Goal: Information Seeking & Learning: Compare options

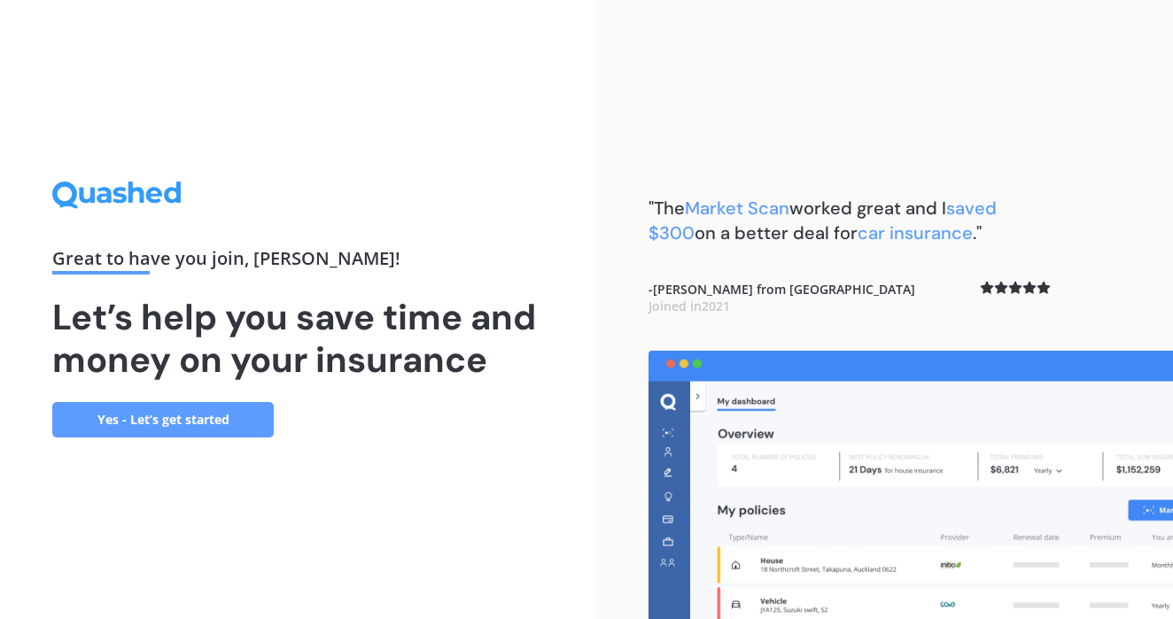
click at [168, 421] on link "Yes - Let’s get started" at bounding box center [162, 419] width 221 height 35
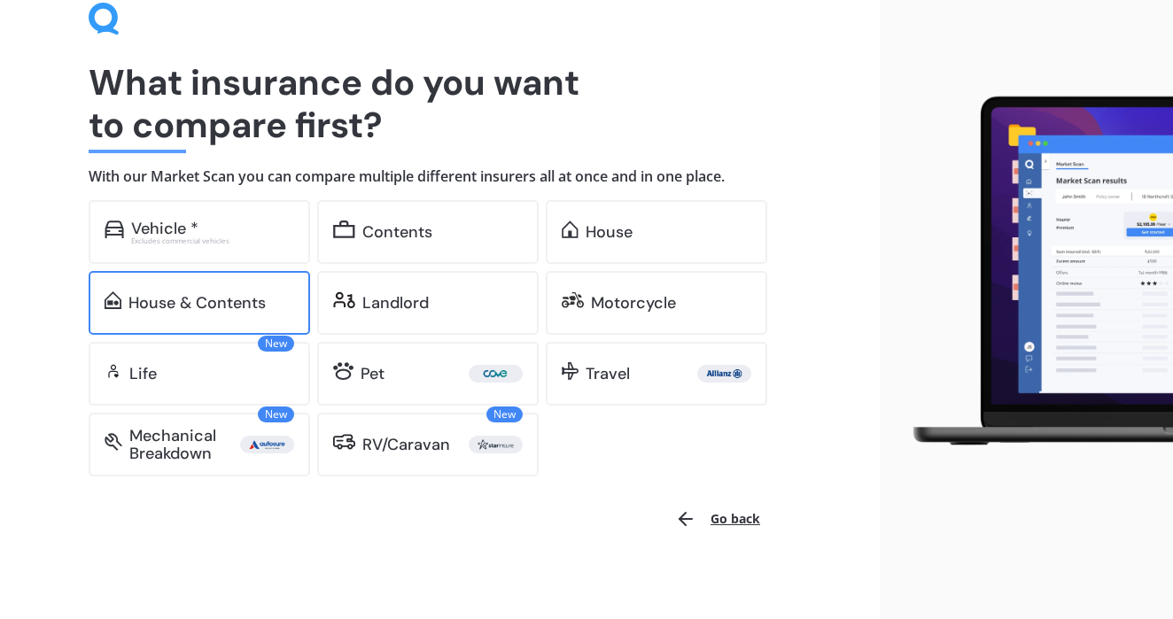
click at [174, 294] on div "House & Contents" at bounding box center [196, 303] width 137 height 18
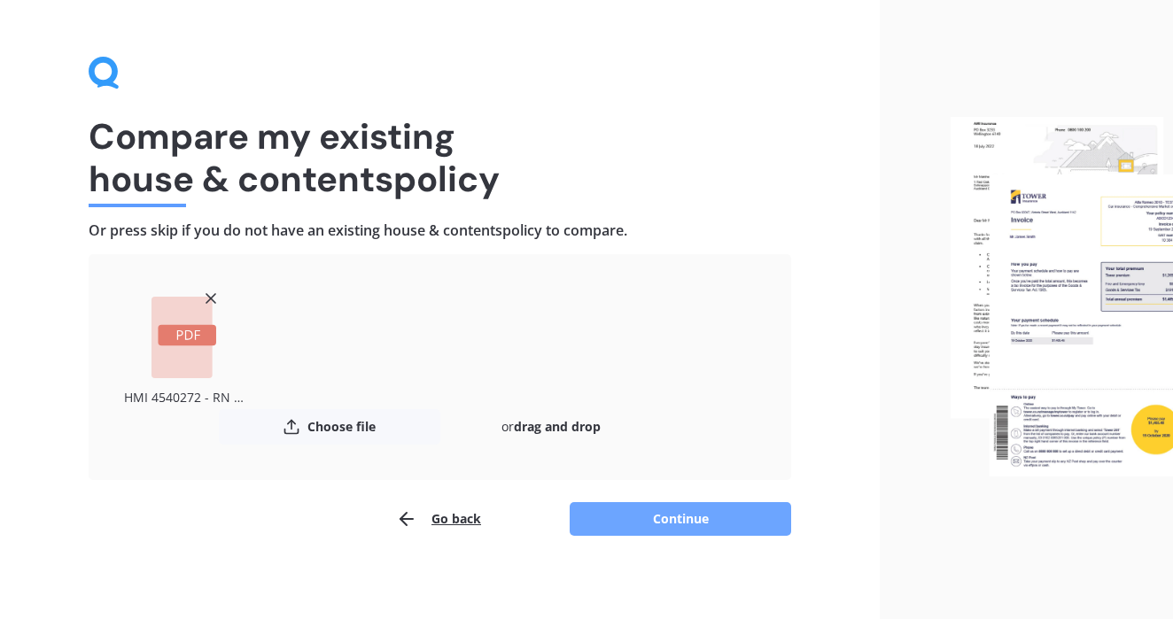
click at [673, 526] on button "Continue" at bounding box center [680, 519] width 221 height 34
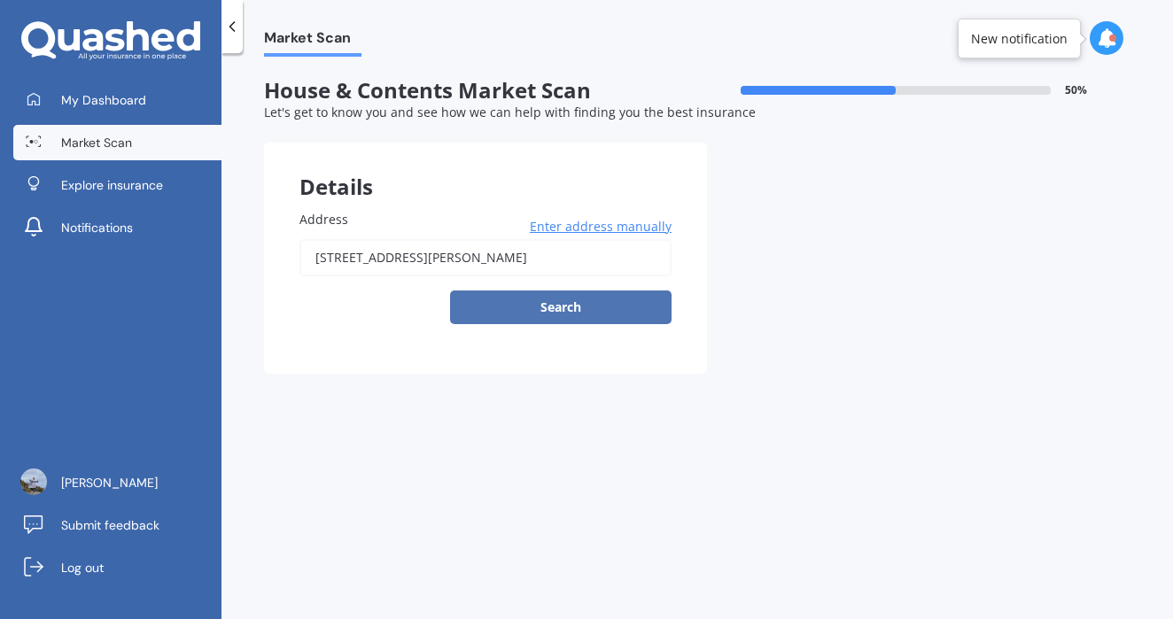
click at [560, 304] on button "Search" at bounding box center [560, 308] width 221 height 34
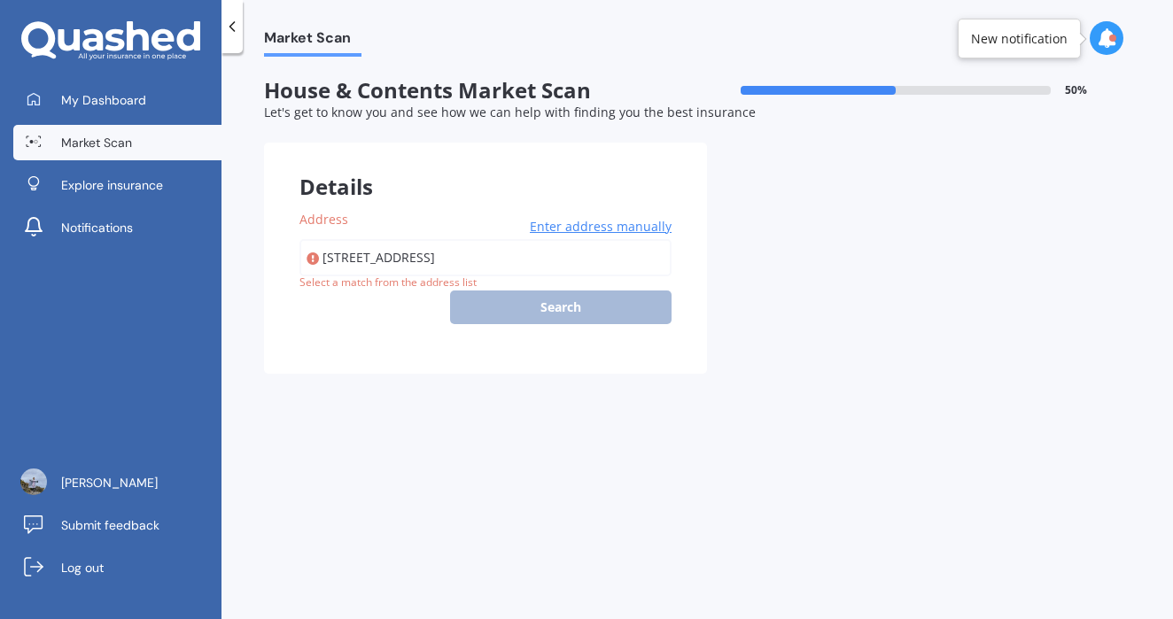
type input "[STREET_ADDRESS]"
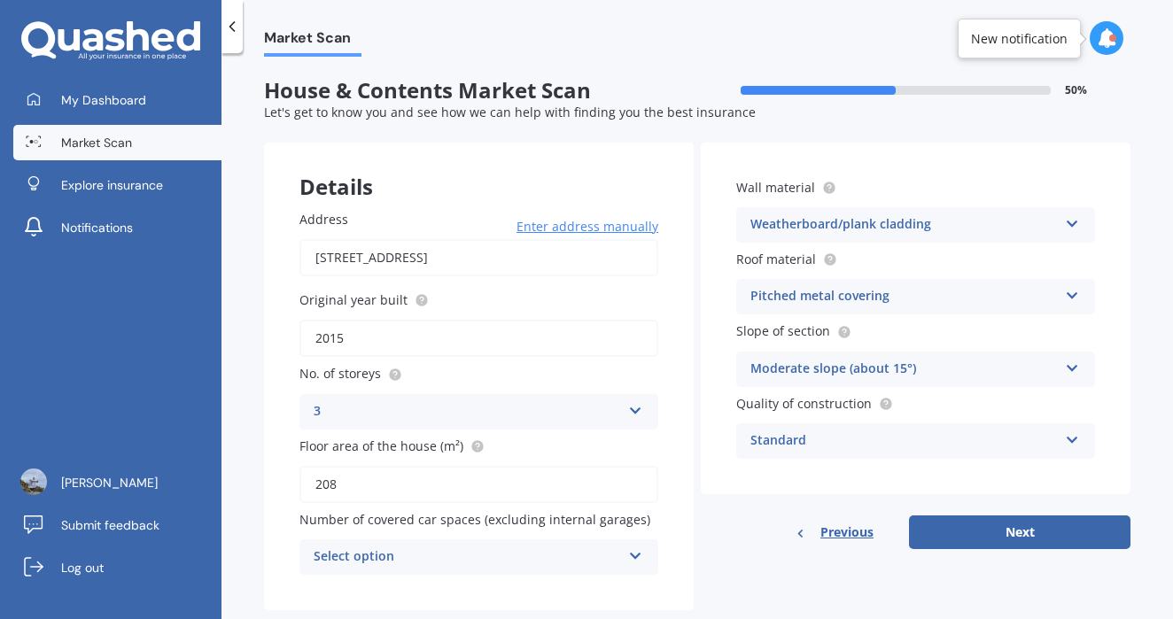
click at [632, 377] on label "No. of storeys" at bounding box center [475, 373] width 352 height 19
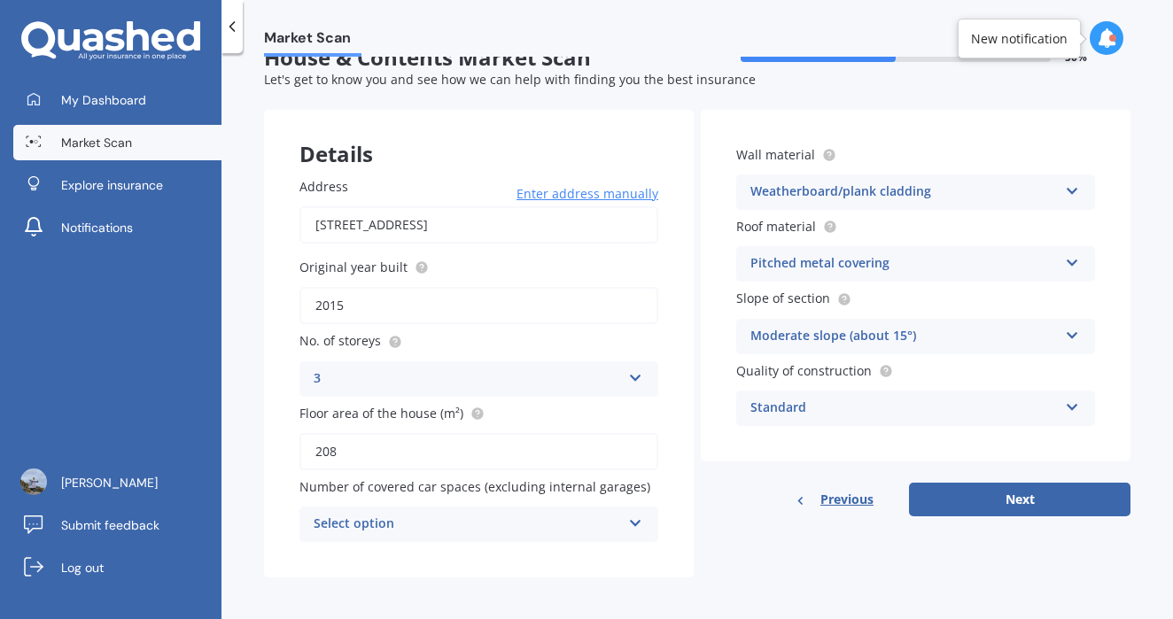
click at [592, 524] on div "Select option" at bounding box center [467, 524] width 307 height 21
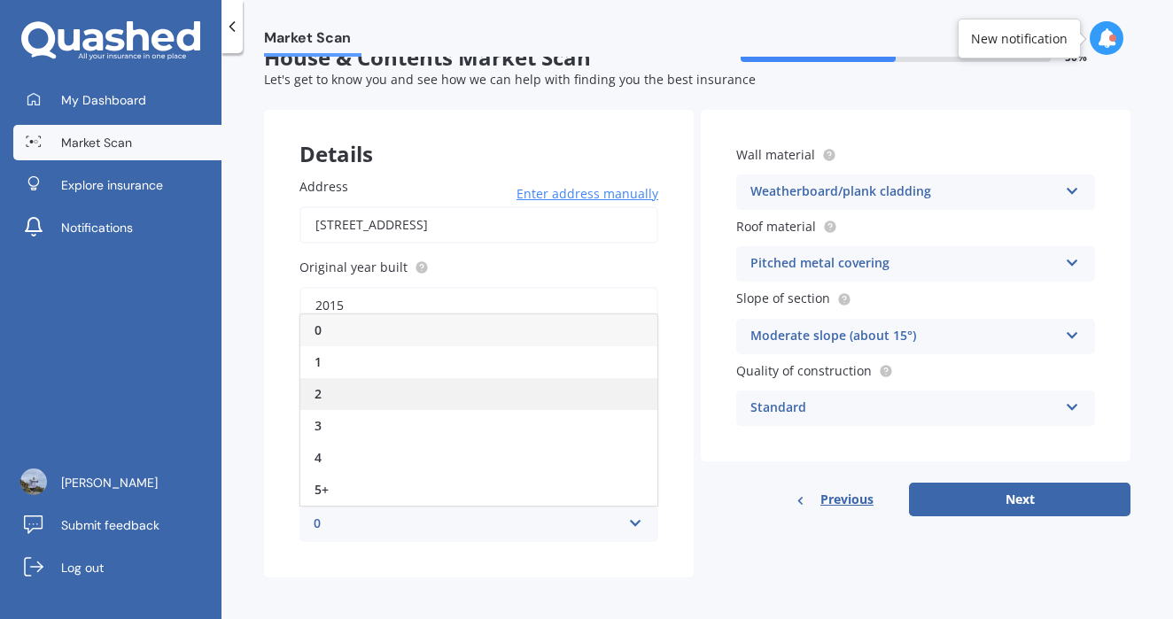
click at [436, 401] on div "2" at bounding box center [478, 394] width 357 height 32
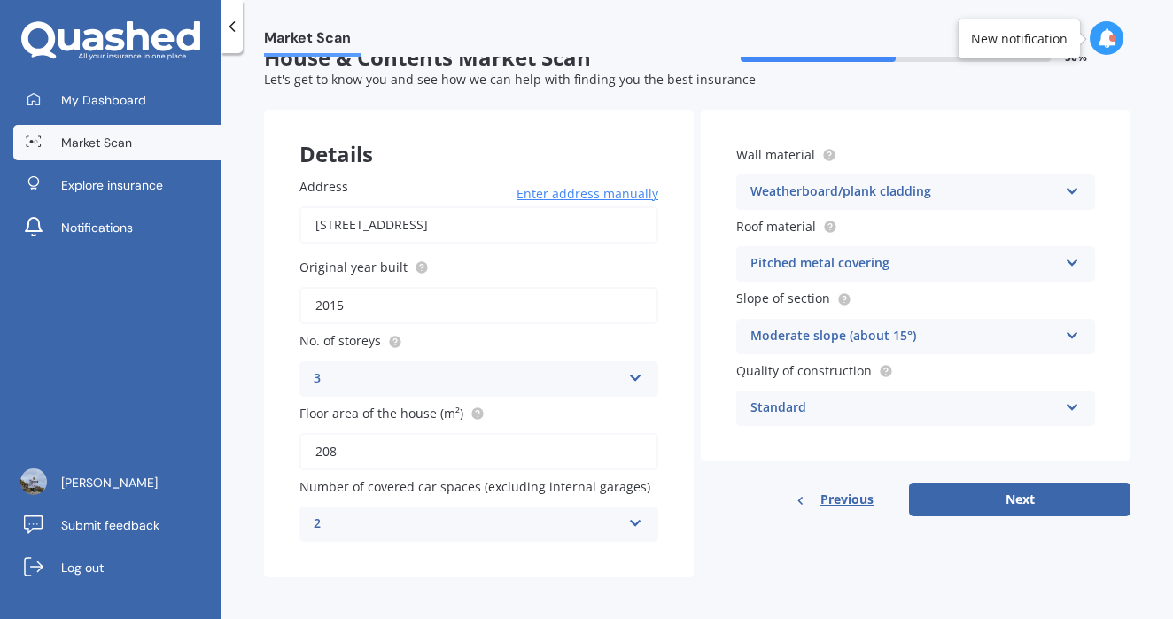
click at [1065, 404] on icon at bounding box center [1072, 404] width 15 height 12
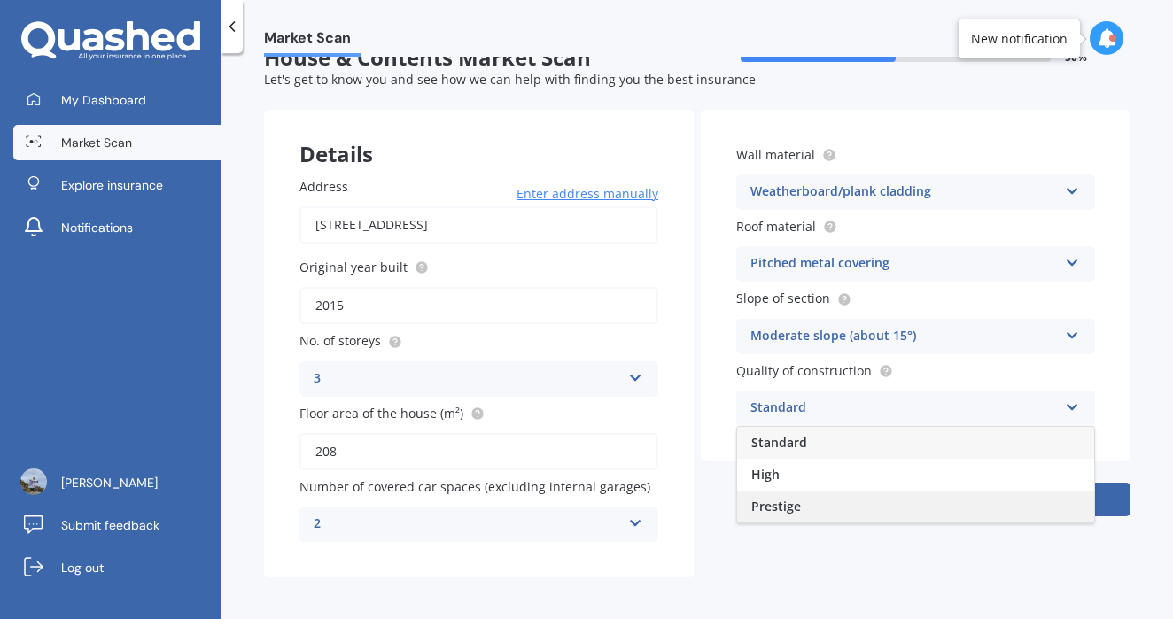
click at [952, 503] on div "Prestige" at bounding box center [915, 507] width 357 height 32
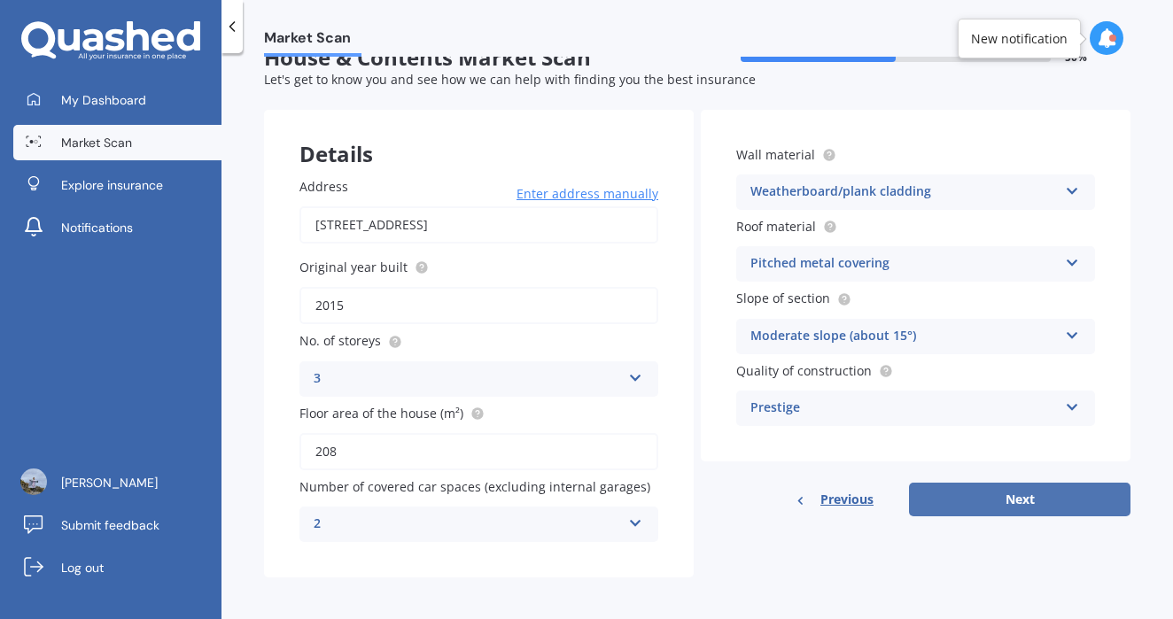
click at [980, 491] on button "Next" at bounding box center [1019, 500] width 221 height 34
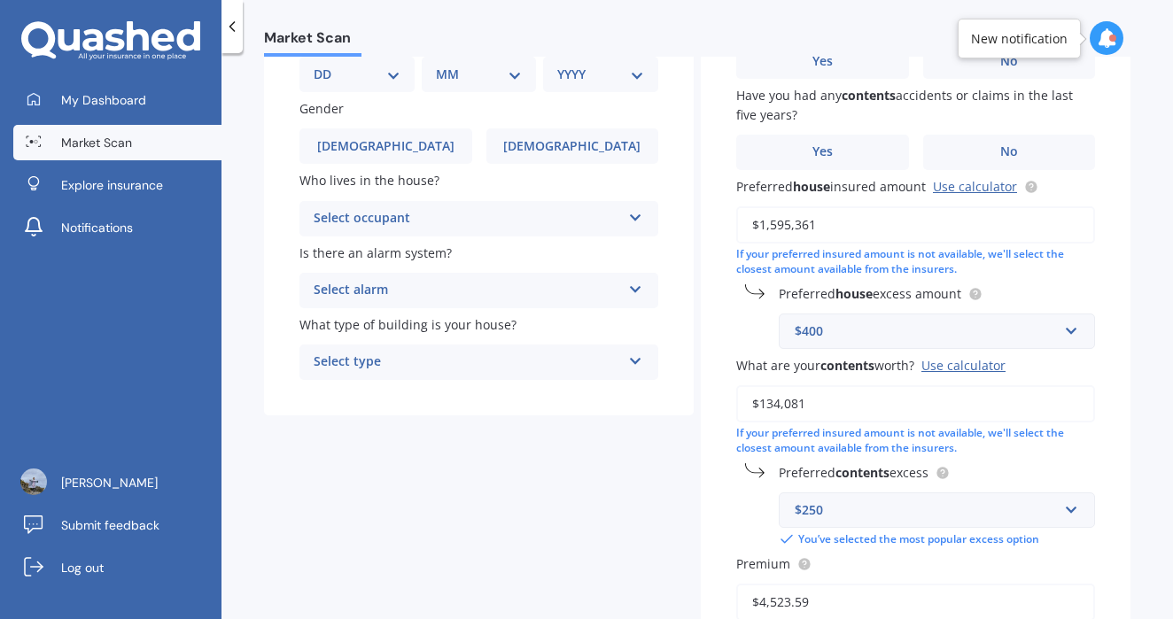
select select "15"
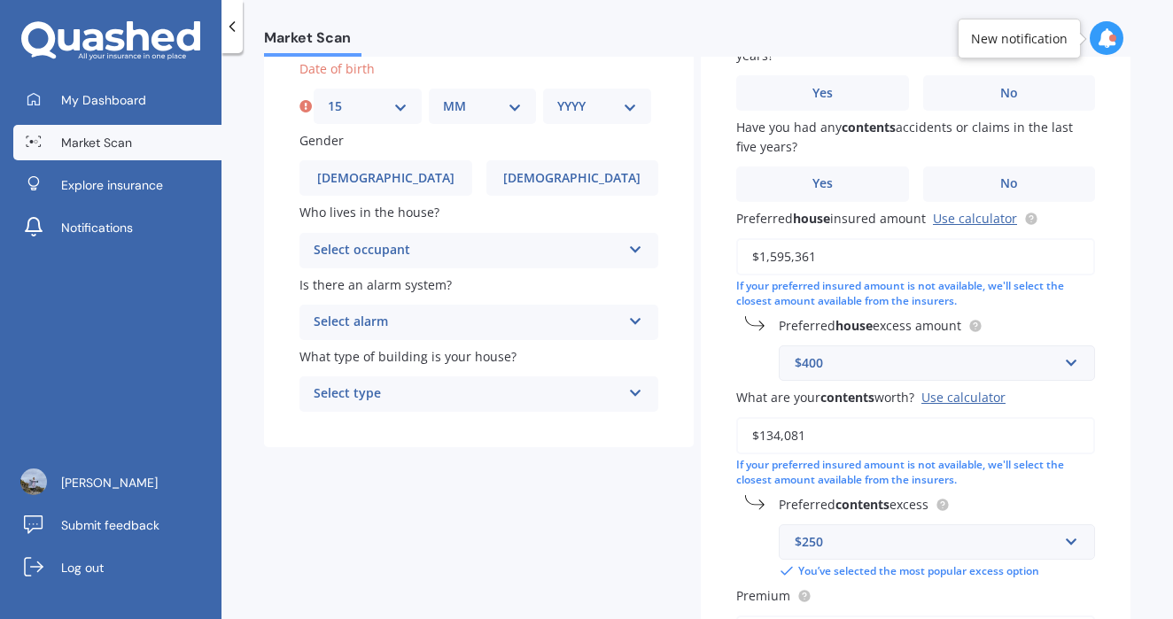
click at [470, 105] on select "MM 01 02 03 04 05 06 07 08 09 10 11 12" at bounding box center [483, 106] width 80 height 19
select select "07"
click at [585, 100] on select "YYYY 2009 2008 2007 2006 2005 2004 2003 2002 2001 2000 1999 1998 1997 1996 1995…" at bounding box center [597, 106] width 80 height 19
click at [609, 113] on div "YYYY 2009 2008 2007 2006 2005 2004 2003 2002 2001 2000 1999 1998 1997 1996 1995…" at bounding box center [600, 106] width 115 height 35
click at [625, 110] on select "YYYY 2009 2008 2007 2006 2005 2004 2003 2002 2001 2000 1999 1998 1997 1996 1995…" at bounding box center [600, 106] width 87 height 19
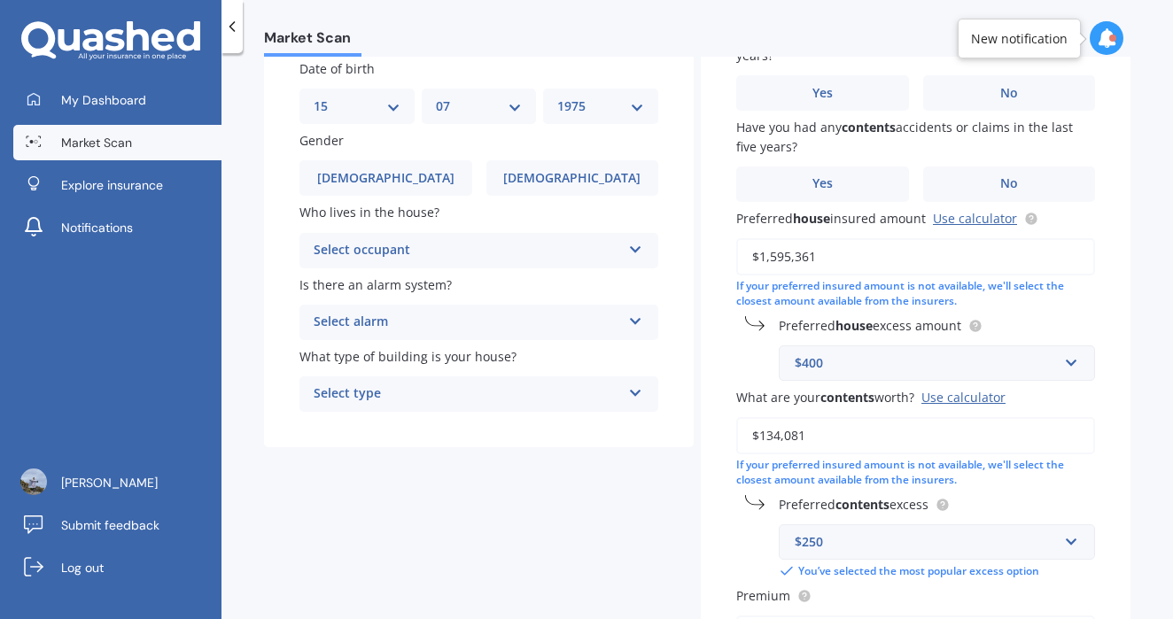
select select "1976"
click at [545, 175] on label "[DEMOGRAPHIC_DATA]" at bounding box center [572, 177] width 173 height 35
click at [0, 0] on input "[DEMOGRAPHIC_DATA]" at bounding box center [0, 0] width 0 height 0
click at [592, 240] on div "Select occupant" at bounding box center [467, 250] width 307 height 21
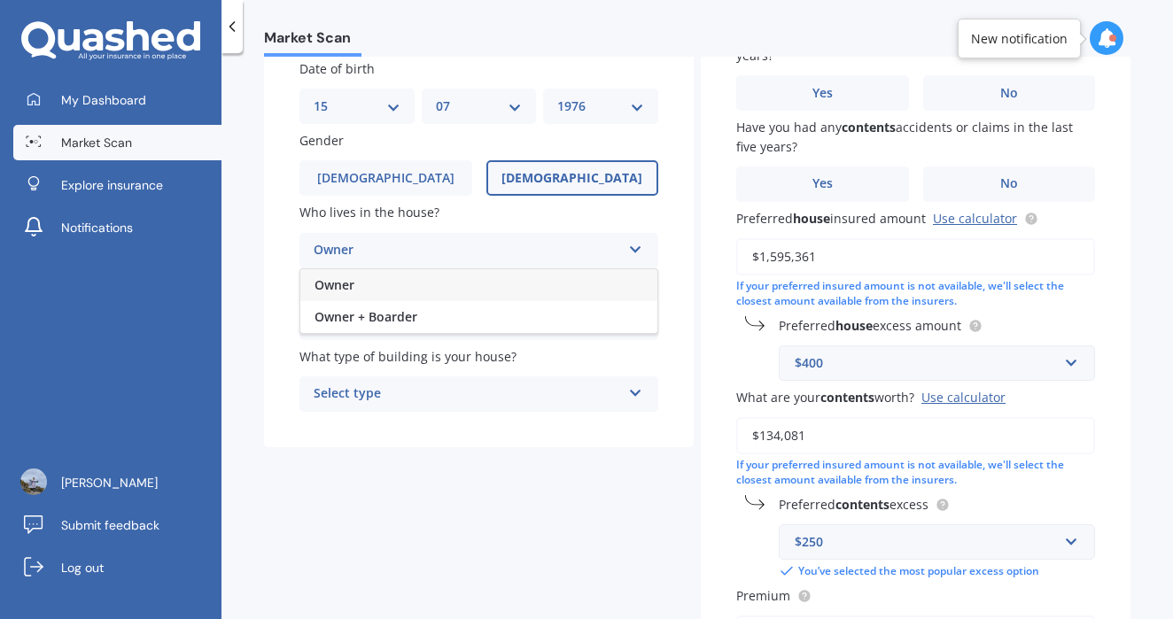
click at [515, 286] on div "Owner" at bounding box center [478, 285] width 357 height 32
click at [531, 321] on div "Select alarm" at bounding box center [467, 322] width 307 height 21
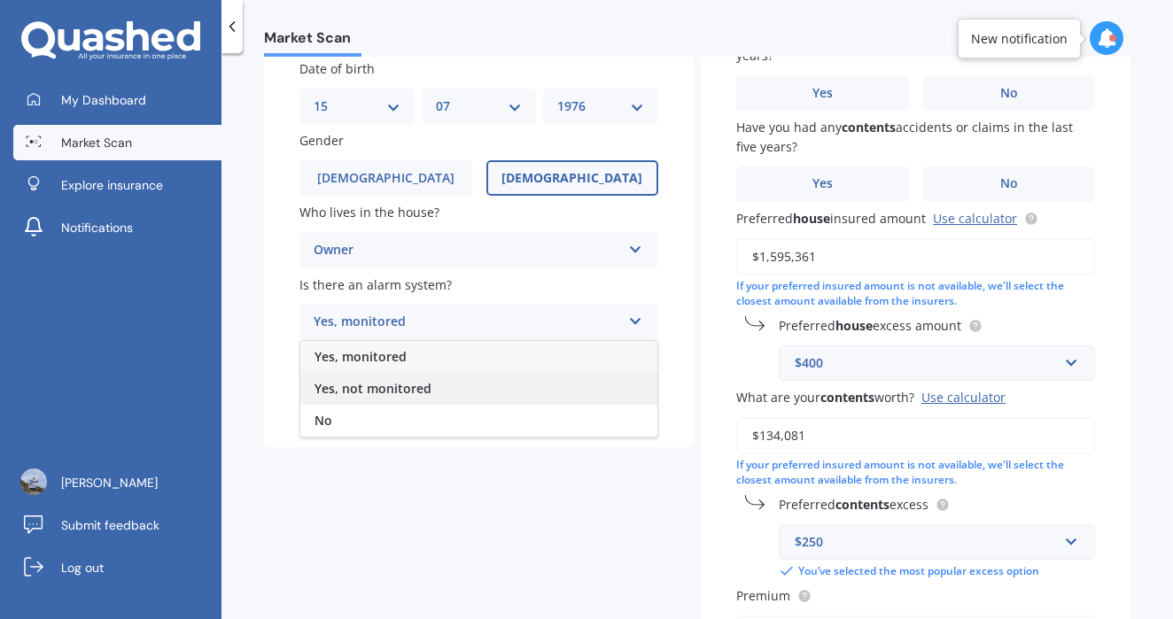
click at [460, 380] on div "Yes, not monitored" at bounding box center [478, 389] width 357 height 32
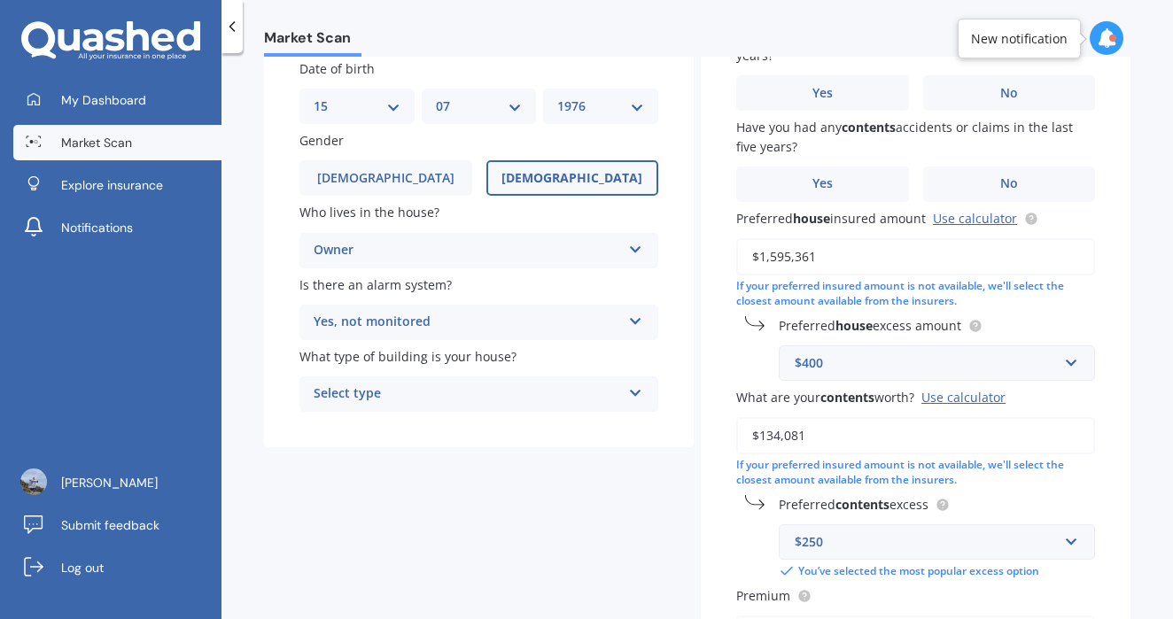
click at [452, 387] on div "Select type" at bounding box center [467, 394] width 307 height 21
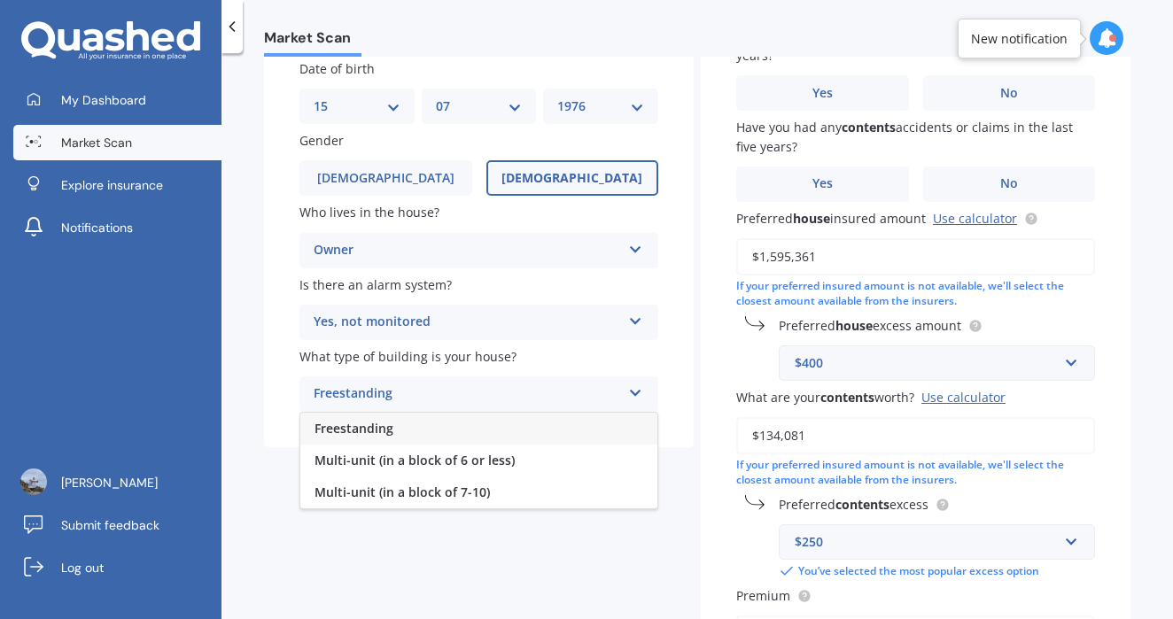
click at [459, 432] on div "Freestanding" at bounding box center [478, 429] width 357 height 32
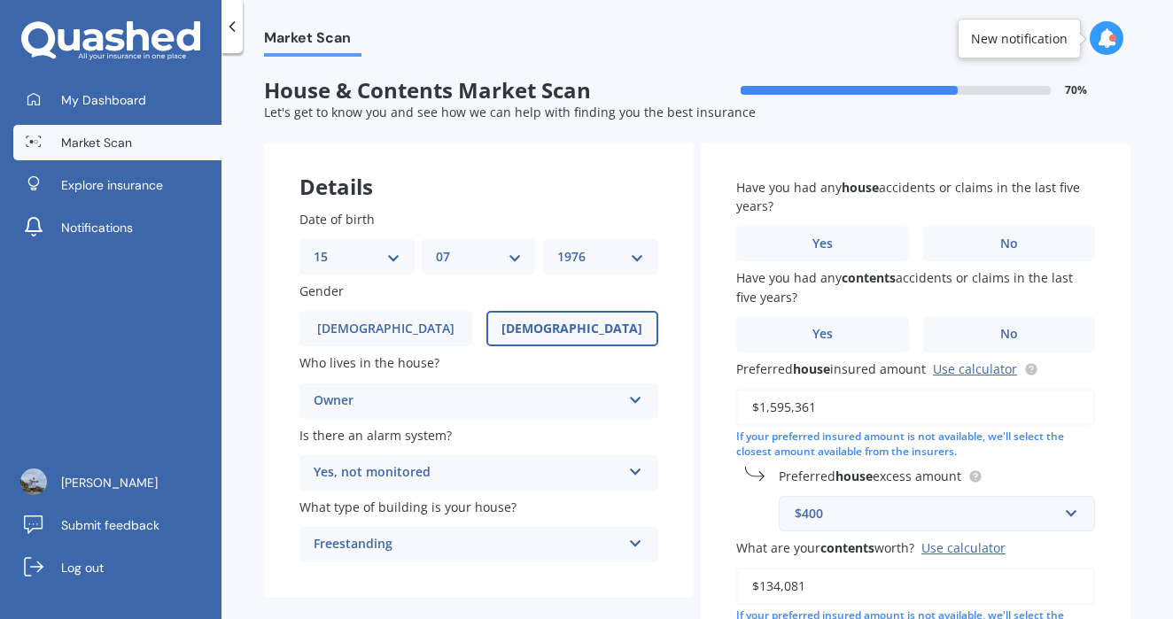
scroll to position [0, 0]
click at [943, 246] on label "No" at bounding box center [1009, 243] width 173 height 35
click at [0, 0] on input "No" at bounding box center [0, 0] width 0 height 0
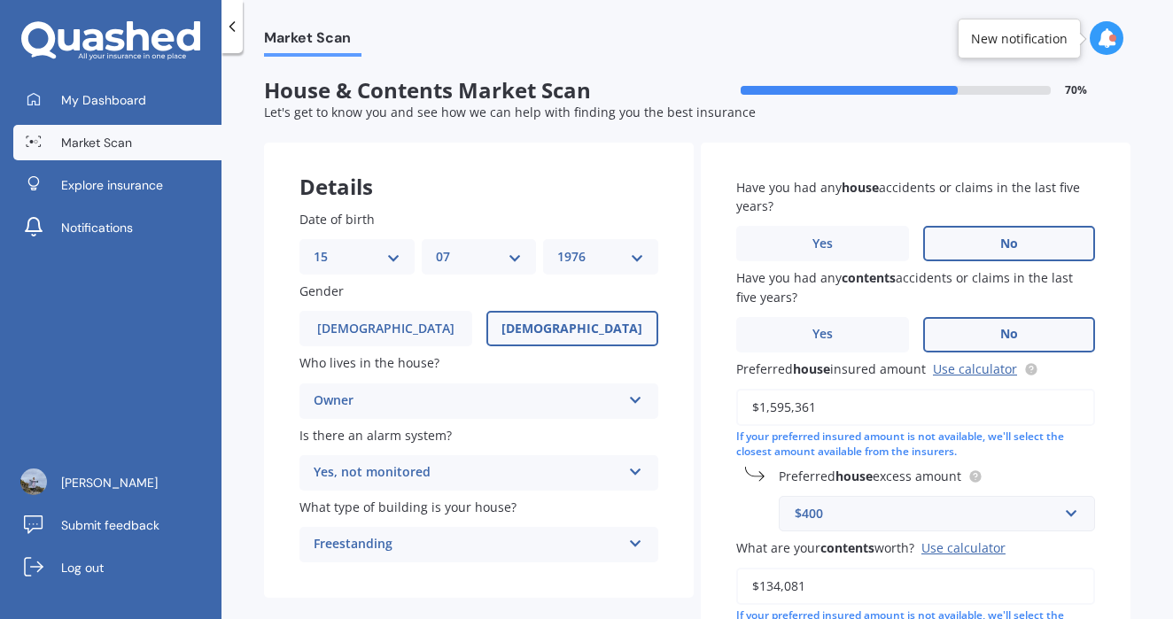
click at [964, 333] on label "No" at bounding box center [1009, 334] width 173 height 35
click at [0, 0] on input "No" at bounding box center [0, 0] width 0 height 0
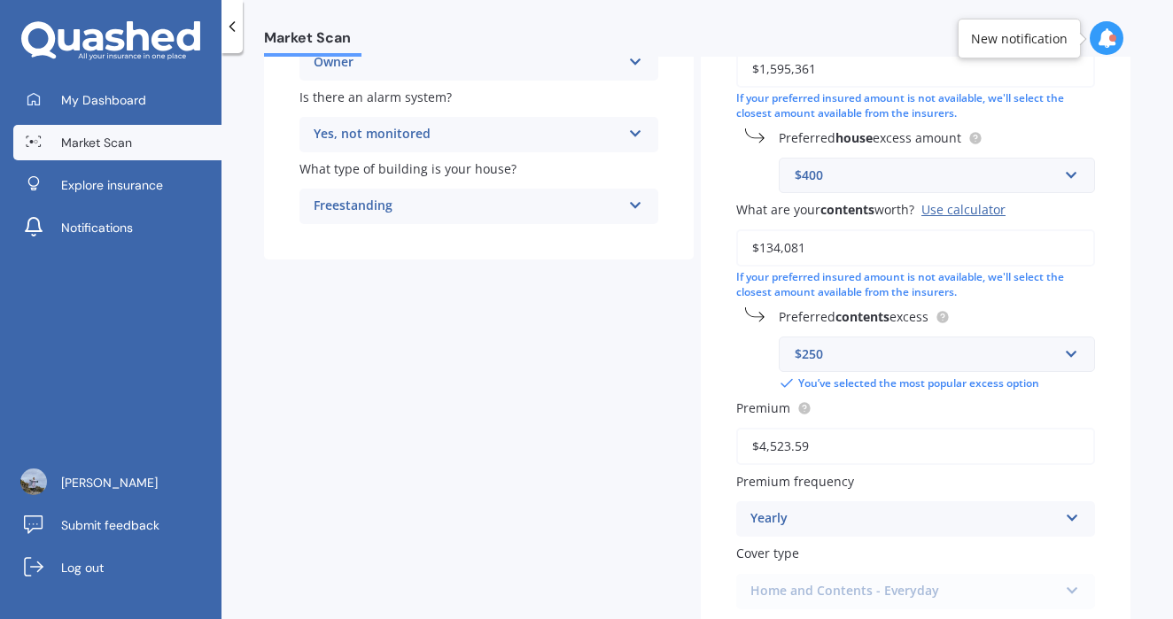
scroll to position [361, 0]
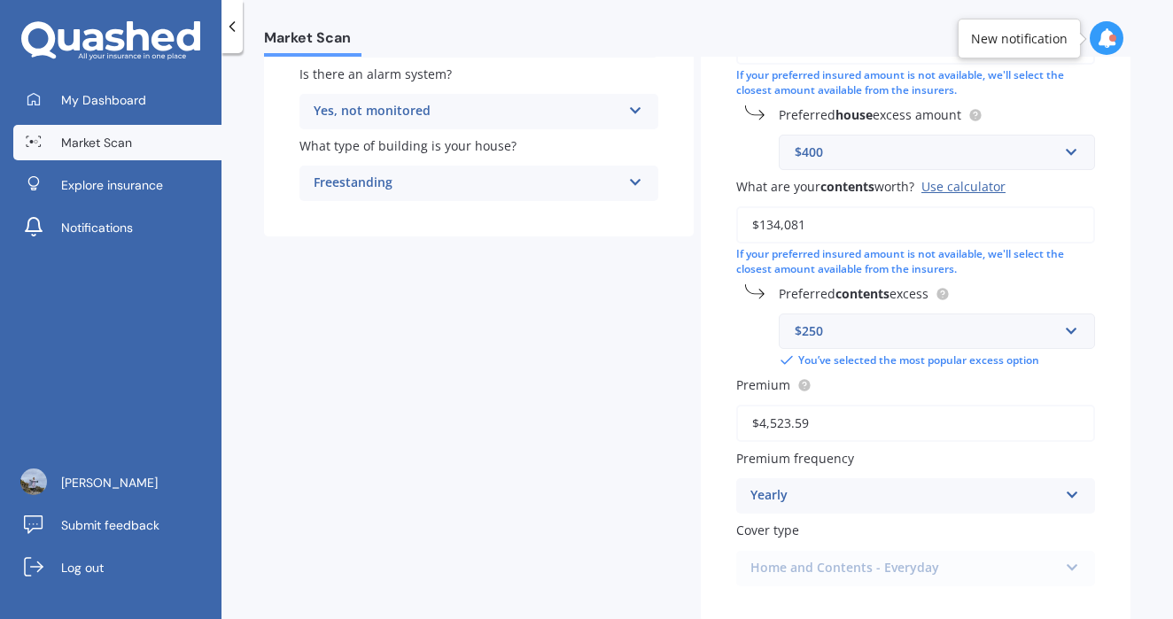
click at [965, 180] on div "Use calculator" at bounding box center [963, 186] width 84 height 17
click at [965, 206] on input "$134,081" at bounding box center [915, 224] width 359 height 37
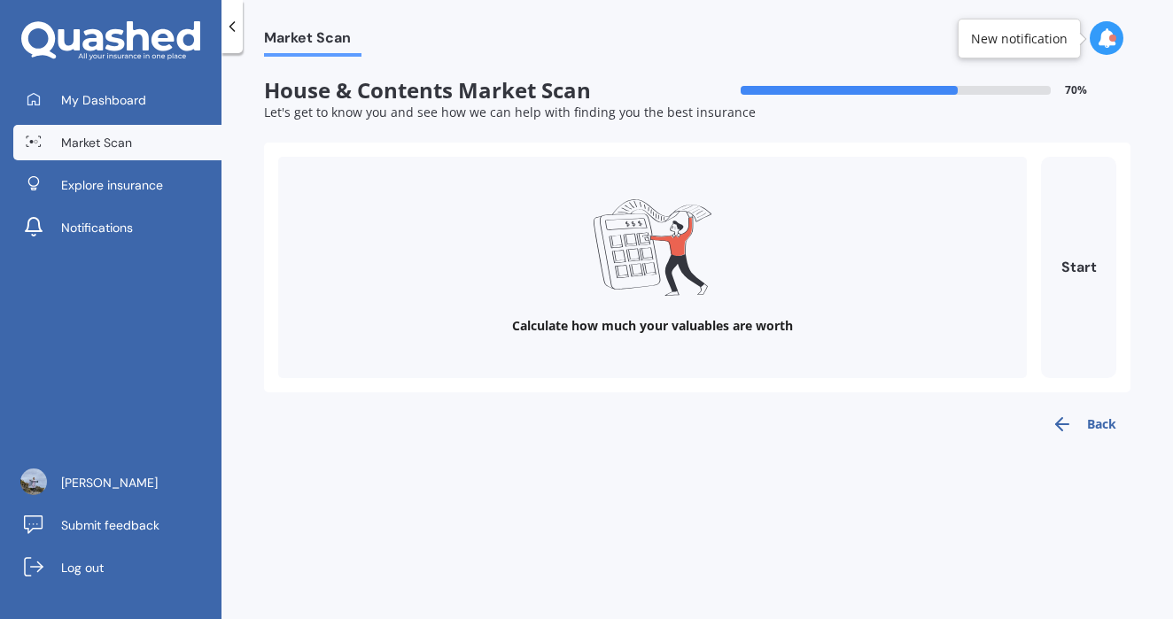
scroll to position [0, 0]
click at [1093, 291] on button "Start" at bounding box center [1078, 267] width 75 height 221
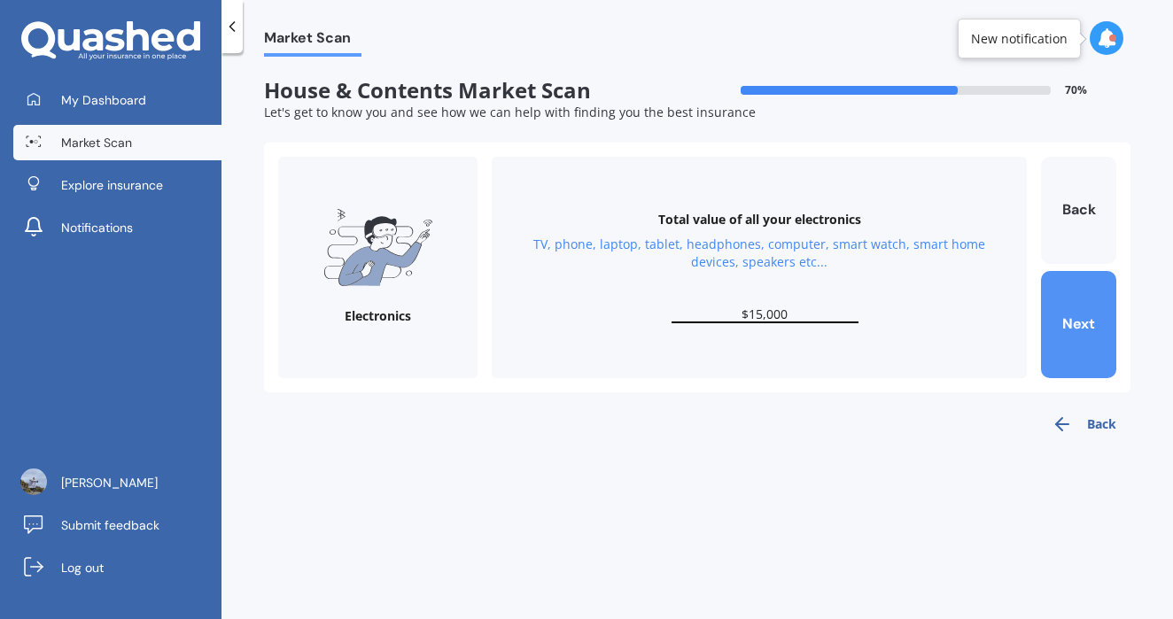
click at [1064, 320] on button "Next" at bounding box center [1078, 324] width 75 height 107
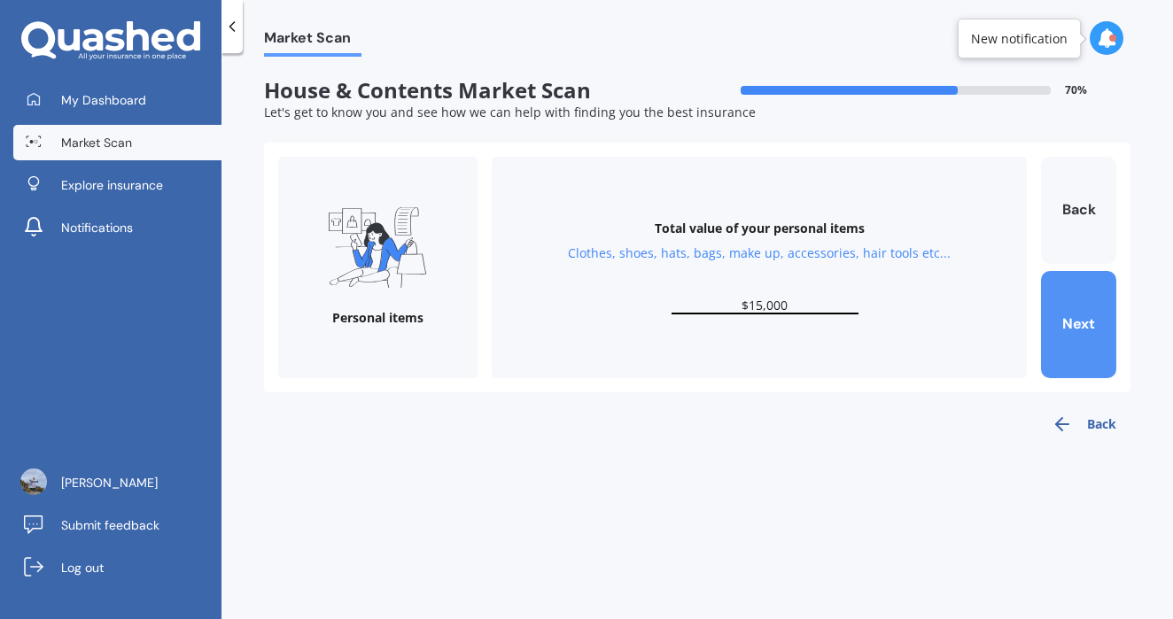
click at [1064, 320] on button "Next" at bounding box center [1078, 324] width 75 height 107
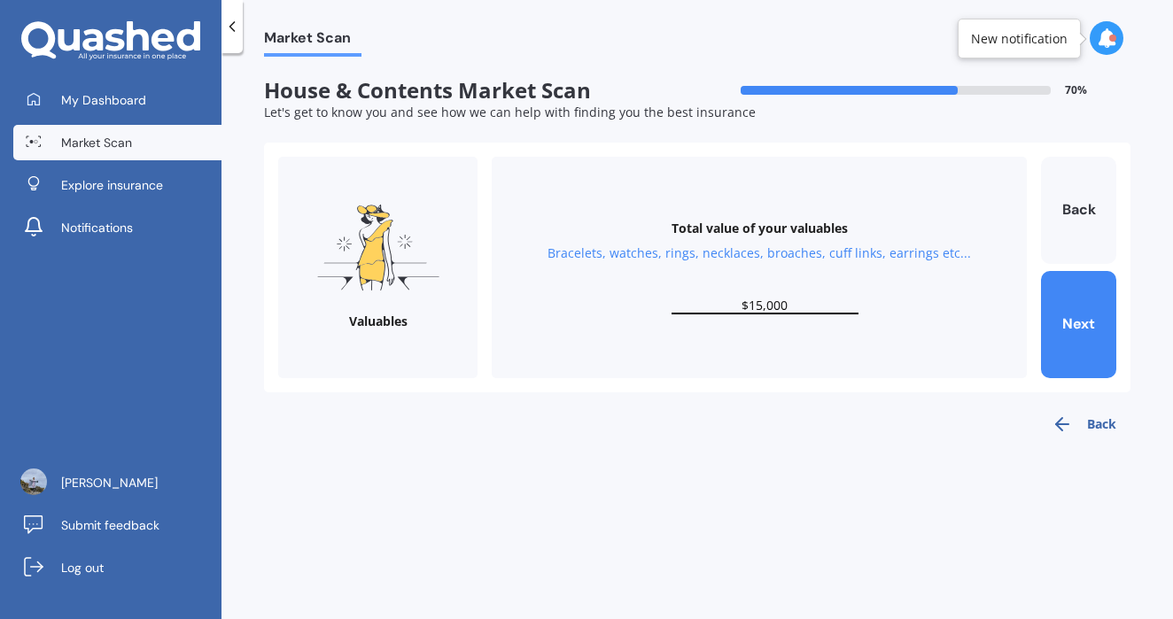
click at [760, 306] on input "$15,000" at bounding box center [764, 306] width 187 height 17
click at [1069, 209] on button "Back" at bounding box center [1078, 210] width 75 height 107
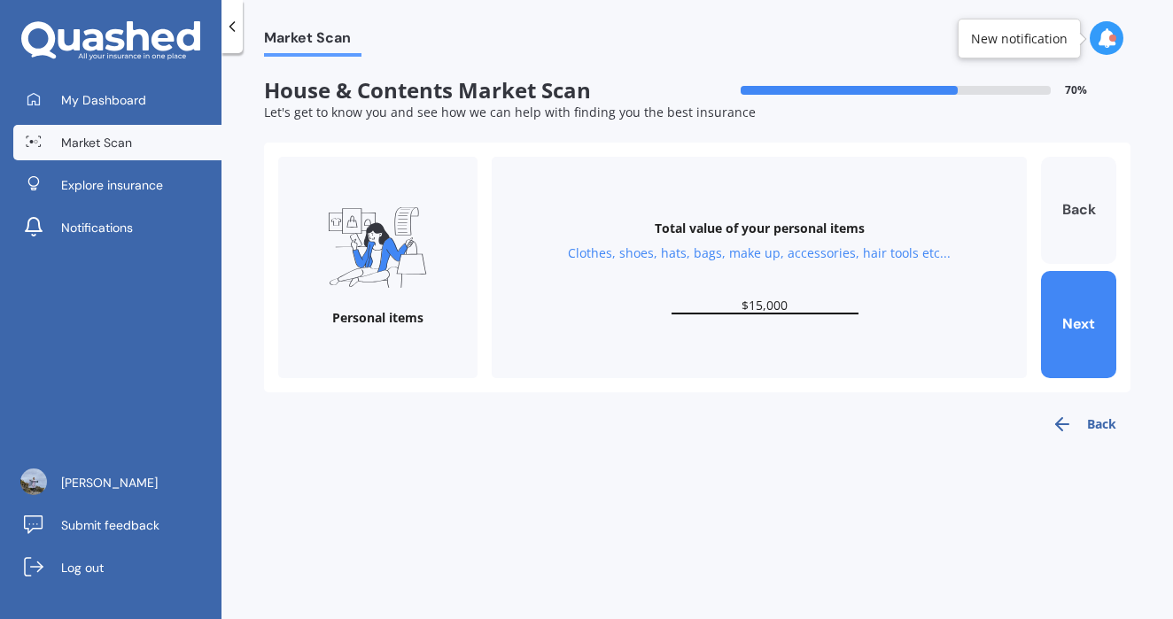
click at [1081, 220] on button "Back" at bounding box center [1078, 210] width 75 height 107
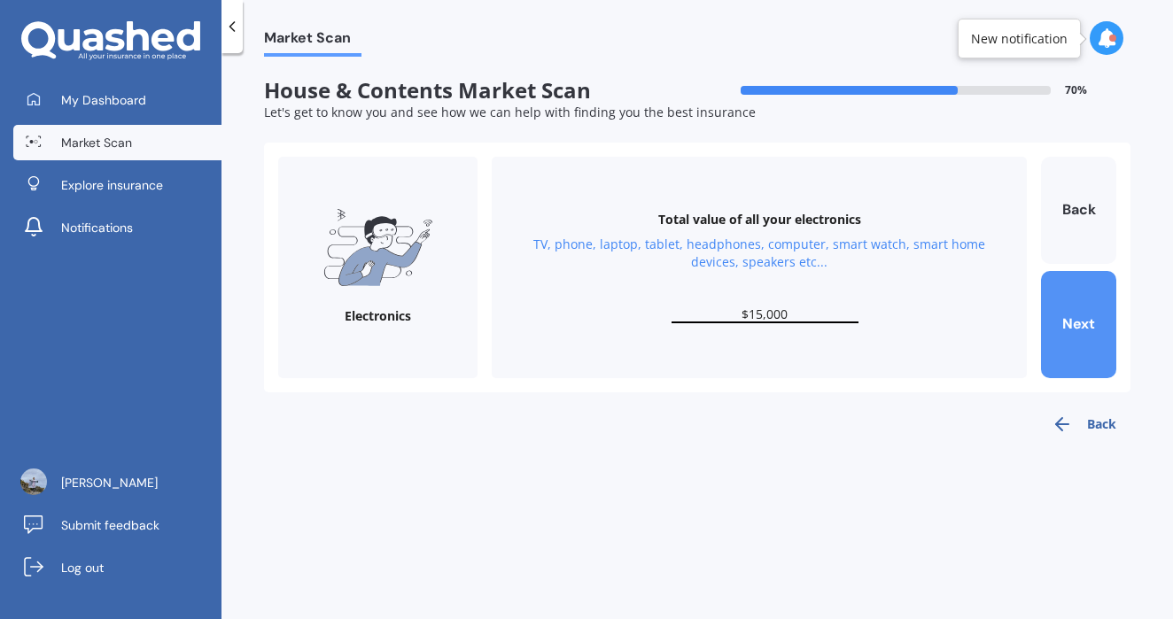
click at [1080, 322] on button "Next" at bounding box center [1078, 324] width 75 height 107
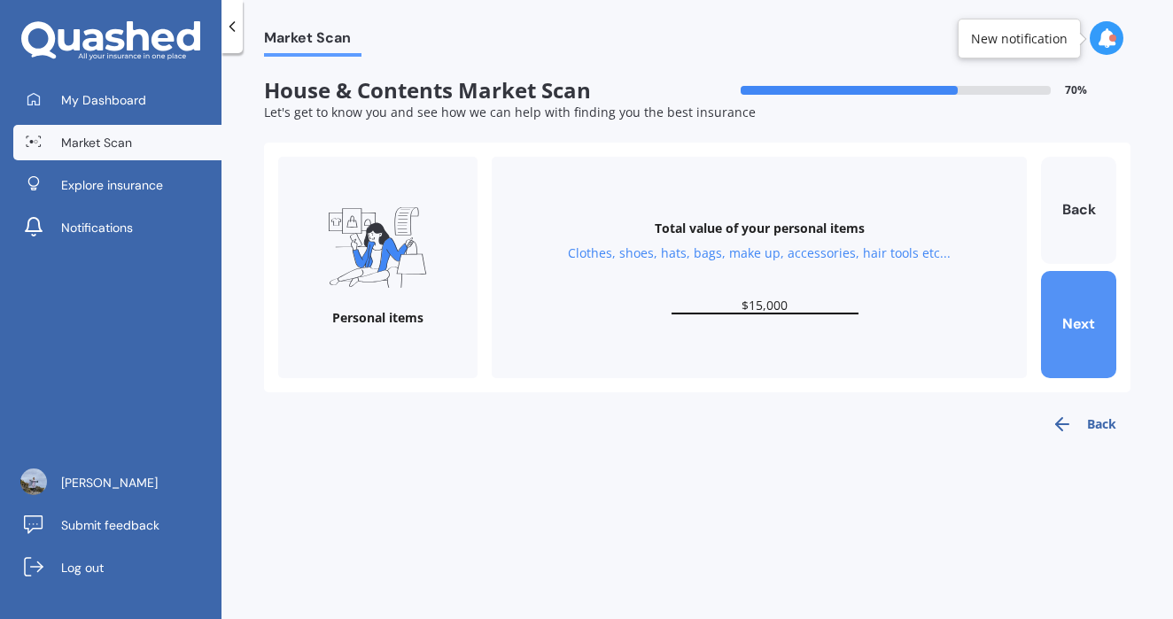
click at [1080, 322] on button "Next" at bounding box center [1078, 324] width 75 height 107
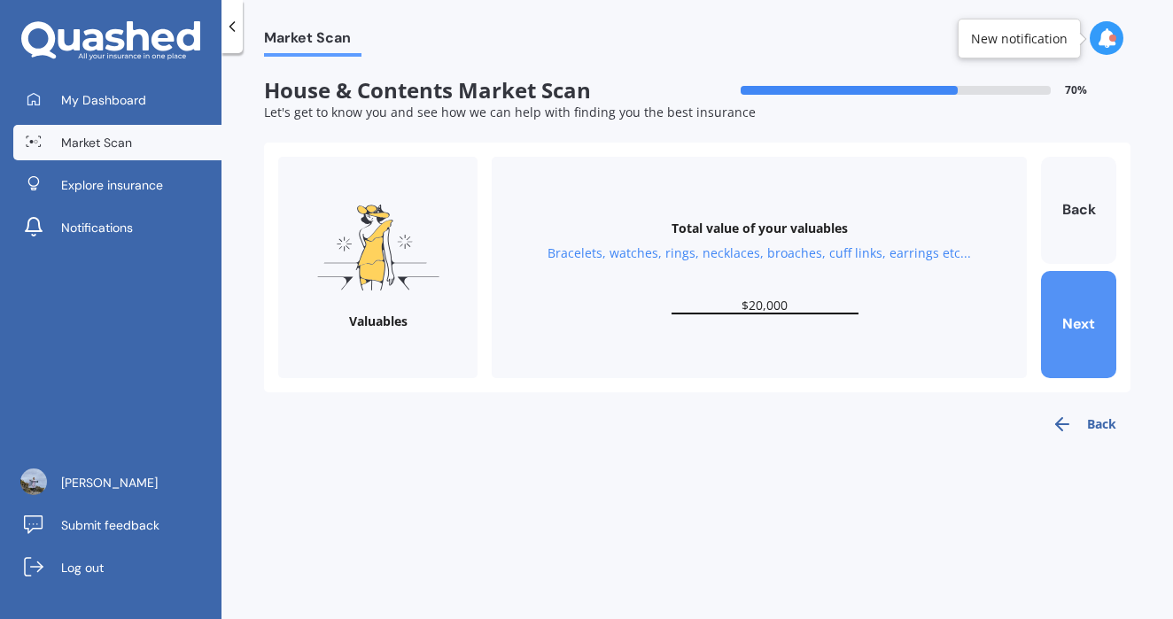
click at [1080, 322] on button "Next" at bounding box center [1078, 324] width 75 height 107
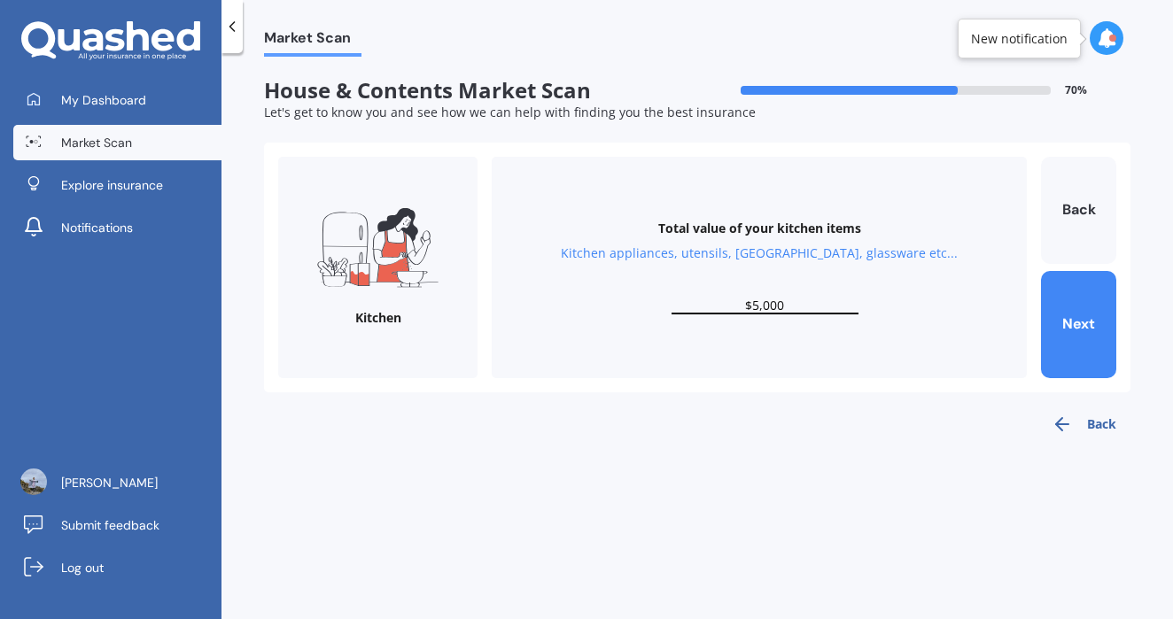
click at [756, 309] on input "$5,000" at bounding box center [764, 306] width 187 height 17
click at [1067, 314] on button "Next" at bounding box center [1078, 324] width 75 height 107
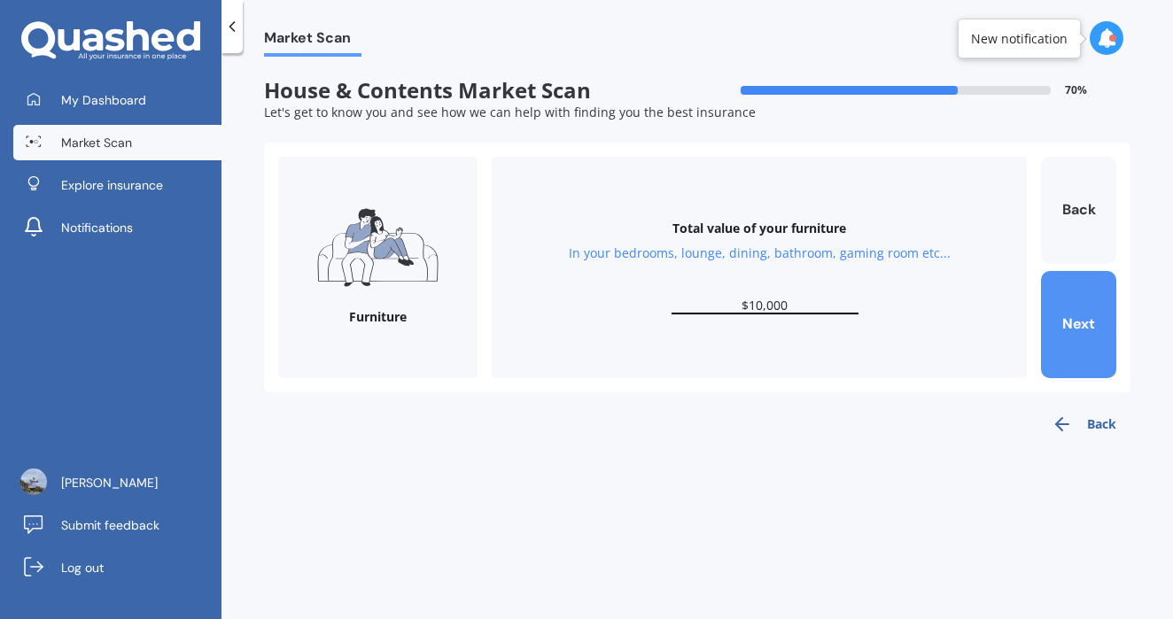
click at [1065, 314] on button "Next" at bounding box center [1078, 324] width 75 height 107
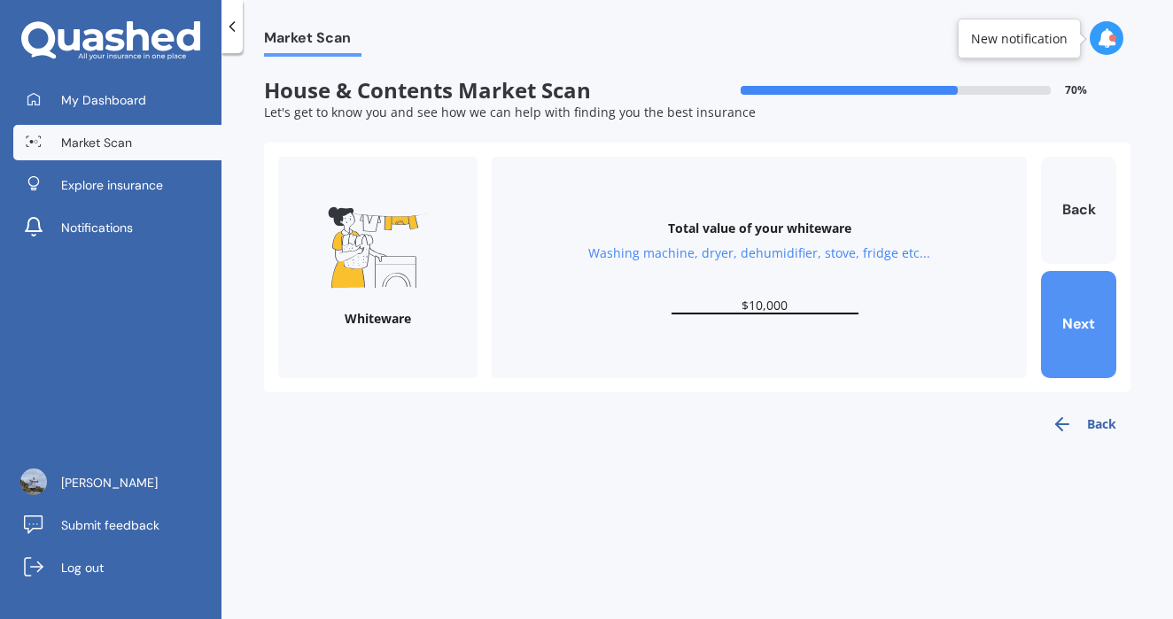
click at [1065, 314] on button "Next" at bounding box center [1078, 324] width 75 height 107
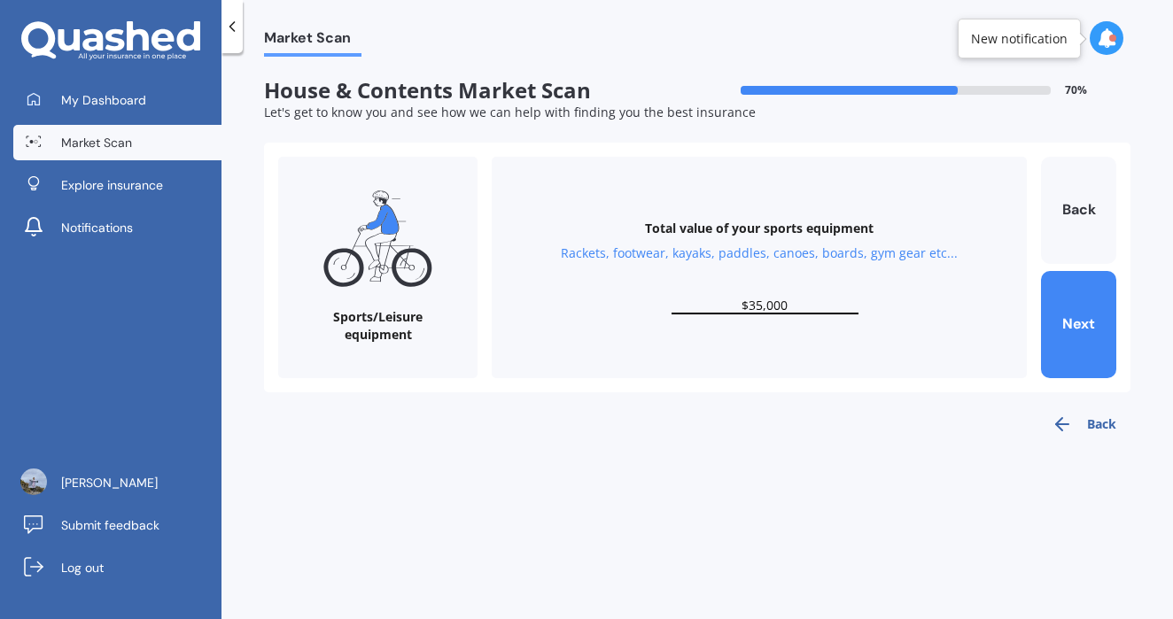
click at [760, 306] on input "$35,000" at bounding box center [764, 306] width 187 height 17
type input "$40,000"
click at [1082, 321] on button "Next" at bounding box center [1078, 324] width 75 height 107
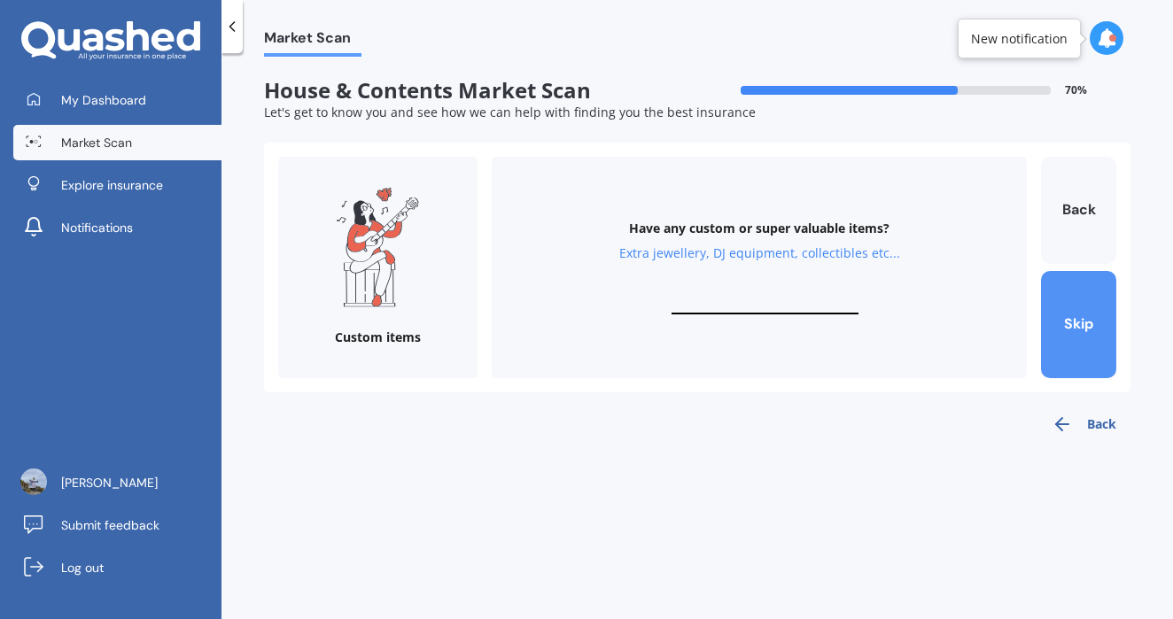
click at [1082, 321] on button "Skip" at bounding box center [1078, 324] width 75 height 107
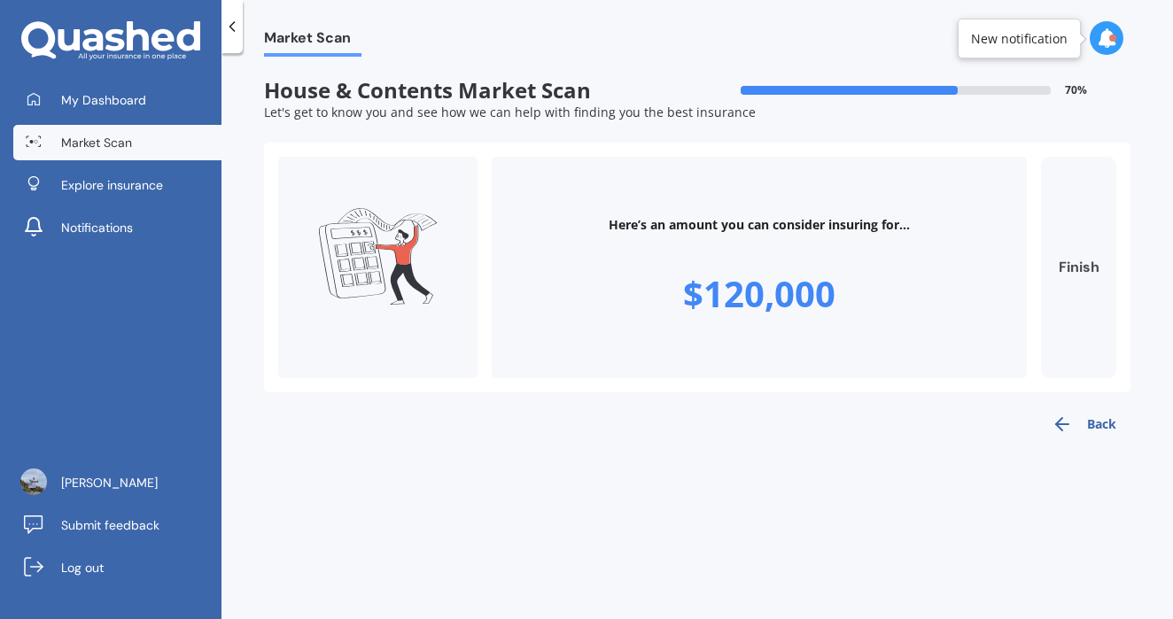
click at [1077, 268] on button "Finish" at bounding box center [1078, 267] width 75 height 221
type input "$120,000"
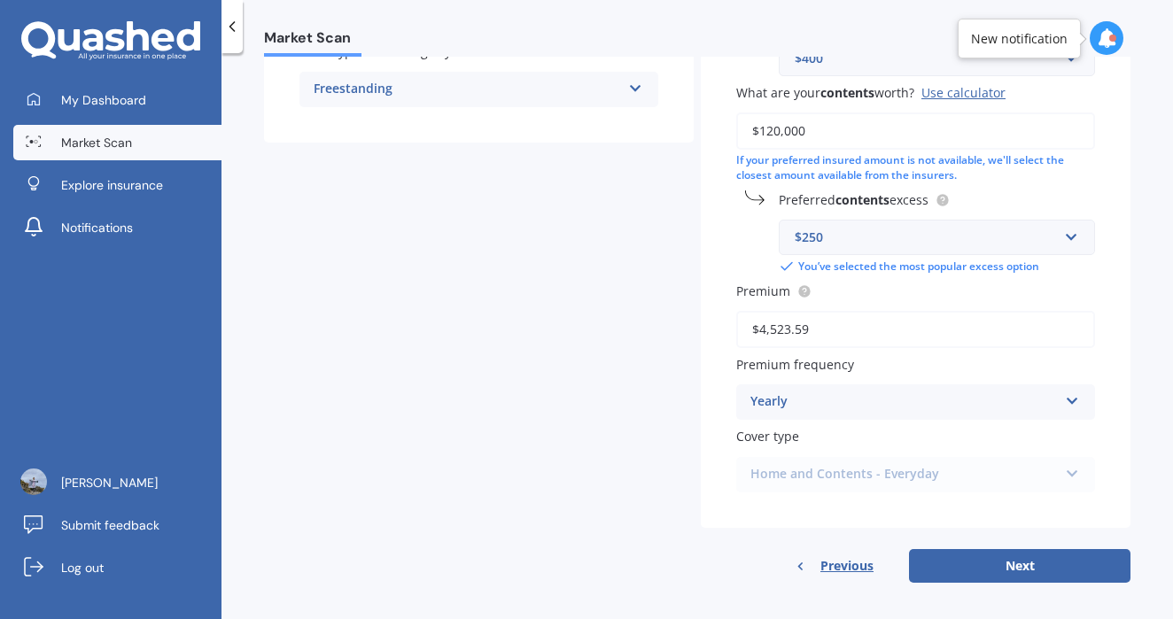
click at [1025, 397] on div "Yearly" at bounding box center [903, 402] width 307 height 21
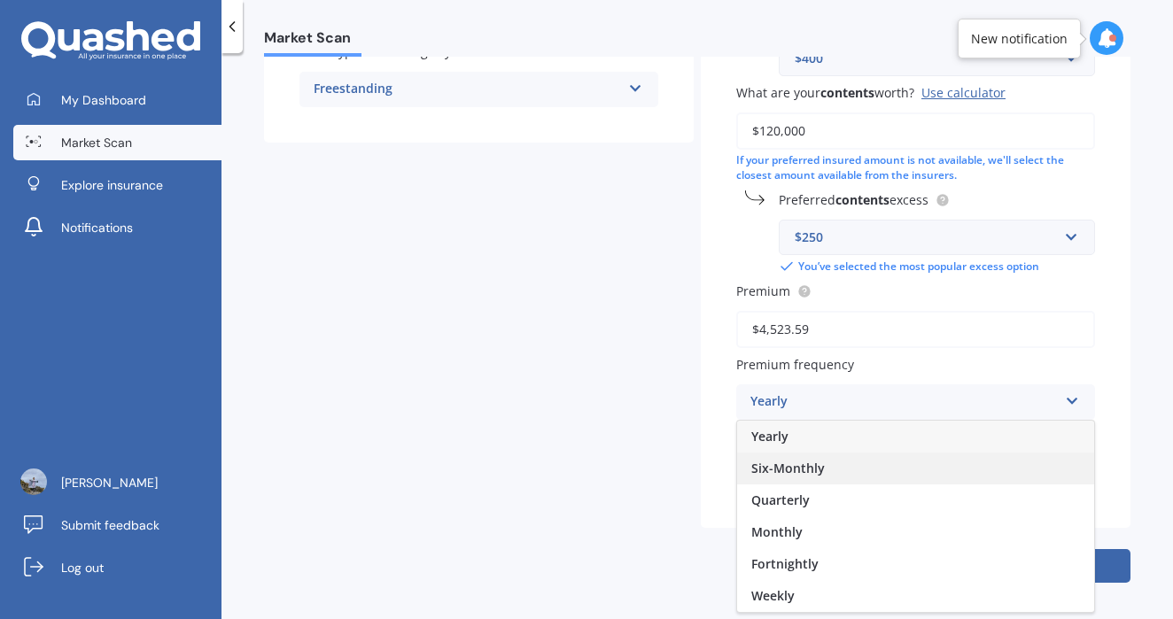
click at [1007, 455] on div "Six-Monthly" at bounding box center [915, 469] width 357 height 32
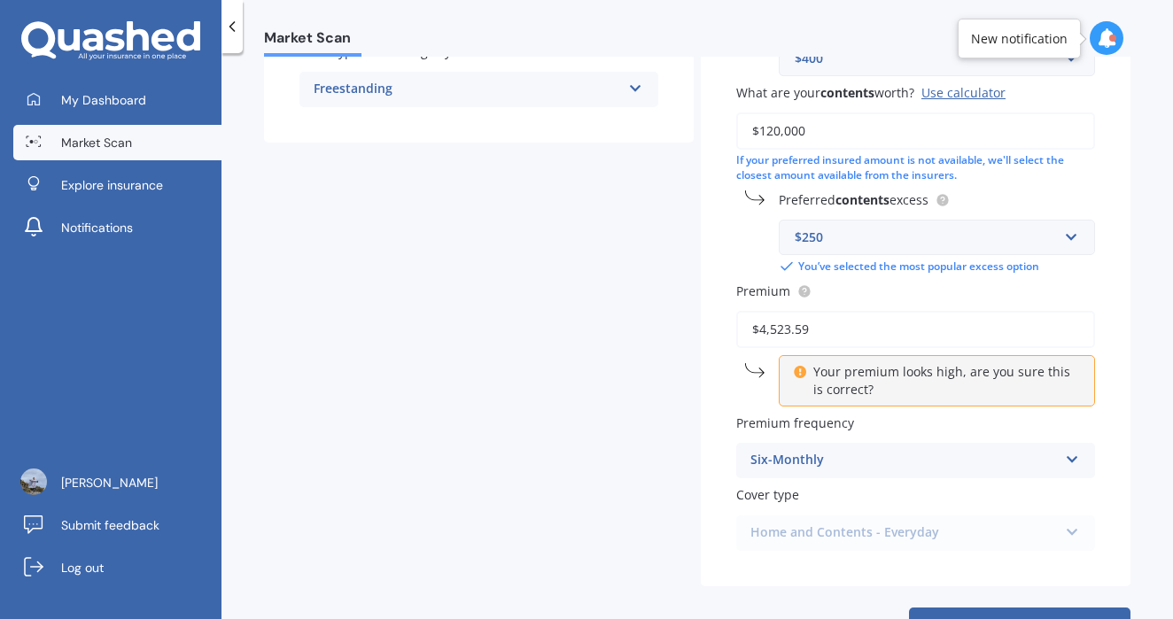
click at [795, 363] on icon at bounding box center [800, 369] width 12 height 12
click at [971, 380] on p "Your premium looks high, are you sure this is correct?" at bounding box center [943, 380] width 260 height 35
click at [820, 322] on input "$4,523.59" at bounding box center [915, 329] width 359 height 37
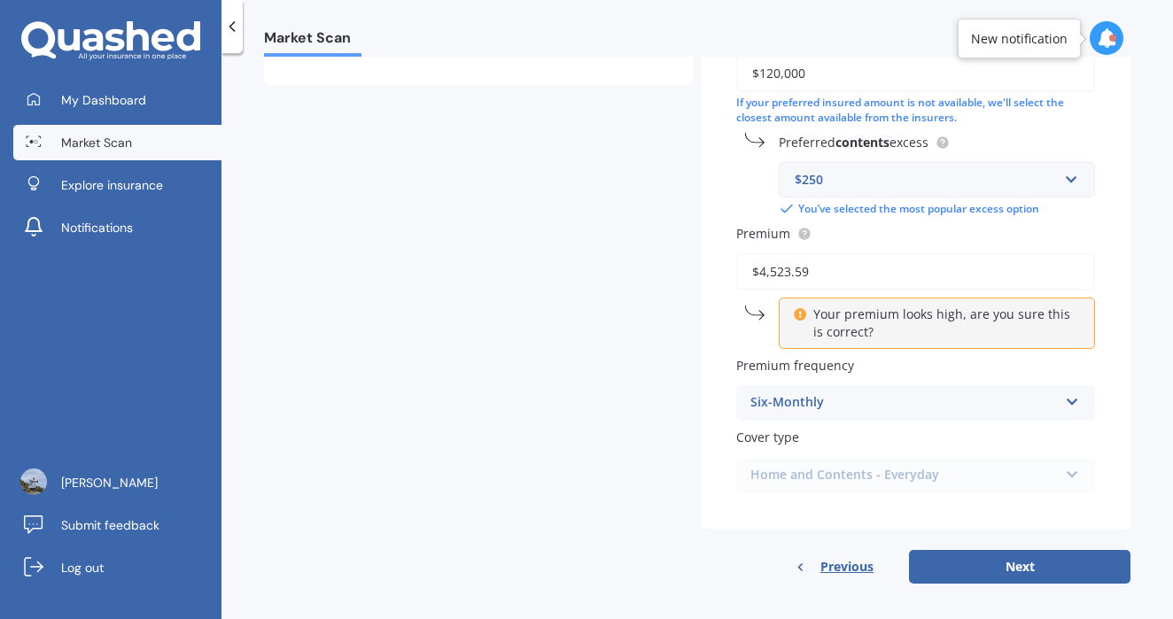
scroll to position [512, 0]
click at [1028, 398] on div "Six-Monthly" at bounding box center [903, 403] width 307 height 21
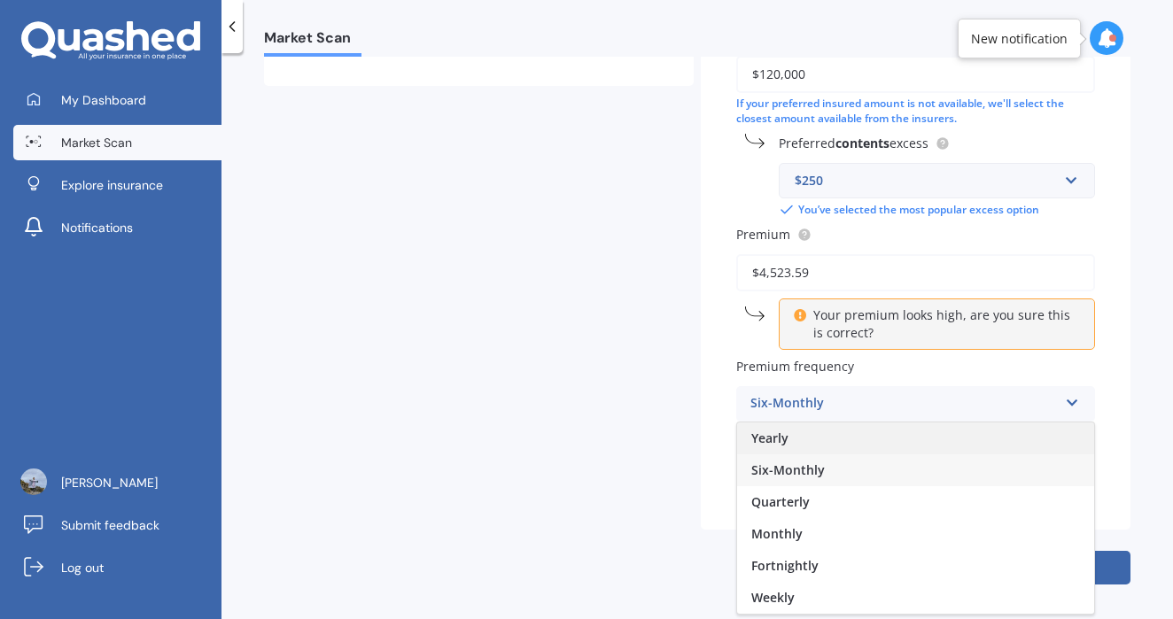
click at [1014, 435] on div "Yearly" at bounding box center [915, 439] width 357 height 32
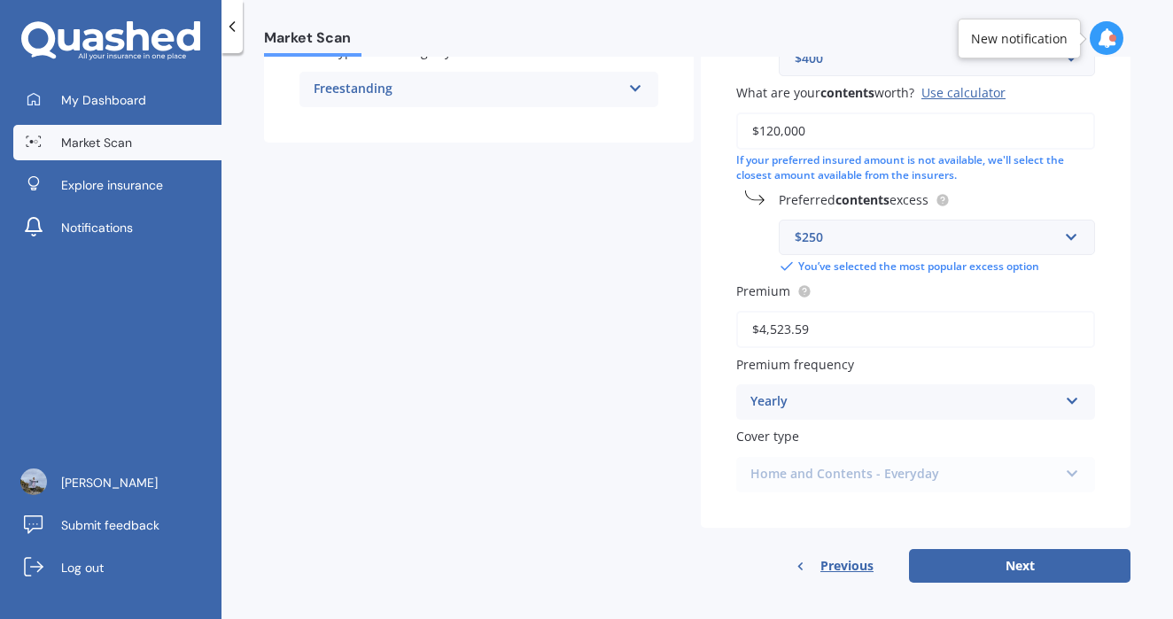
scroll to position [0, 0]
click at [1052, 466] on div "Home and Contents - Everyday Home and Contents - Everyday Home and Contents - E…" at bounding box center [915, 474] width 359 height 35
click at [965, 558] on button "Next" at bounding box center [1019, 566] width 221 height 34
select select "15"
select select "07"
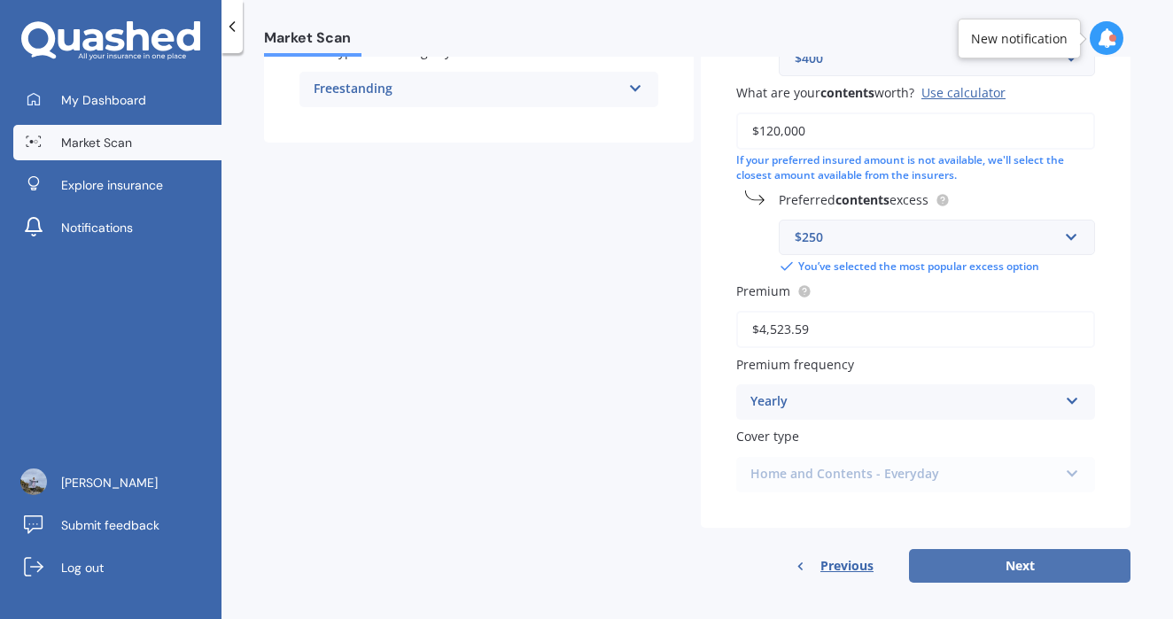
select select "1976"
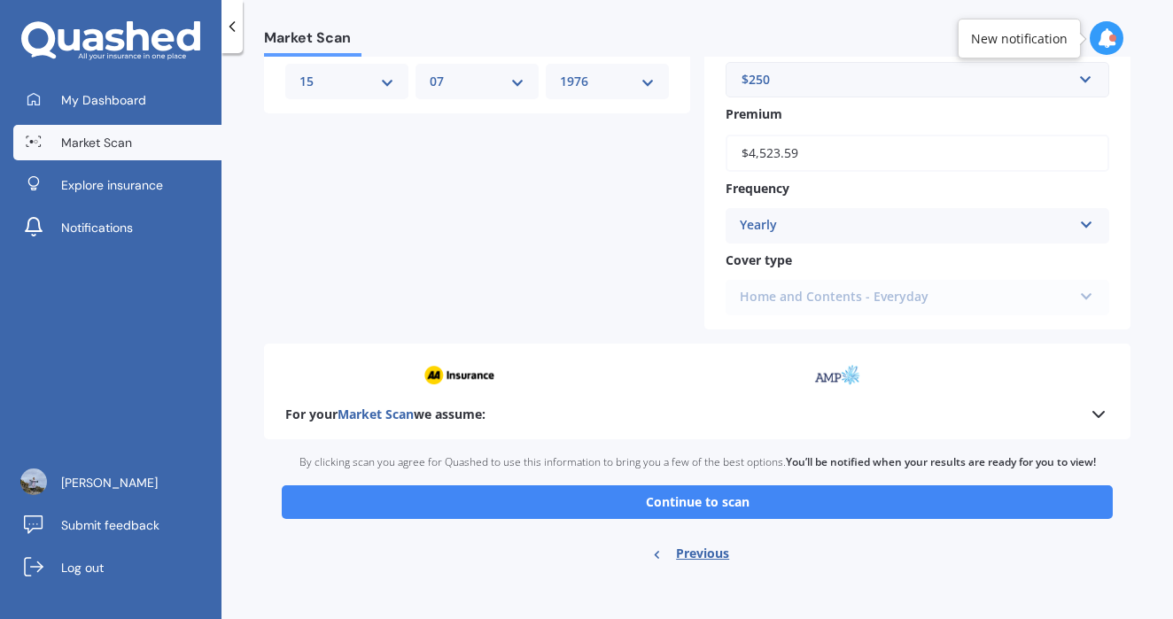
scroll to position [774, 0]
click at [679, 501] on button "Continue to scan" at bounding box center [697, 503] width 831 height 34
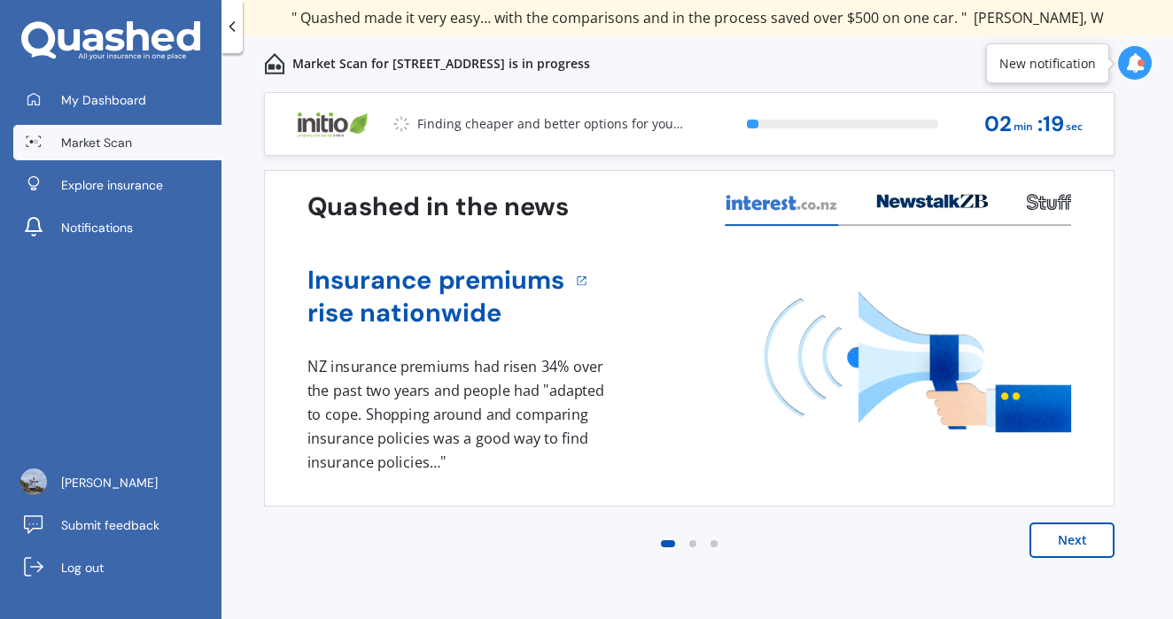
click at [1083, 542] on button "Next" at bounding box center [1071, 540] width 85 height 35
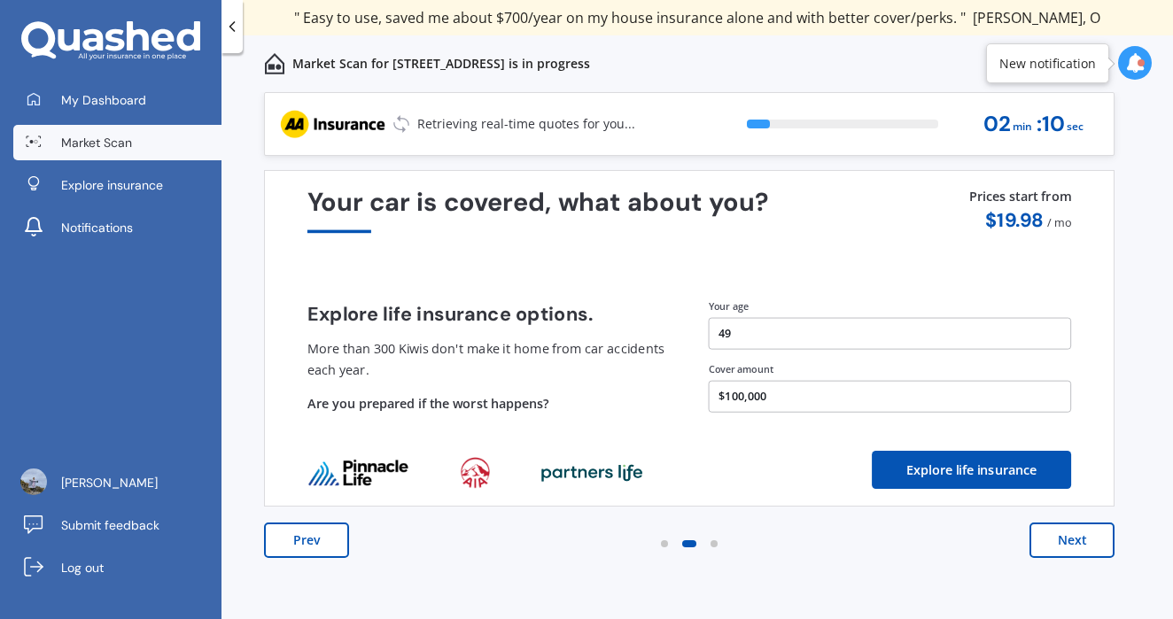
click at [1086, 542] on button "Next" at bounding box center [1071, 540] width 85 height 35
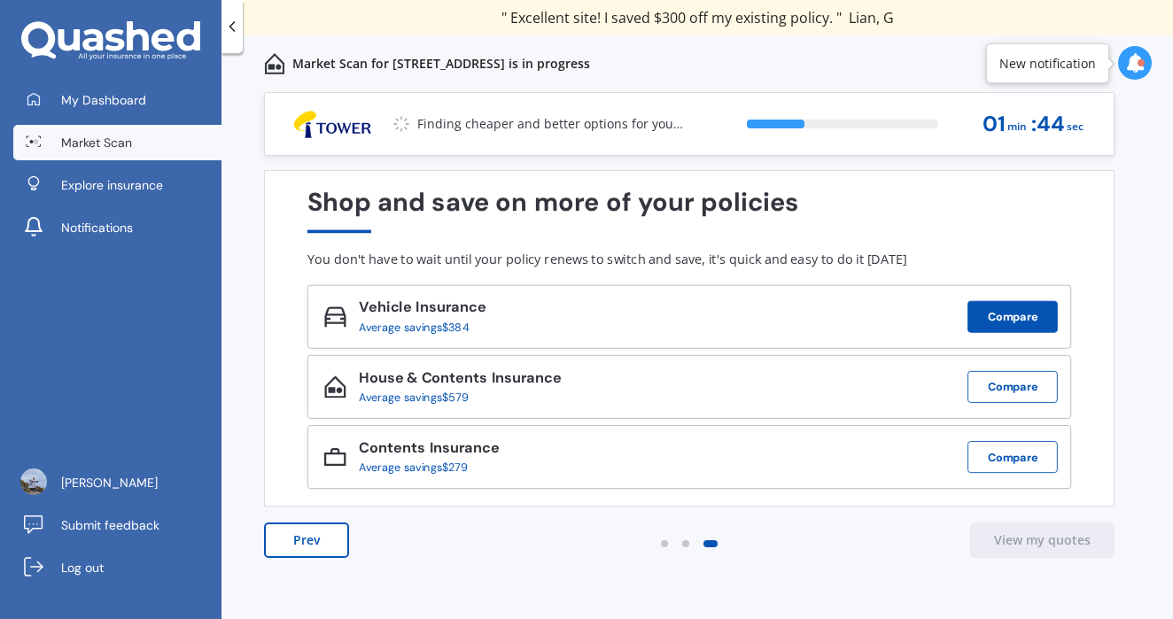
click at [1013, 318] on button "Compare" at bounding box center [1012, 317] width 90 height 32
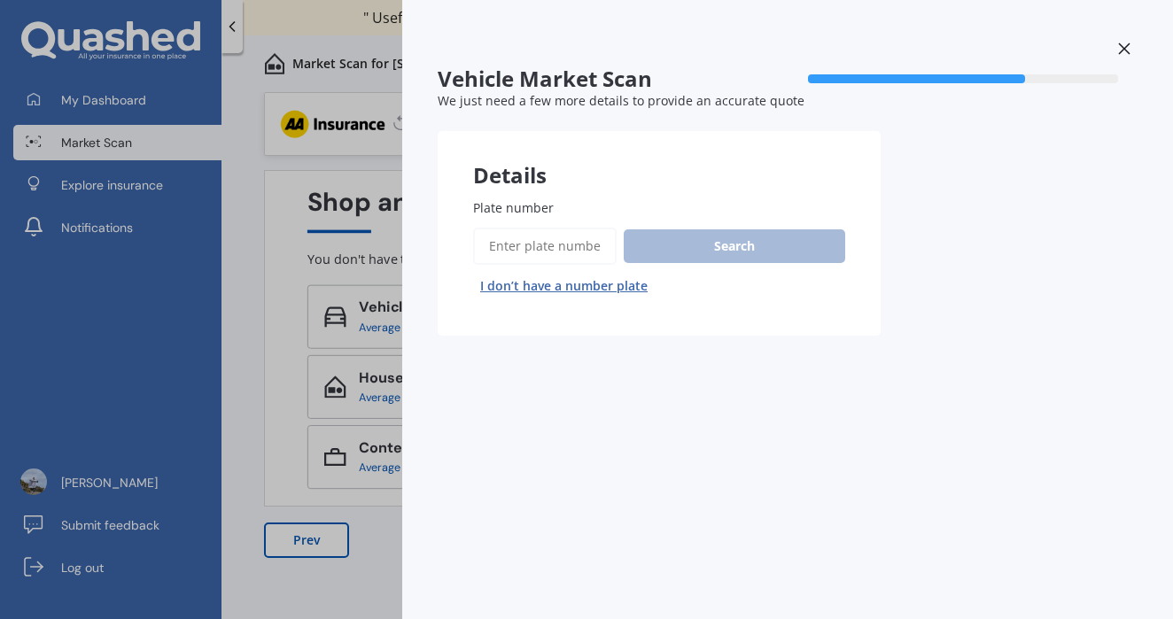
click at [541, 241] on input "Plate number" at bounding box center [545, 246] width 144 height 37
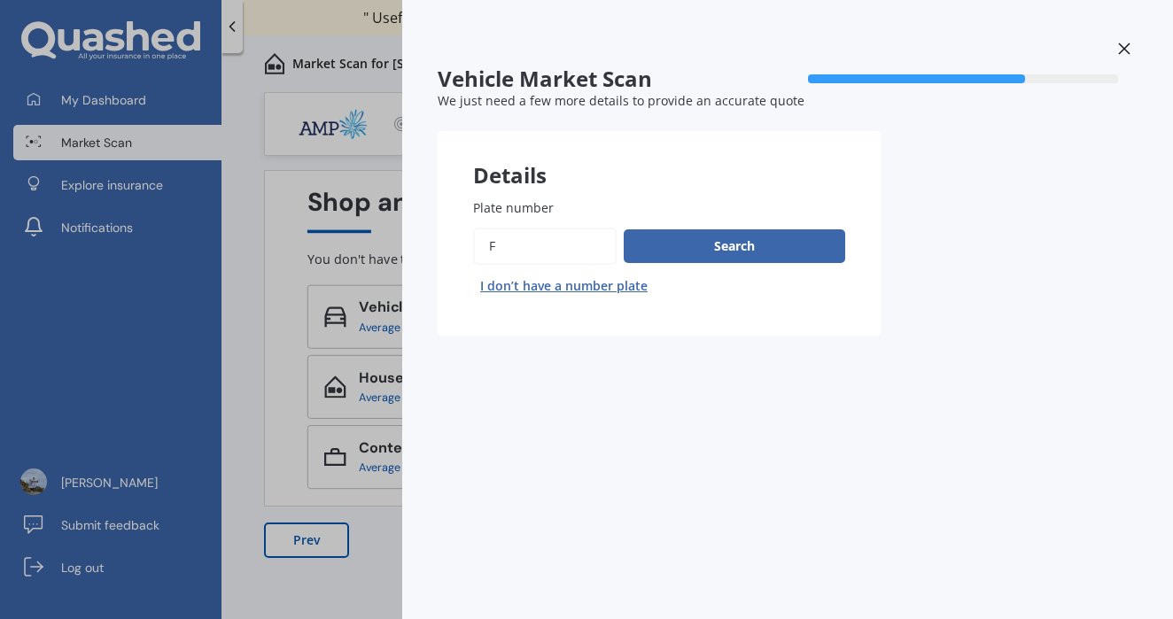
type input "F"
click at [0, 0] on button "Next" at bounding box center [0, 0] width 0 height 0
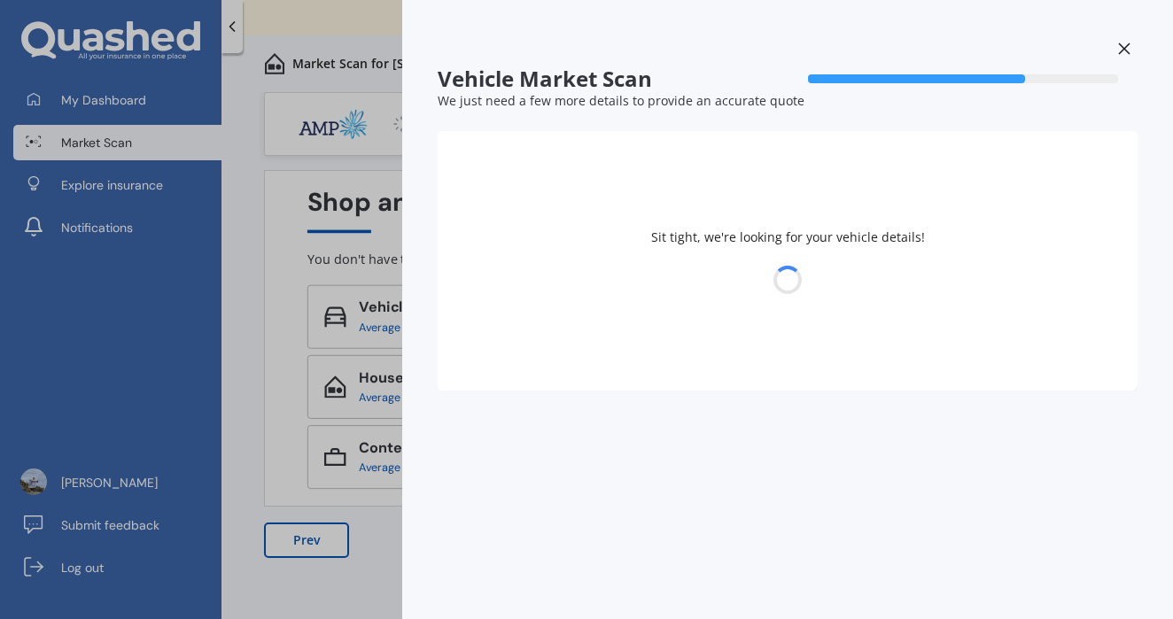
select select "15"
select select "07"
select select "1976"
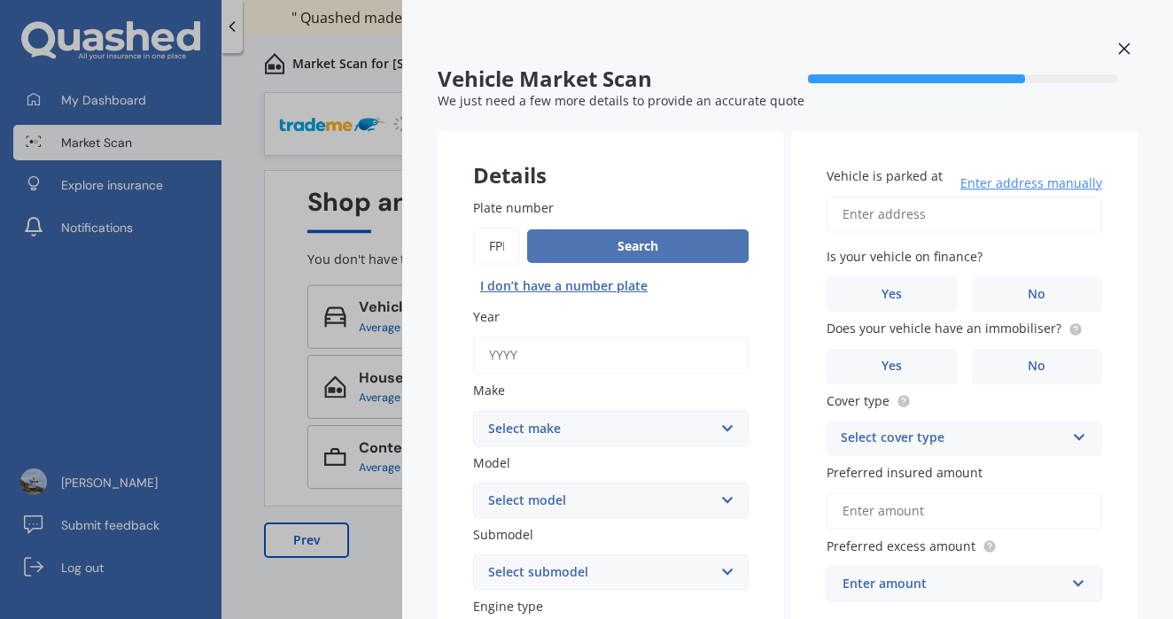
type input "Fpk850"
click at [637, 237] on button "Search" at bounding box center [637, 246] width 221 height 34
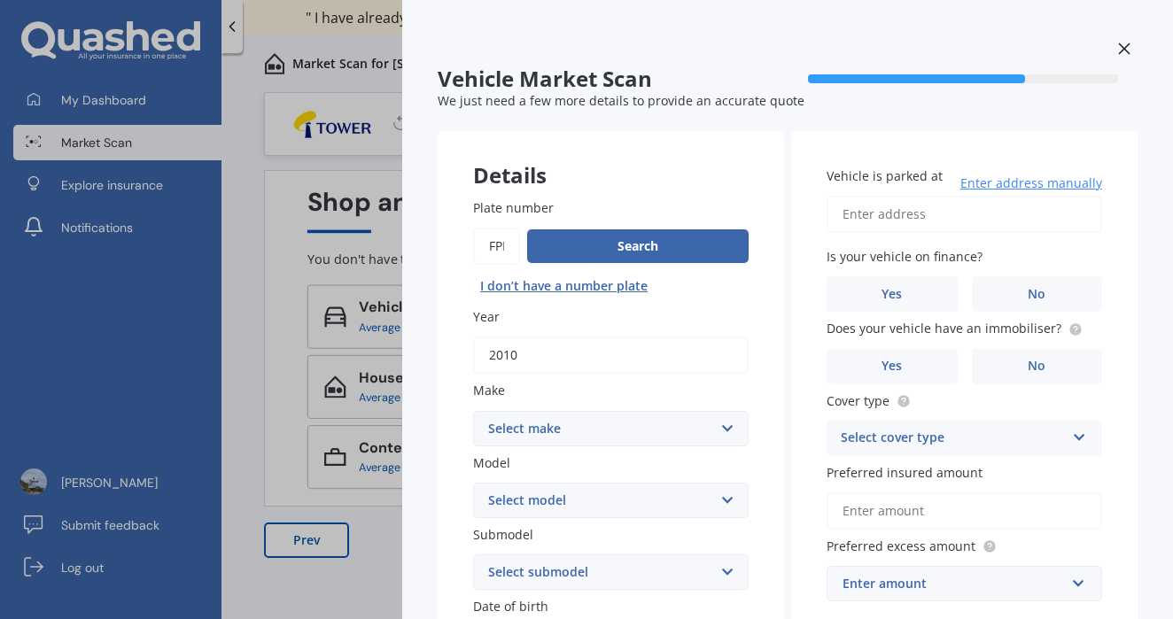
type input "2010"
select select "TOYOTA"
select select "LANDCRUISER"
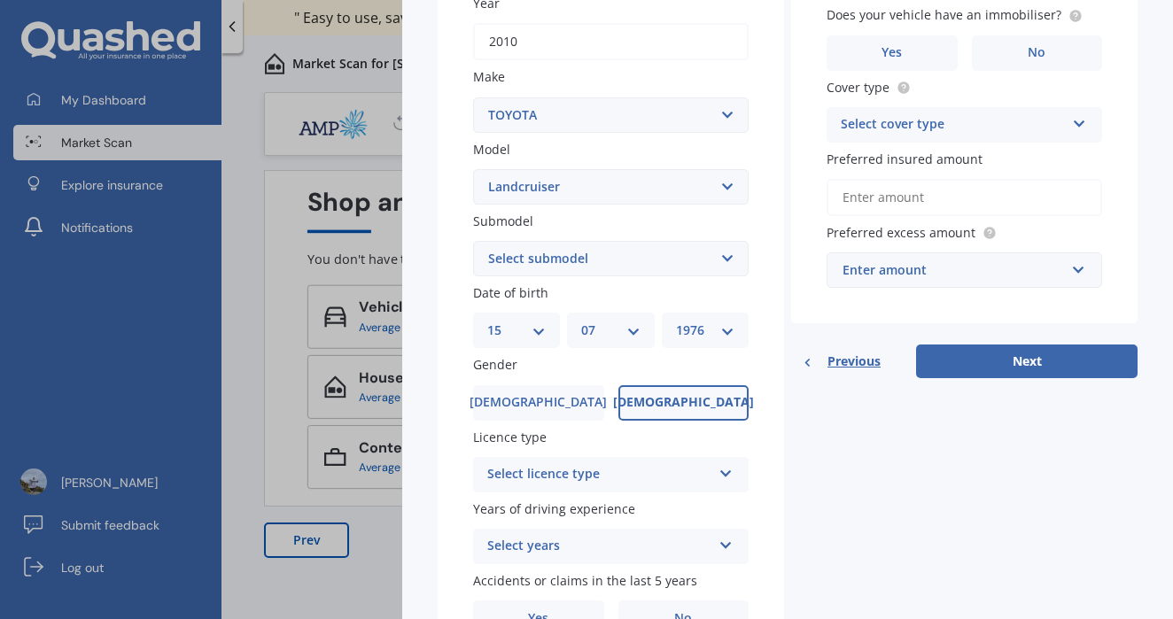
scroll to position [299, 0]
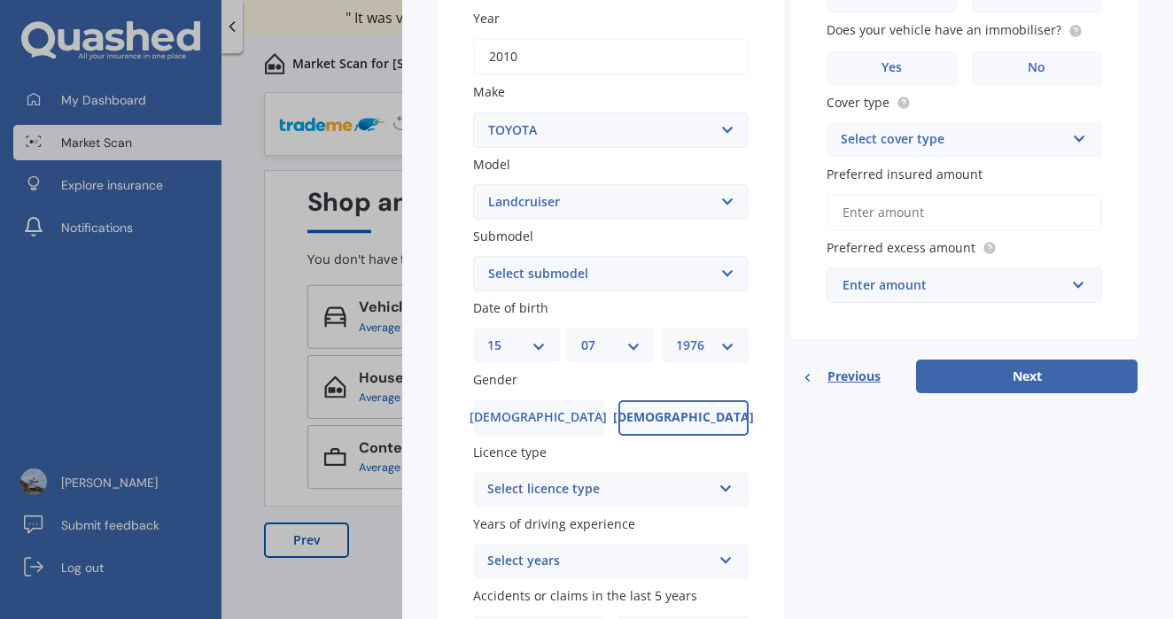
select select "[PERSON_NAME] 4.0 VX PETROL"
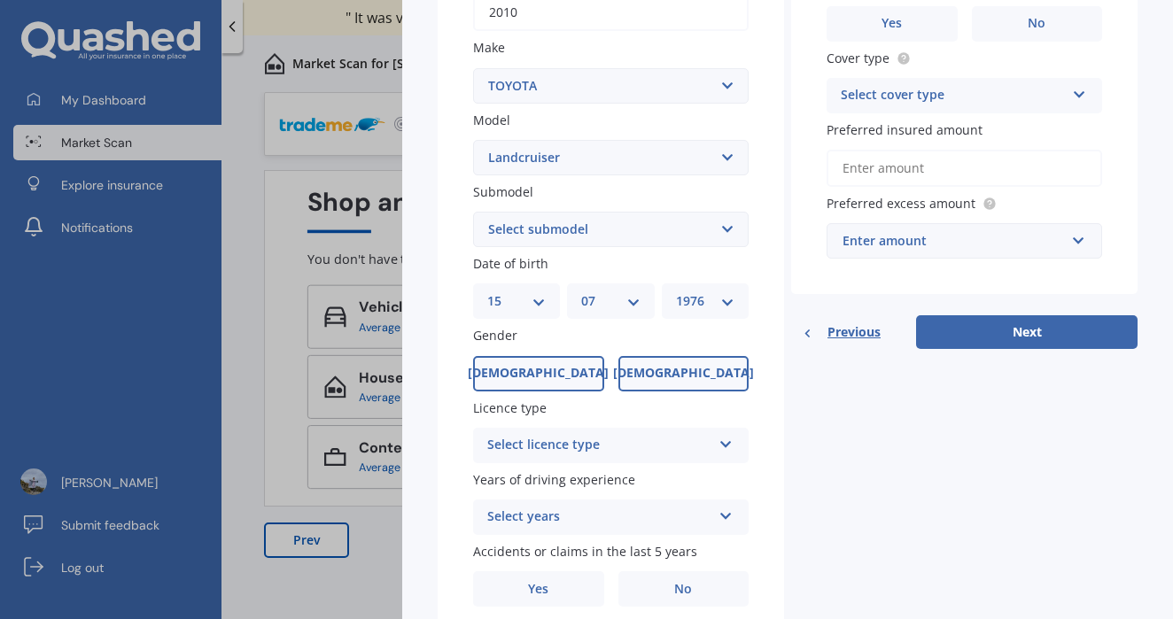
scroll to position [349, 0]
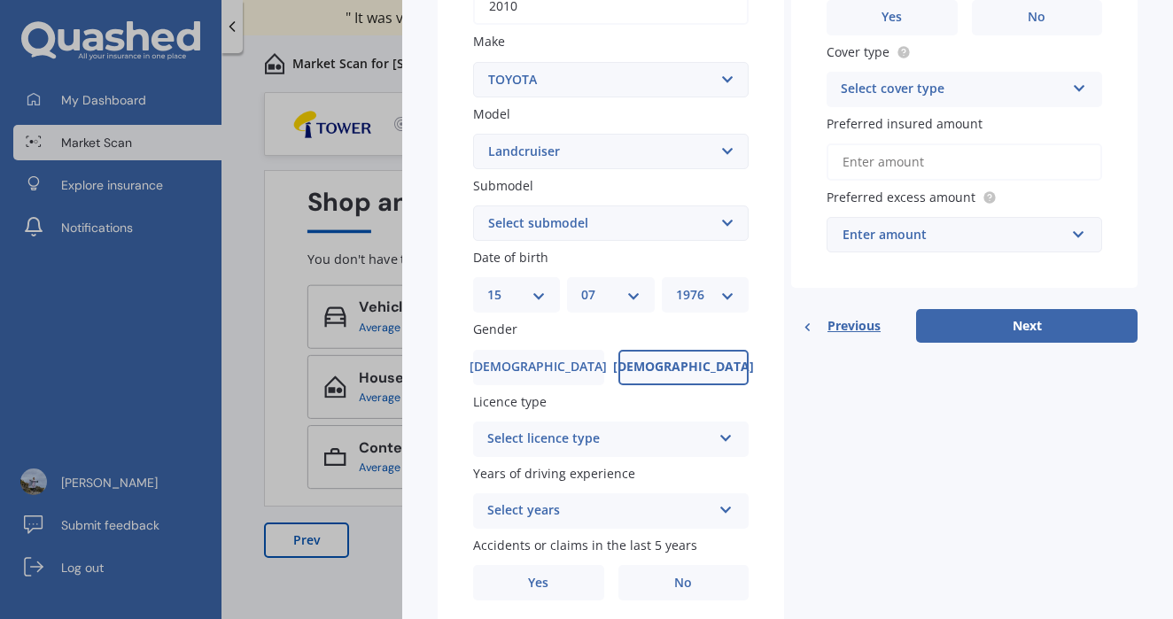
click at [655, 361] on label "[DEMOGRAPHIC_DATA]" at bounding box center [683, 367] width 131 height 35
click at [0, 0] on input "[DEMOGRAPHIC_DATA]" at bounding box center [0, 0] width 0 height 0
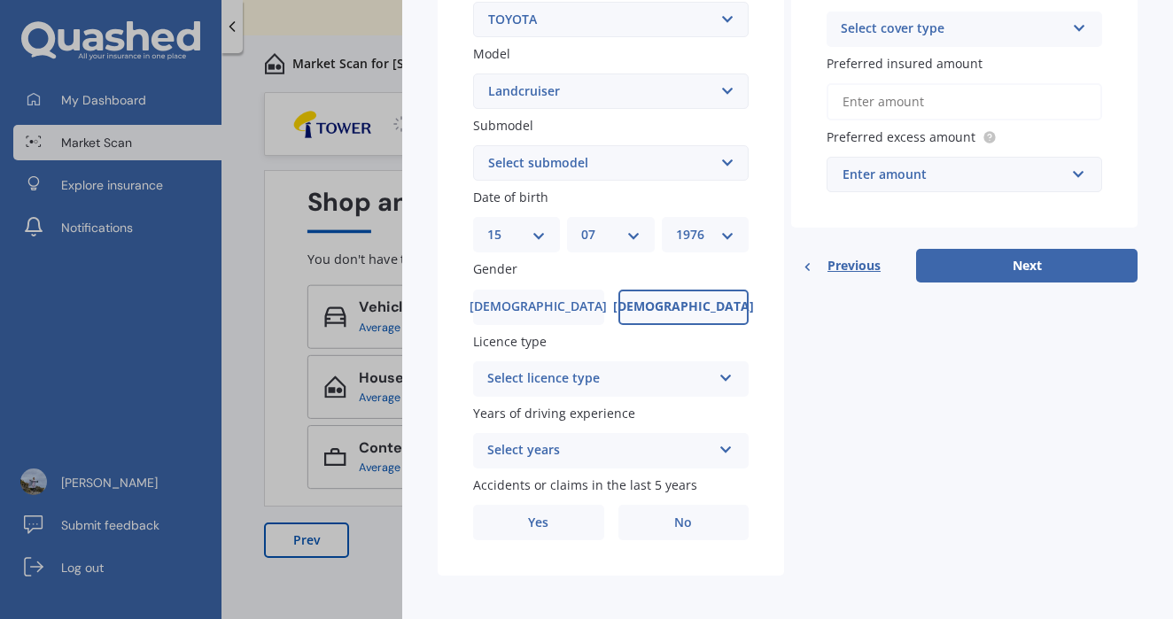
scroll to position [408, 0]
click at [655, 369] on div "Select licence type" at bounding box center [599, 379] width 224 height 21
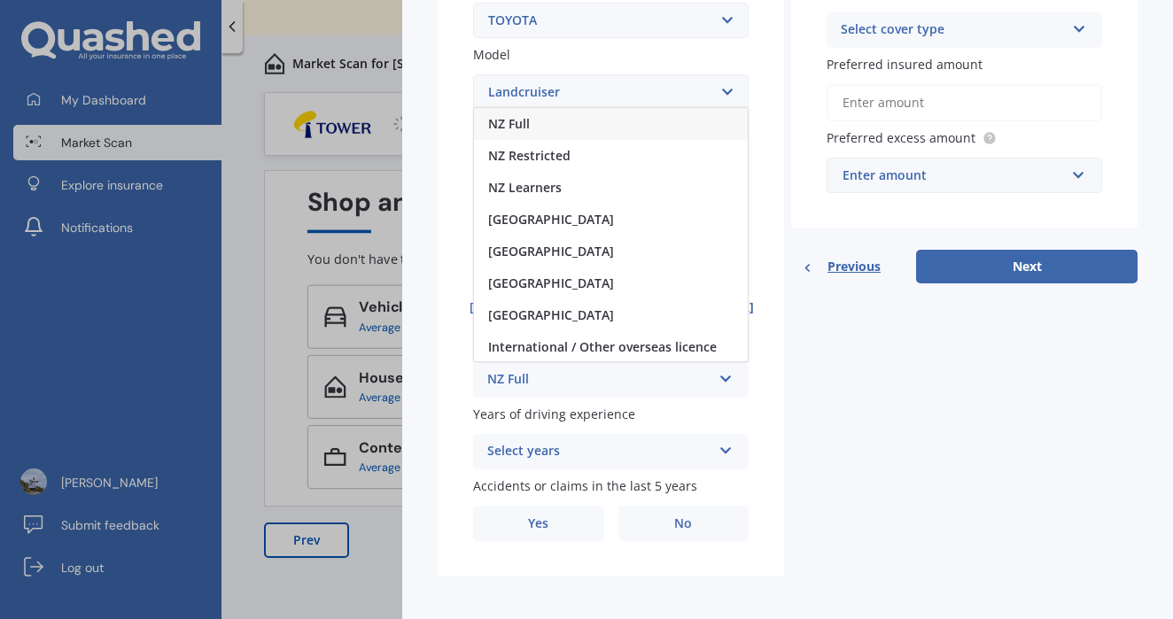
click at [655, 369] on div "NZ Full" at bounding box center [599, 379] width 224 height 21
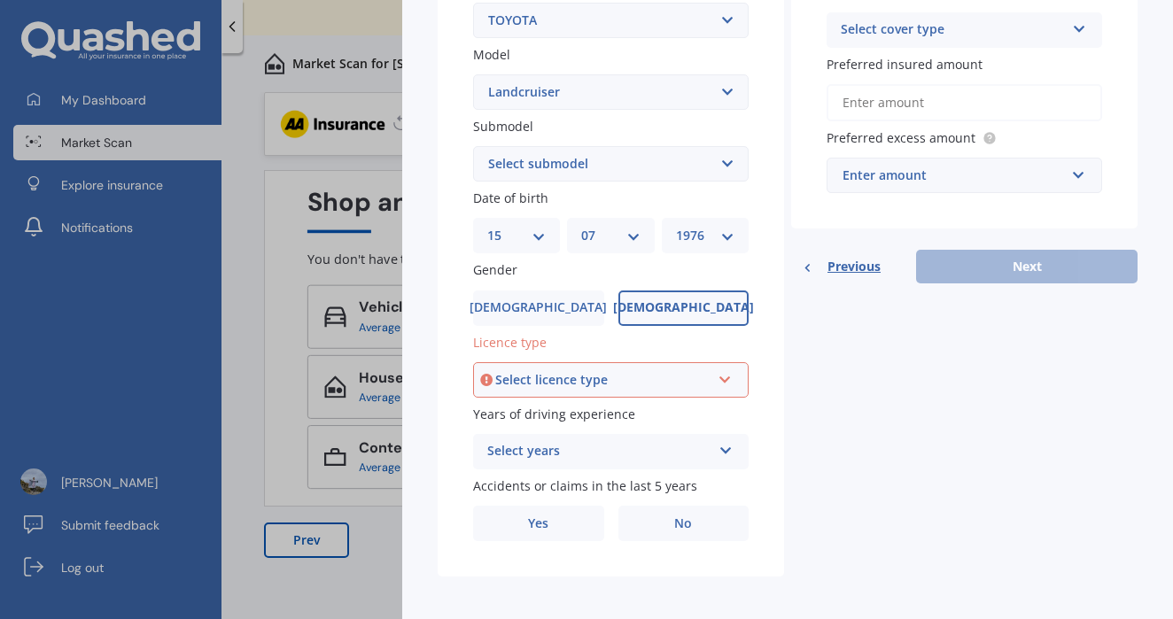
click at [692, 373] on div "Select licence type" at bounding box center [602, 379] width 215 height 19
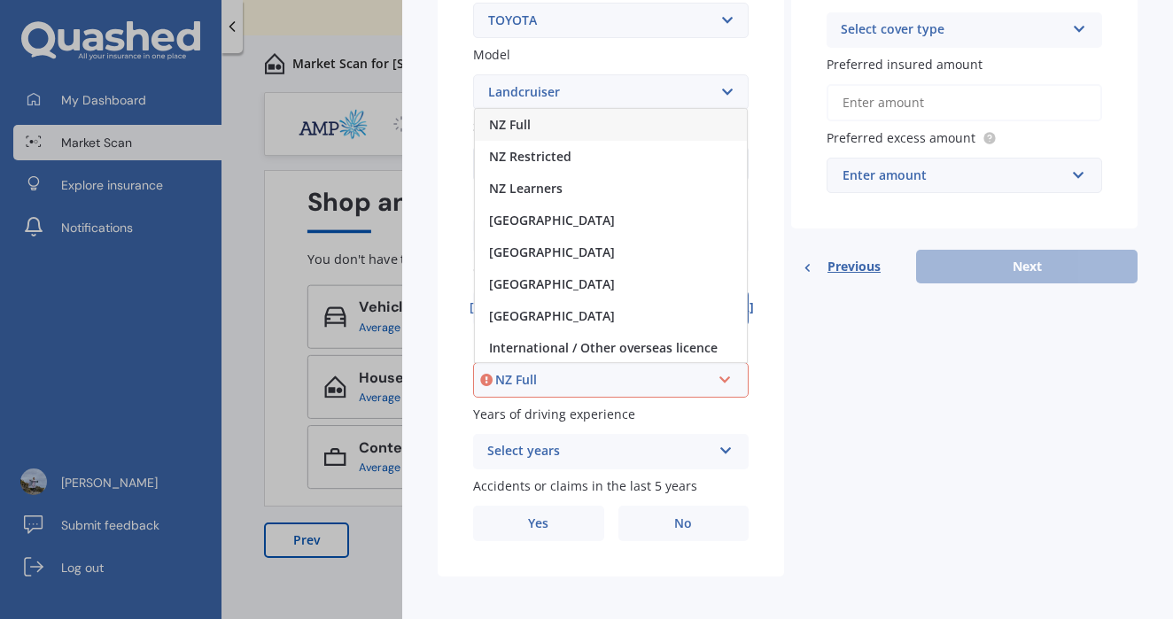
click at [600, 115] on div "NZ Full" at bounding box center [611, 125] width 272 height 32
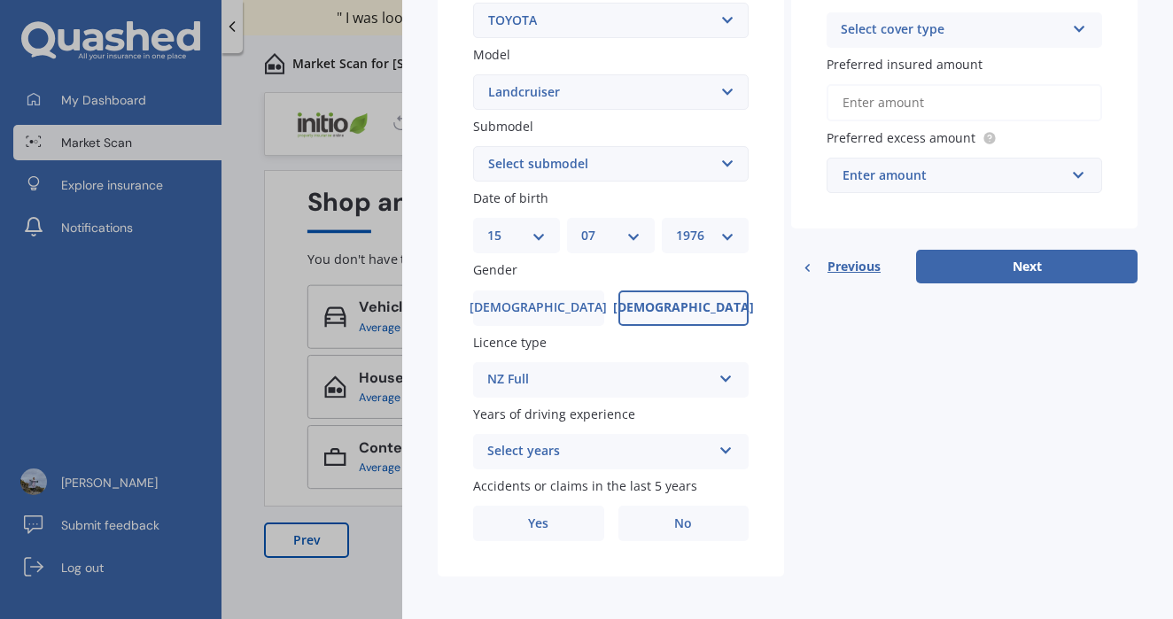
click at [654, 445] on div "Select years" at bounding box center [599, 451] width 224 height 21
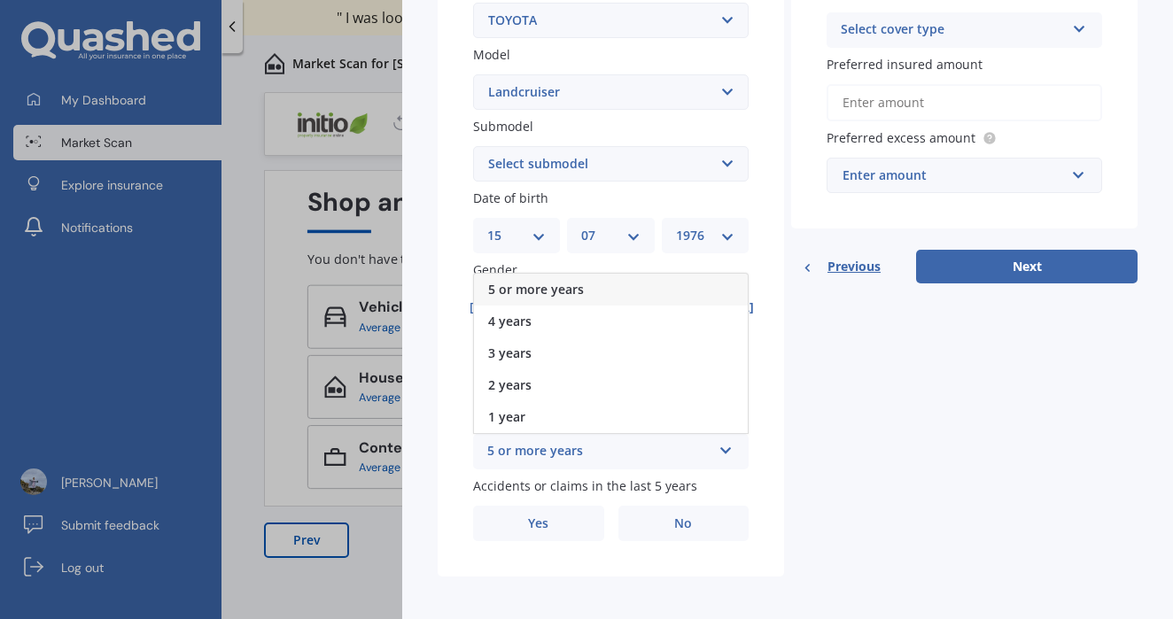
click at [654, 445] on div "5 or more years" at bounding box center [599, 451] width 224 height 21
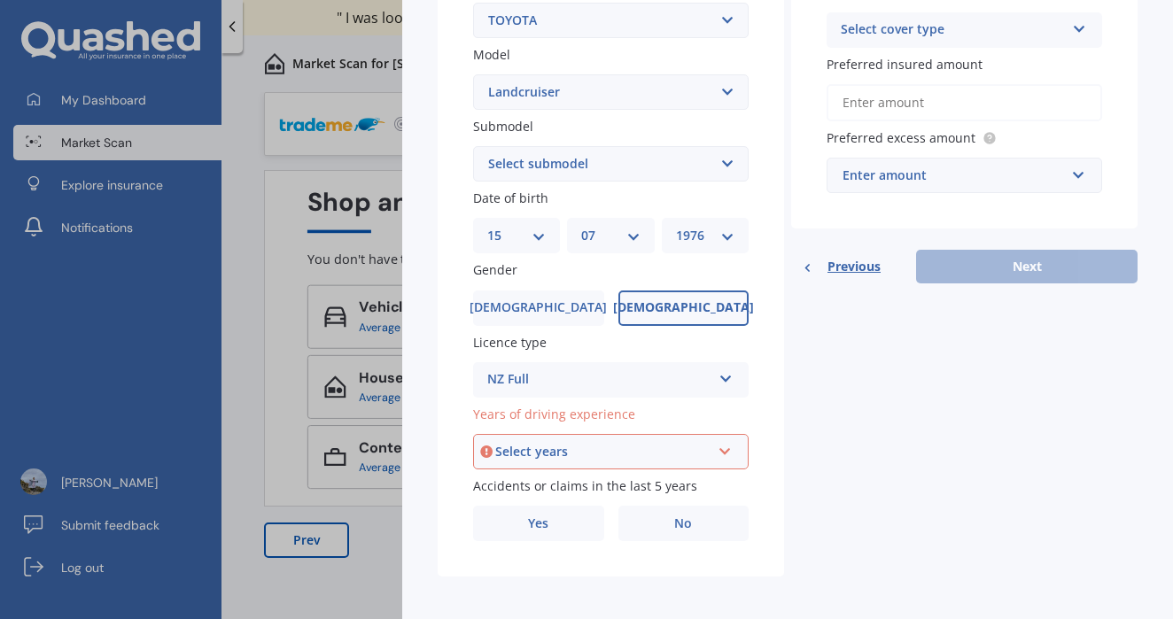
click at [644, 446] on div "Select years" at bounding box center [602, 451] width 215 height 19
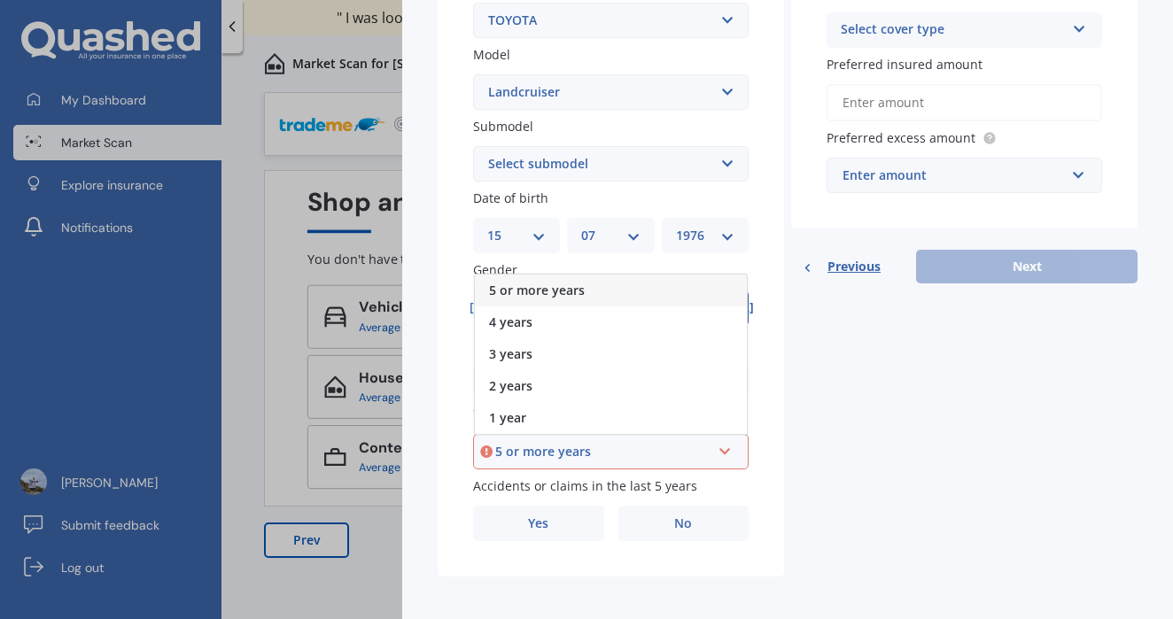
click at [554, 282] on span "5 or more years" at bounding box center [537, 290] width 96 height 17
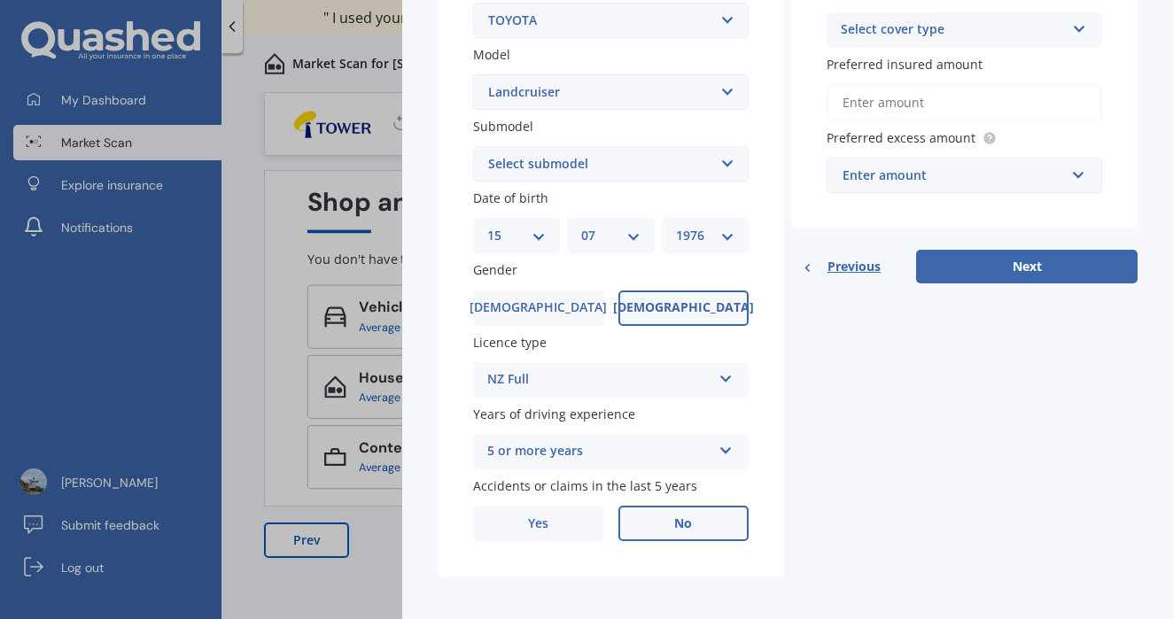
click at [688, 516] on span "No" at bounding box center [683, 523] width 18 height 15
click at [0, 0] on input "No" at bounding box center [0, 0] width 0 height 0
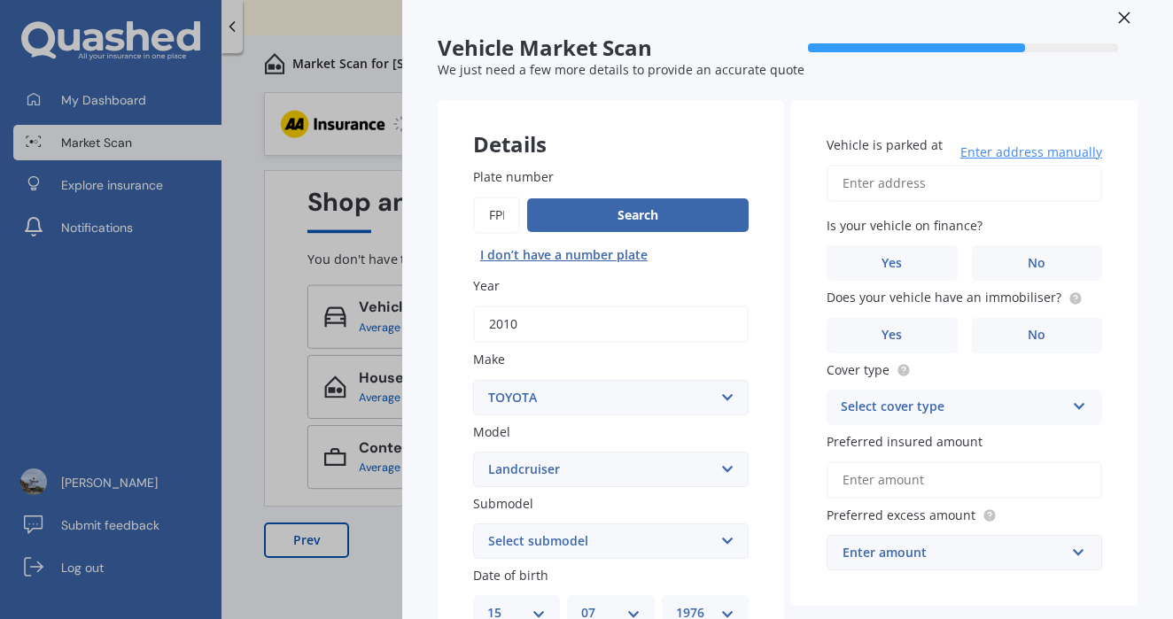
scroll to position [39, 0]
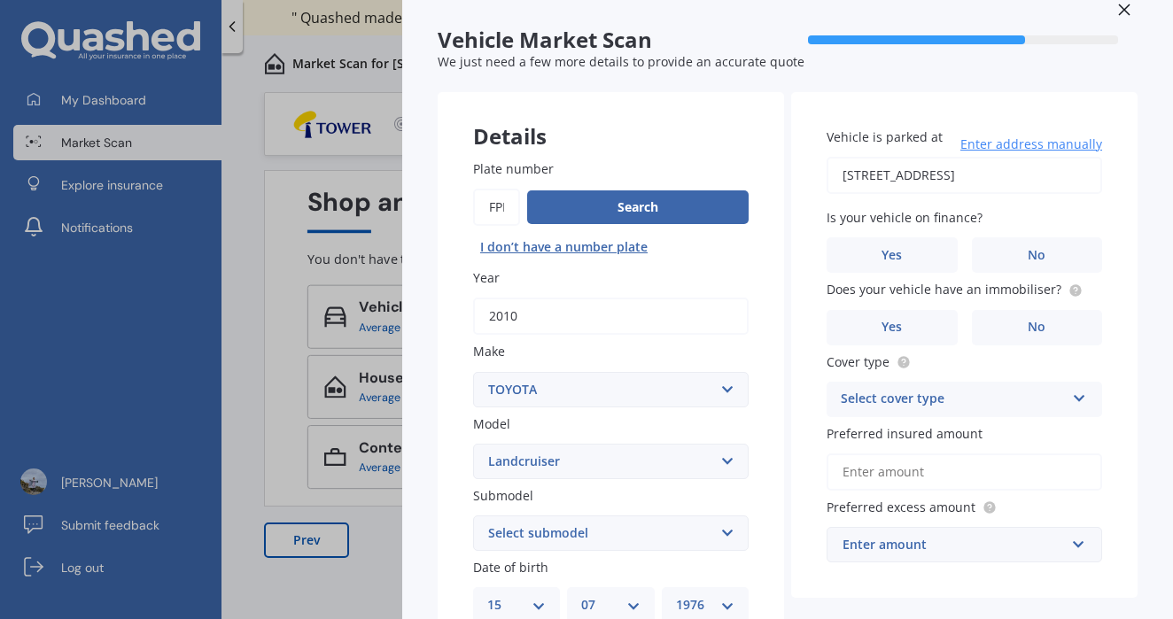
type input "[STREET_ADDRESS]"
click at [1016, 252] on label "No" at bounding box center [1037, 254] width 131 height 35
click at [0, 0] on input "No" at bounding box center [0, 0] width 0 height 0
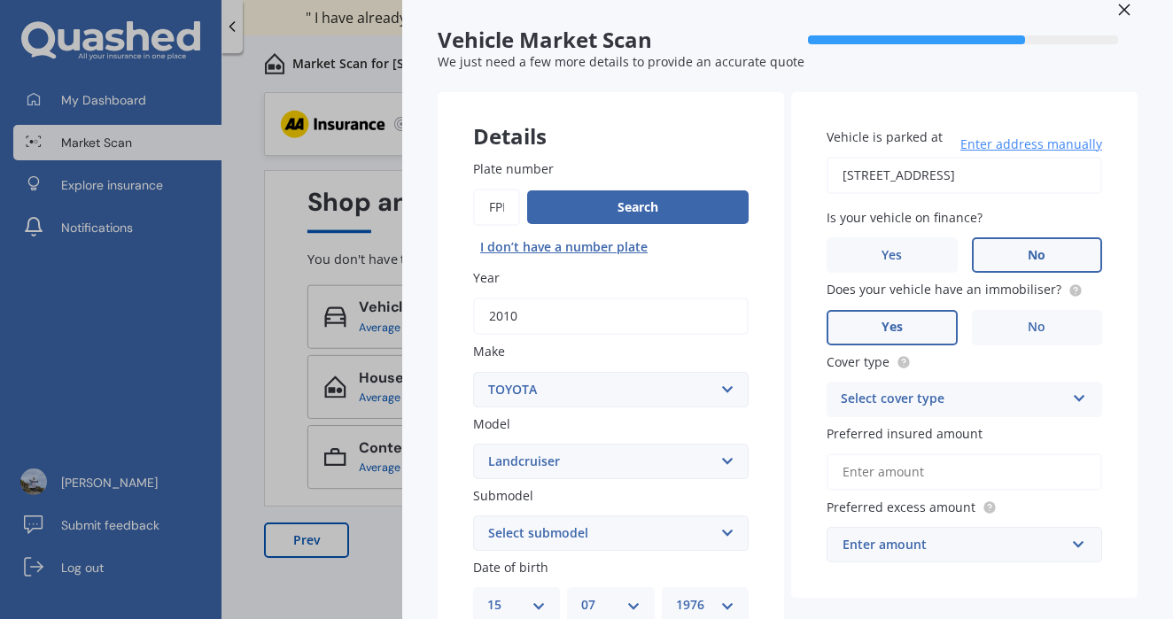
click at [904, 312] on label "Yes" at bounding box center [891, 327] width 131 height 35
click at [0, 0] on input "Yes" at bounding box center [0, 0] width 0 height 0
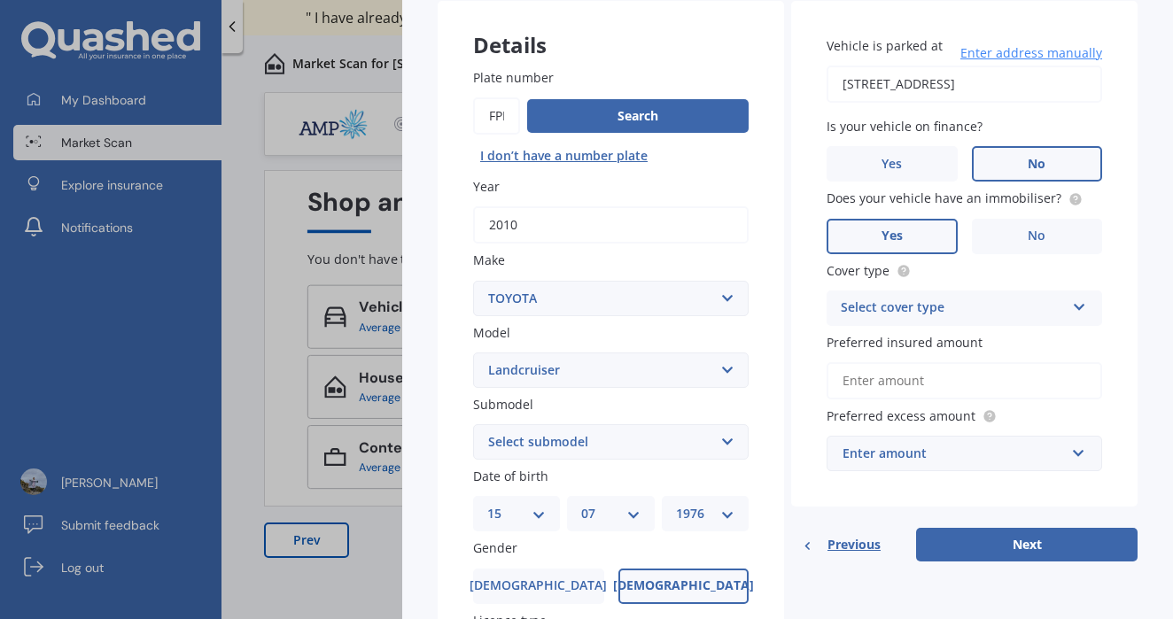
scroll to position [135, 0]
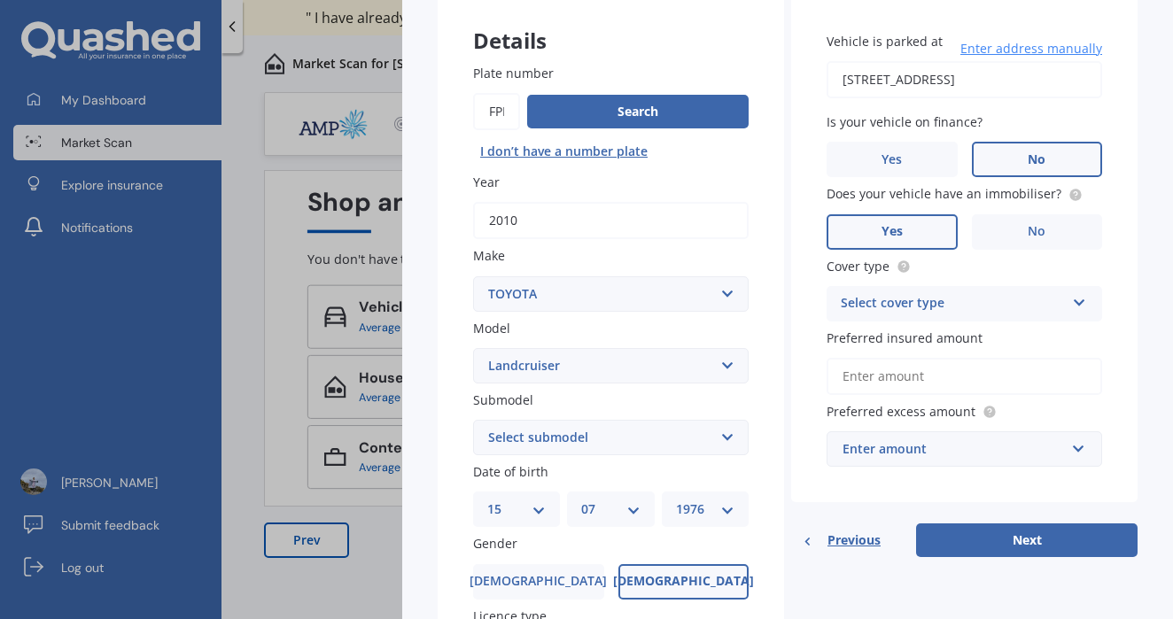
click at [918, 298] on div "Select cover type" at bounding box center [953, 303] width 224 height 21
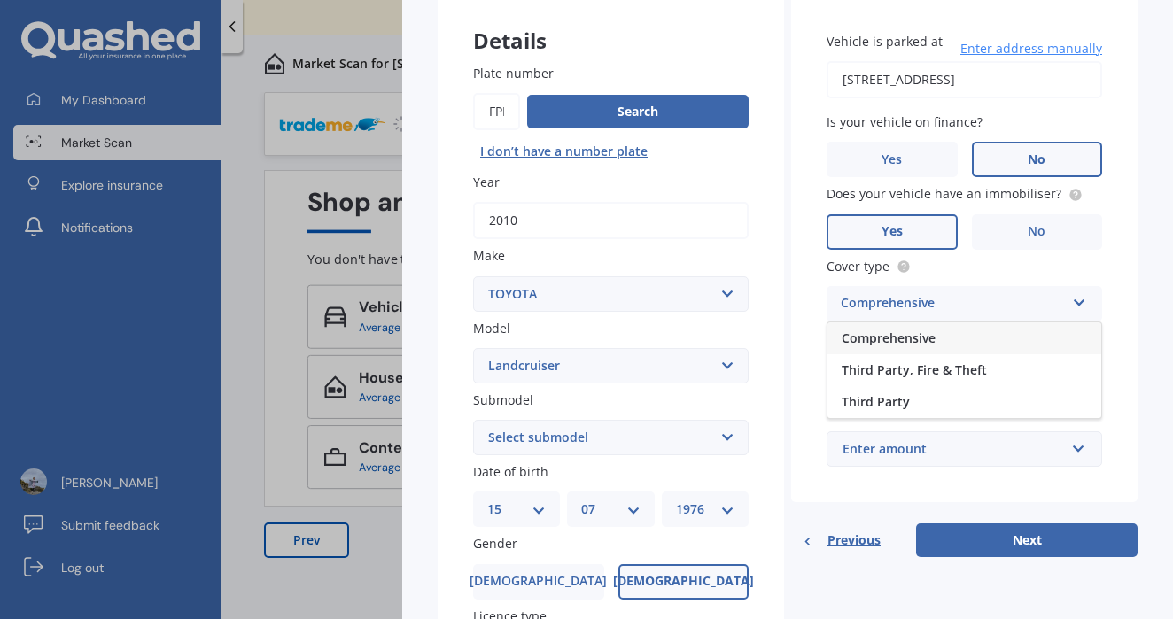
click at [912, 332] on span "Comprehensive" at bounding box center [889, 338] width 94 height 17
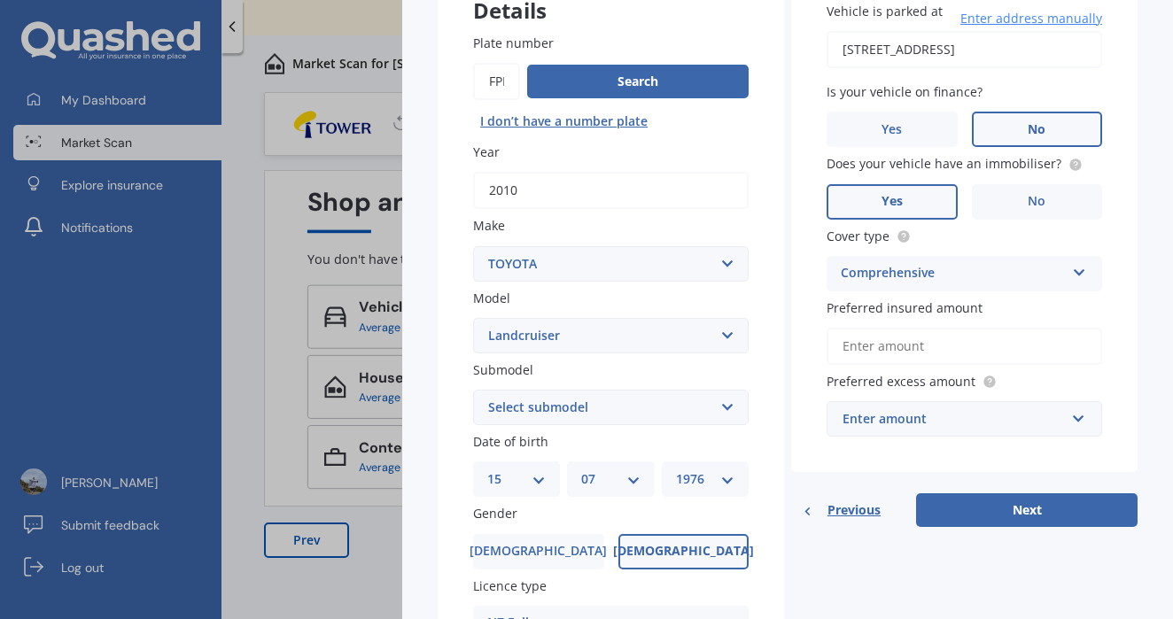
scroll to position [168, 0]
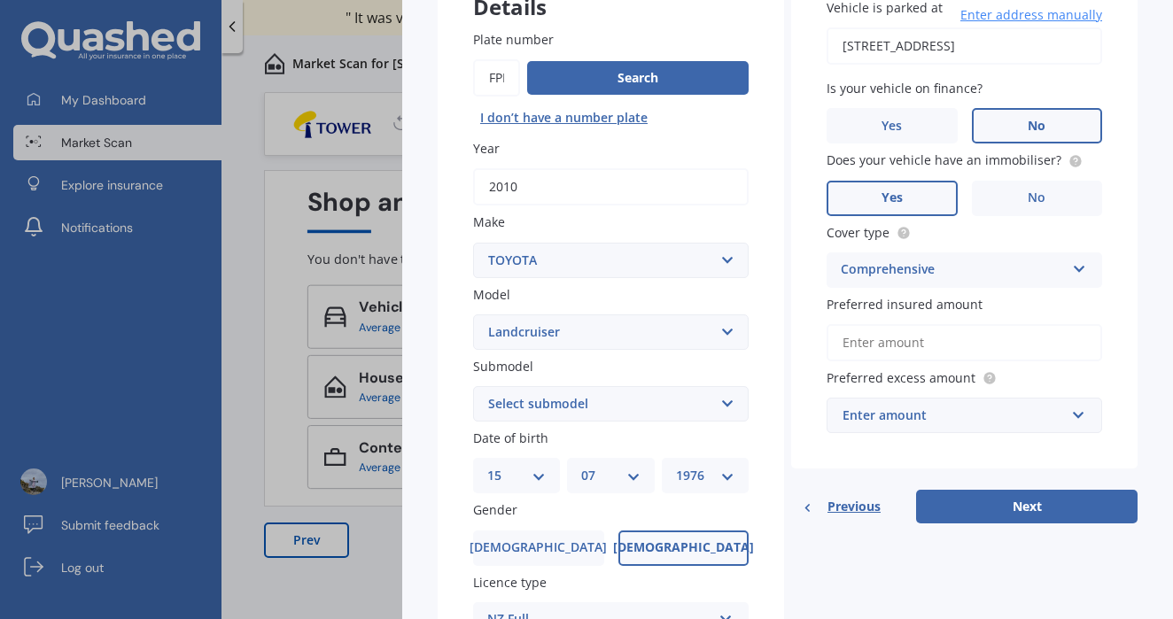
click at [920, 333] on input "Preferred insured amount" at bounding box center [963, 342] width 275 height 37
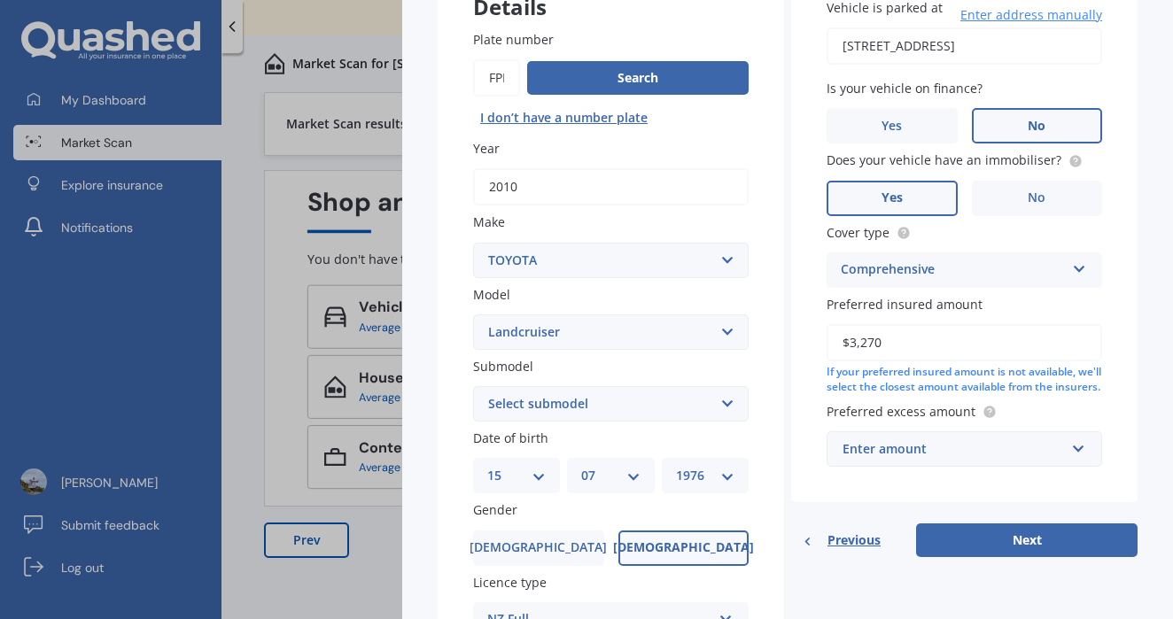
type input "$32,700"
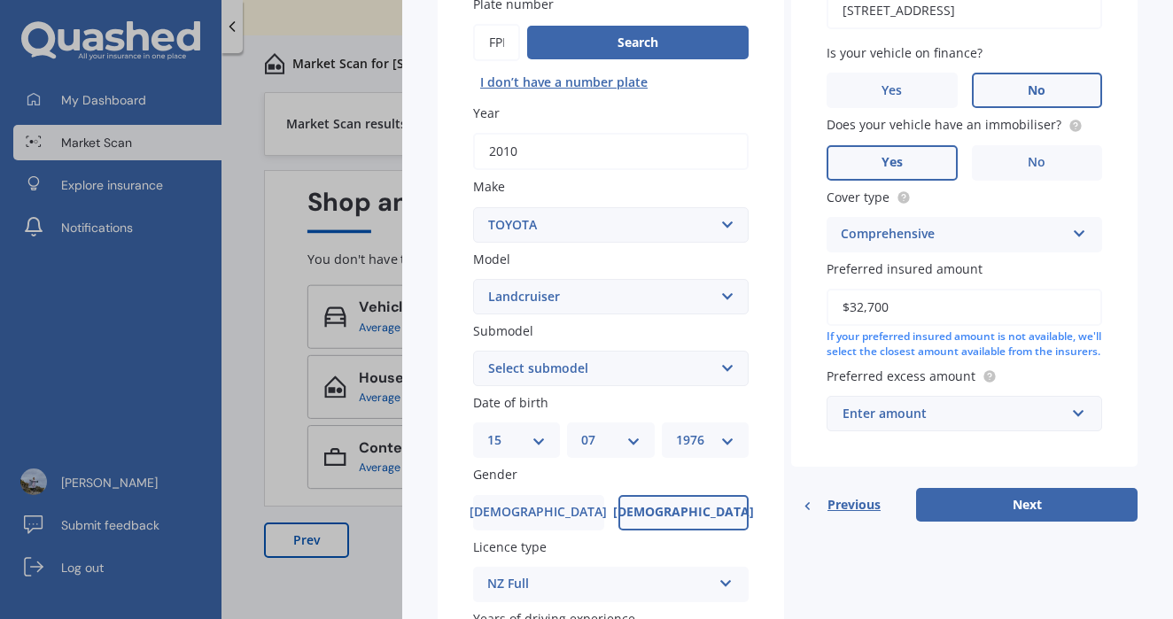
click at [1037, 423] on div "Enter amount" at bounding box center [953, 413] width 222 height 19
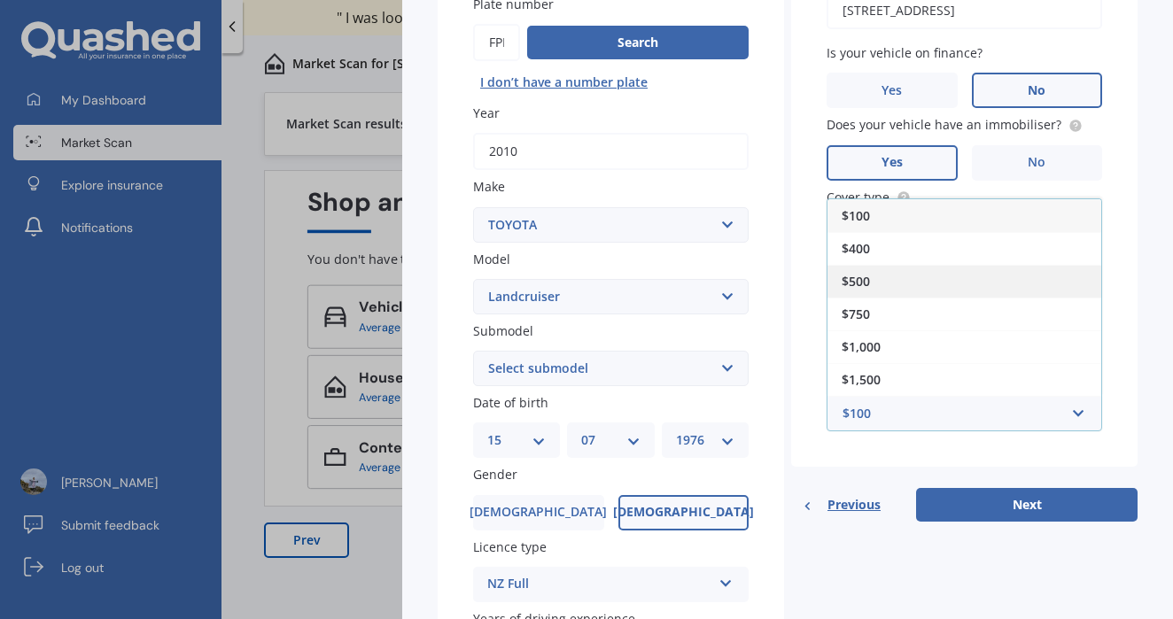
click at [951, 285] on div "$500" at bounding box center [964, 281] width 274 height 33
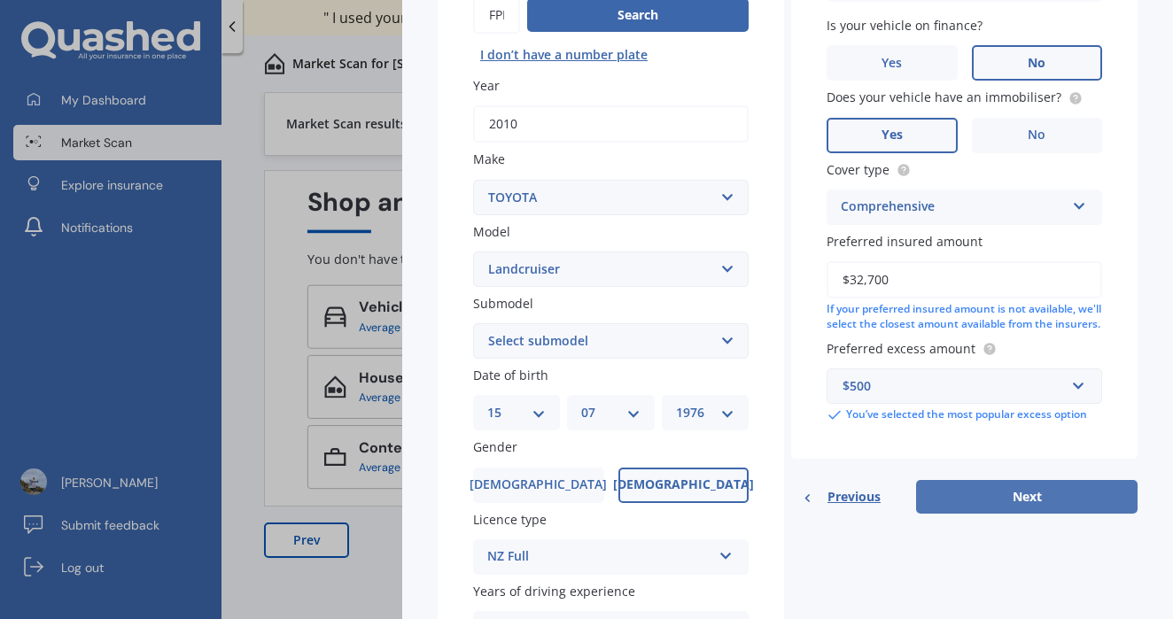
scroll to position [245, 0]
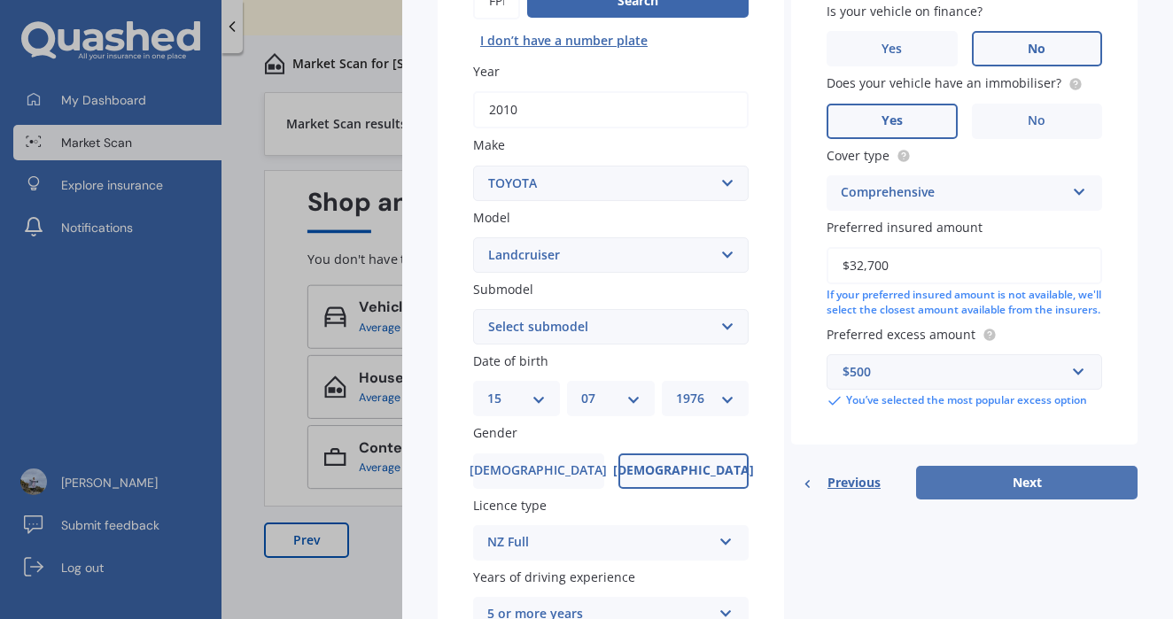
click at [998, 491] on button "Next" at bounding box center [1026, 483] width 221 height 34
select select "15"
select select "07"
select select "1976"
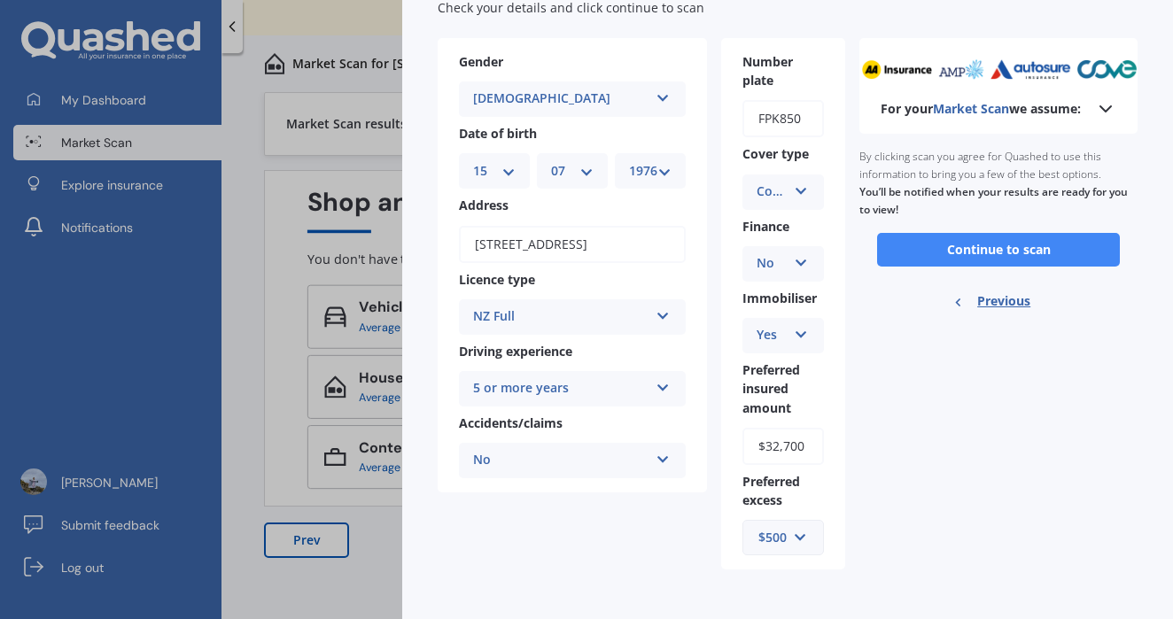
scroll to position [86, 0]
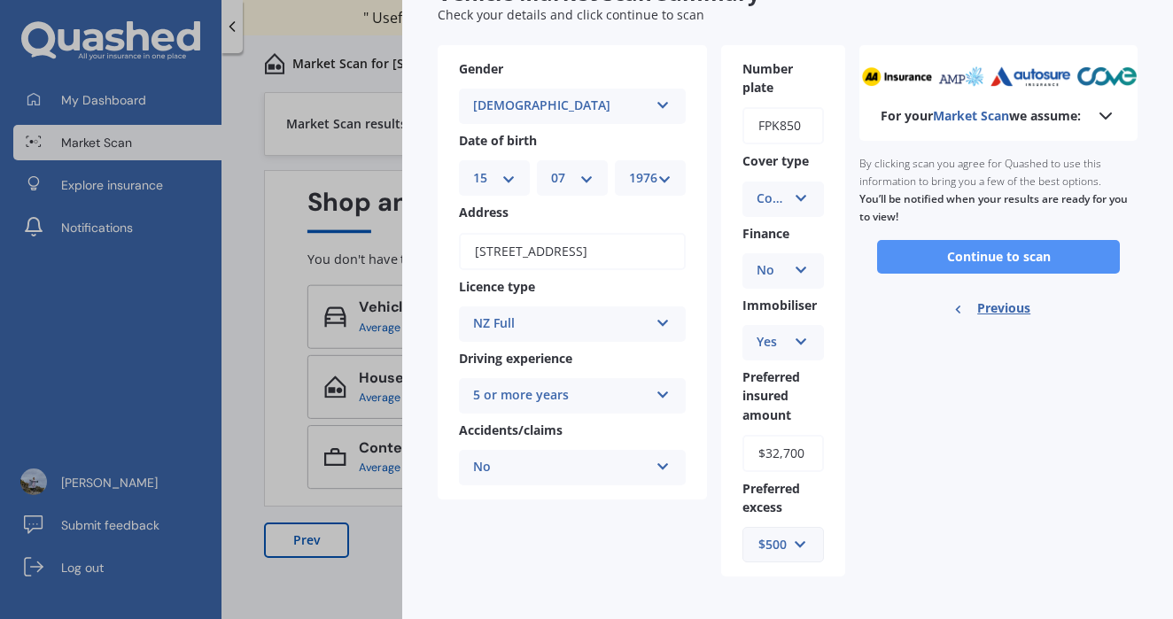
click at [969, 266] on button "Continue to scan" at bounding box center [998, 257] width 243 height 34
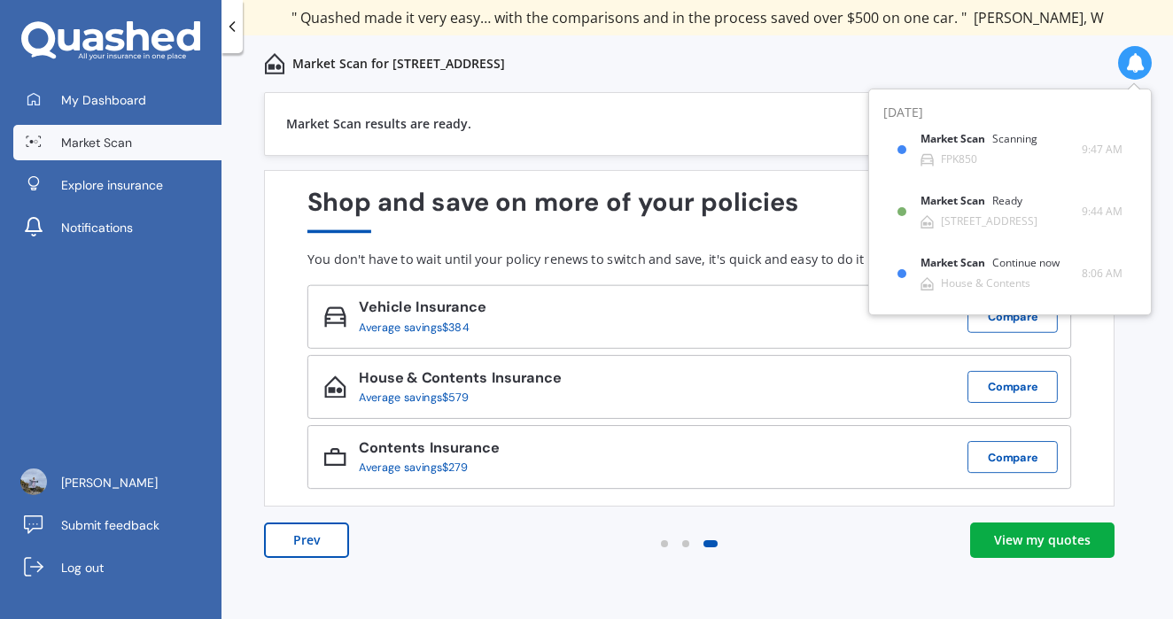
click at [1005, 52] on div "Market Scan for [STREET_ADDRESS]" at bounding box center [696, 63] width 951 height 57
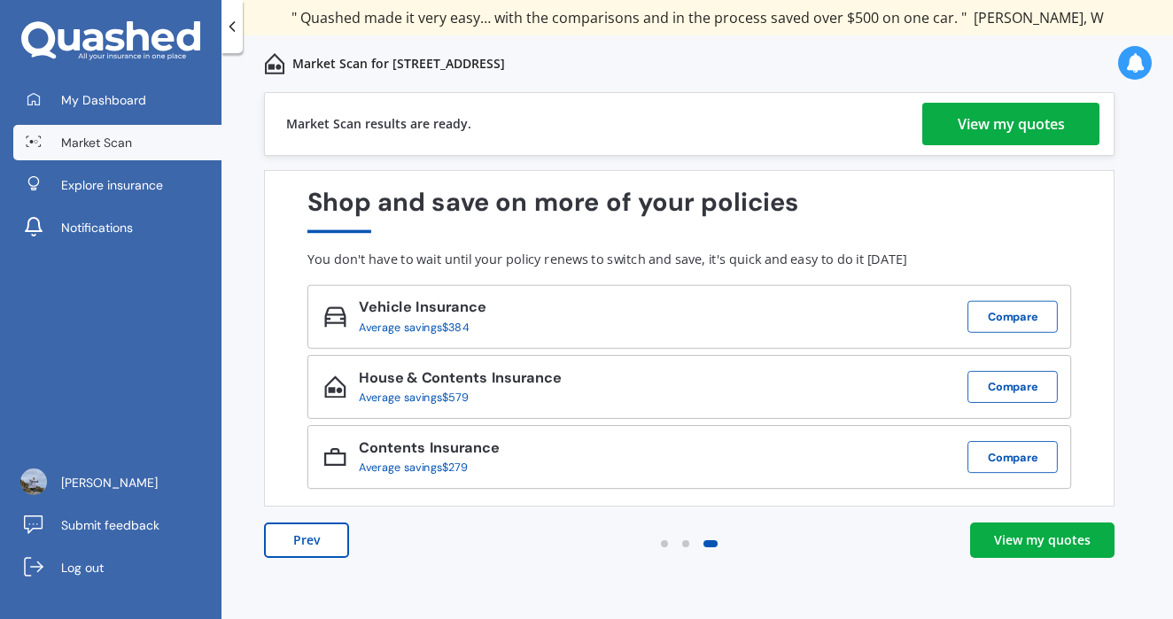
scroll to position [0, 0]
click at [1040, 543] on div "View my quotes" at bounding box center [1042, 540] width 97 height 18
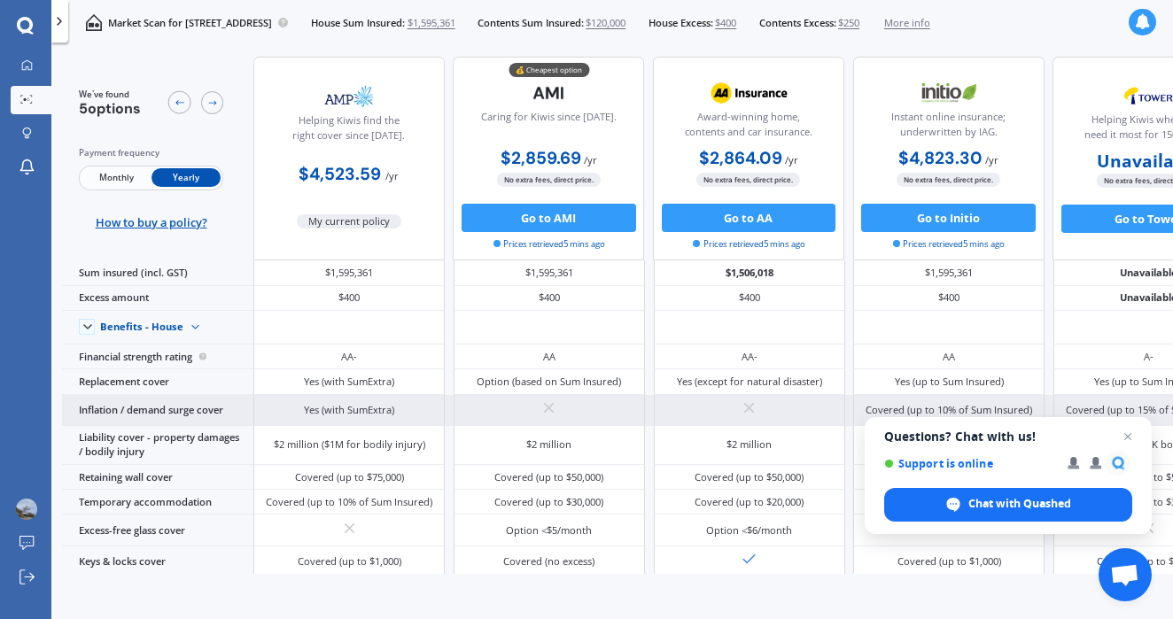
scroll to position [5, 0]
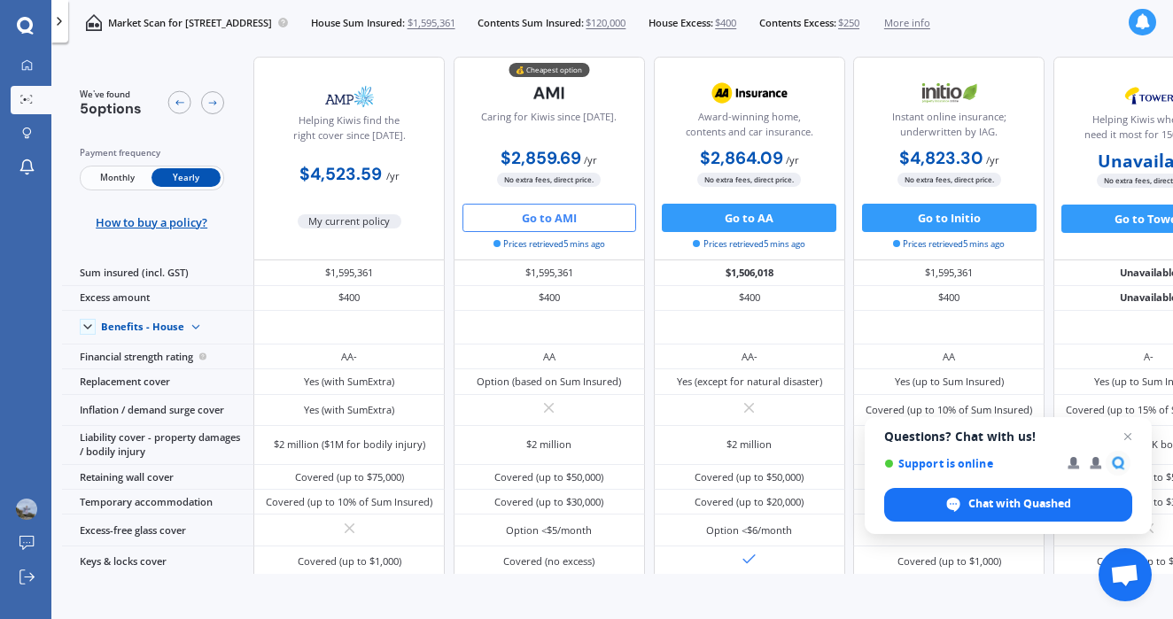
click at [559, 220] on button "Go to AMI" at bounding box center [549, 218] width 175 height 28
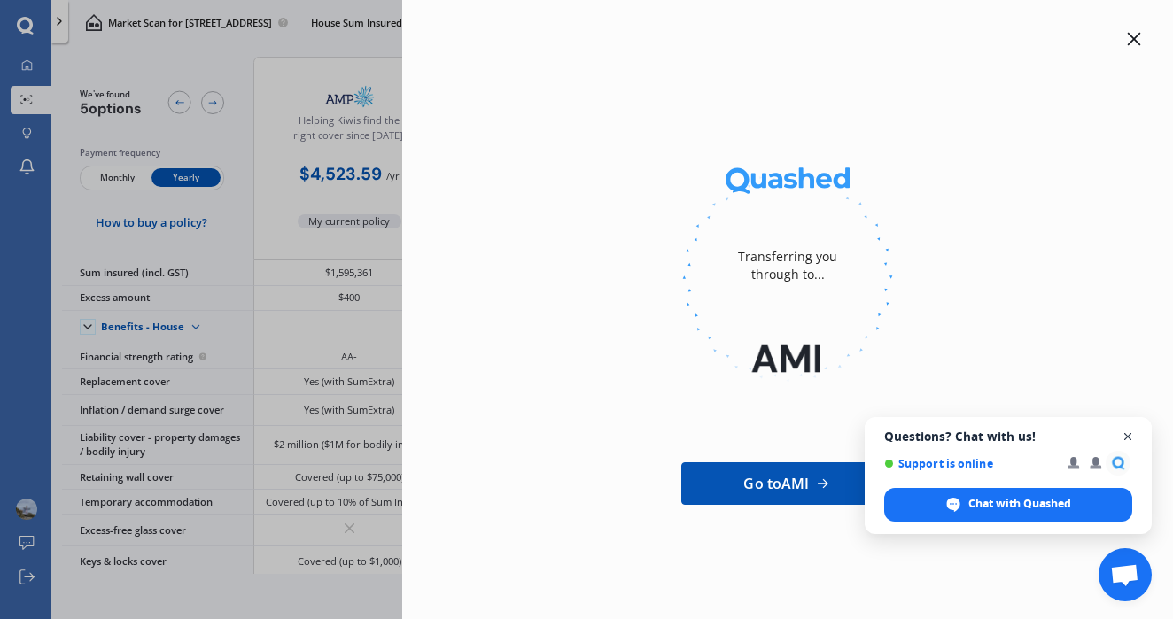
click at [1127, 437] on span "Close chat" at bounding box center [1128, 437] width 22 height 22
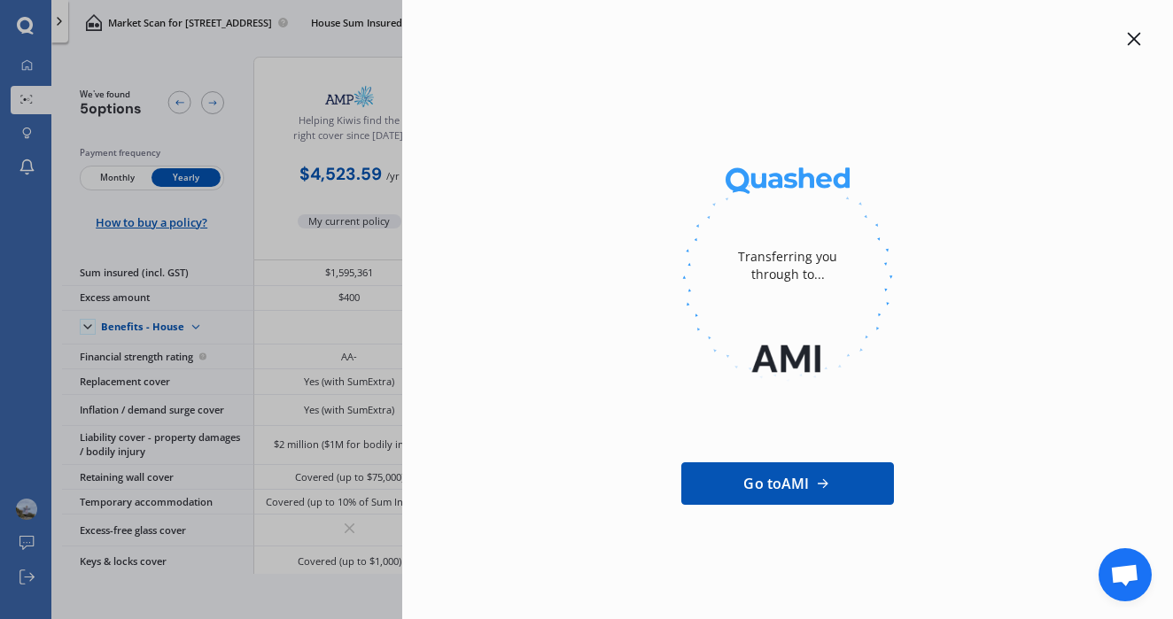
click at [281, 224] on div "Transferring you through to... Go to AMI" at bounding box center [586, 309] width 1173 height 619
click at [1137, 38] on icon at bounding box center [1134, 39] width 14 height 14
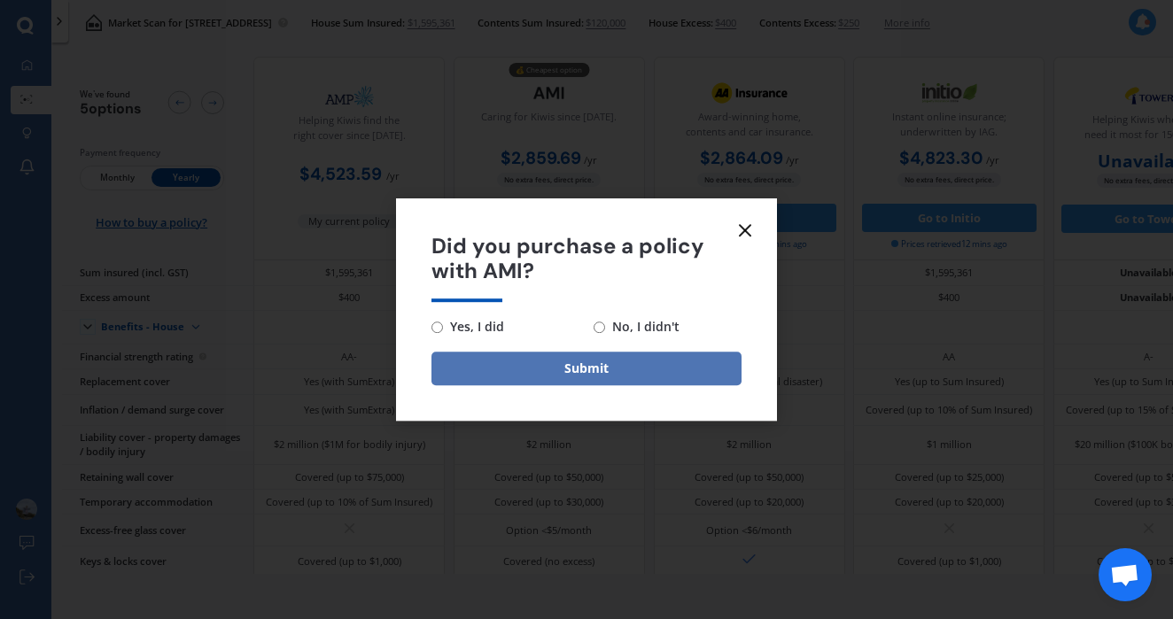
click at [606, 371] on button "Submit" at bounding box center [586, 369] width 310 height 34
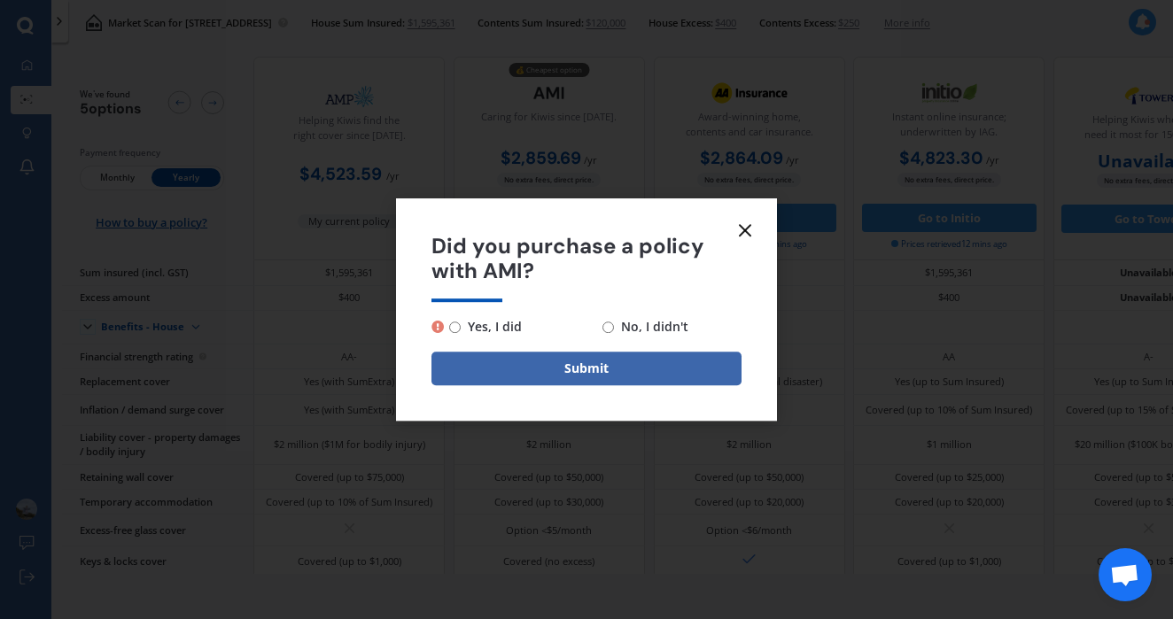
click at [747, 229] on line at bounding box center [745, 230] width 11 height 11
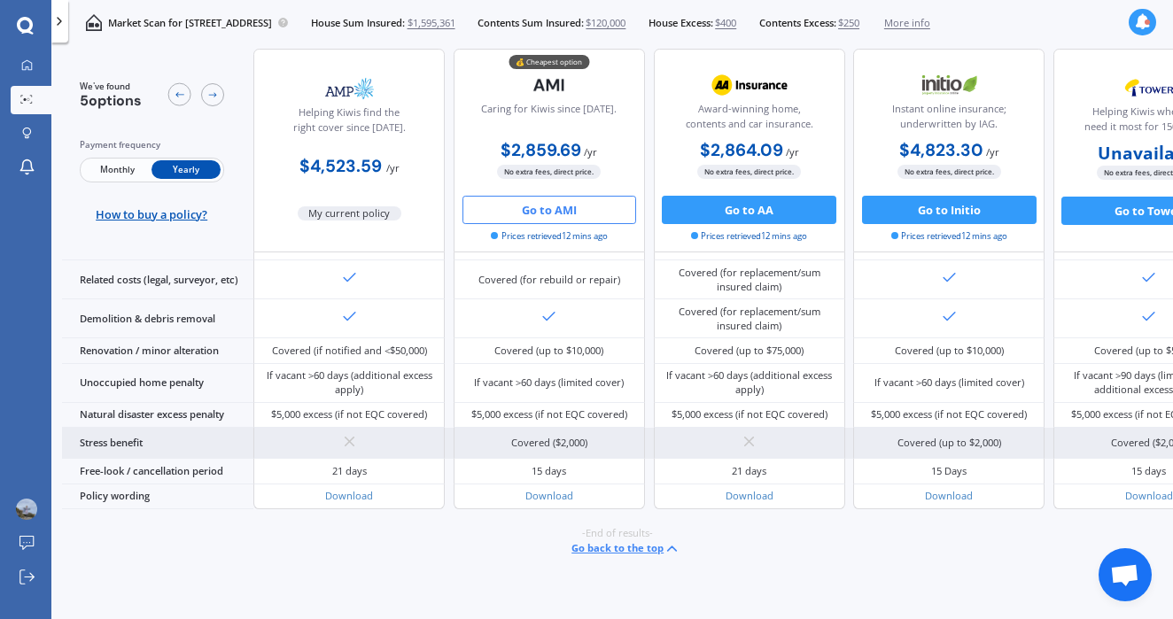
scroll to position [0, 0]
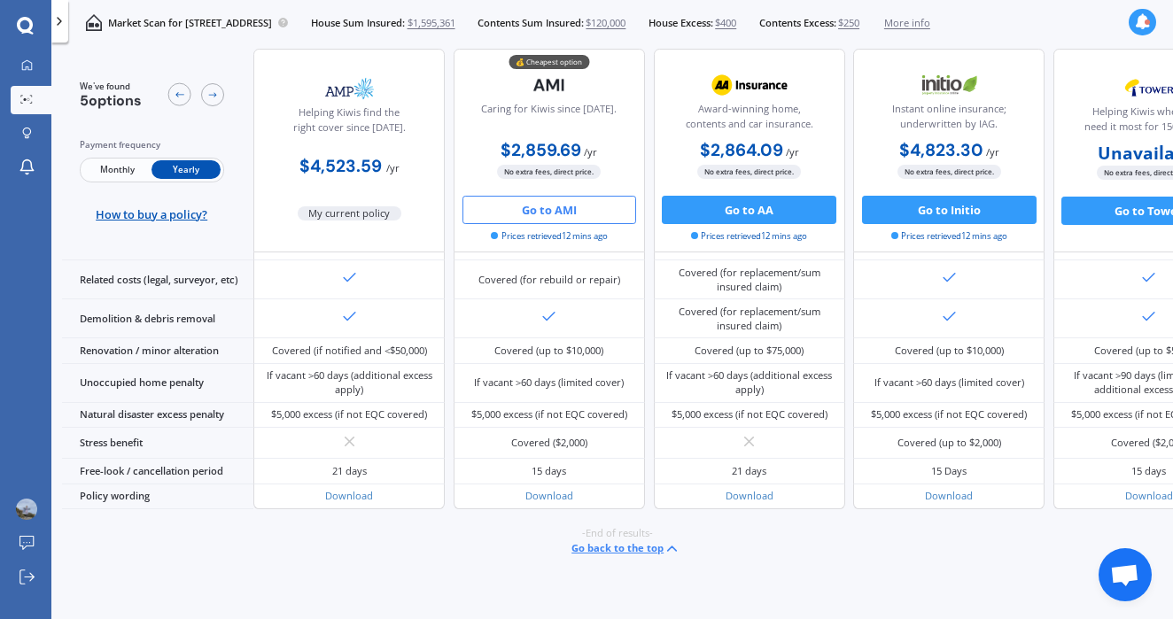
click at [573, 210] on button "Go to AMI" at bounding box center [549, 210] width 175 height 28
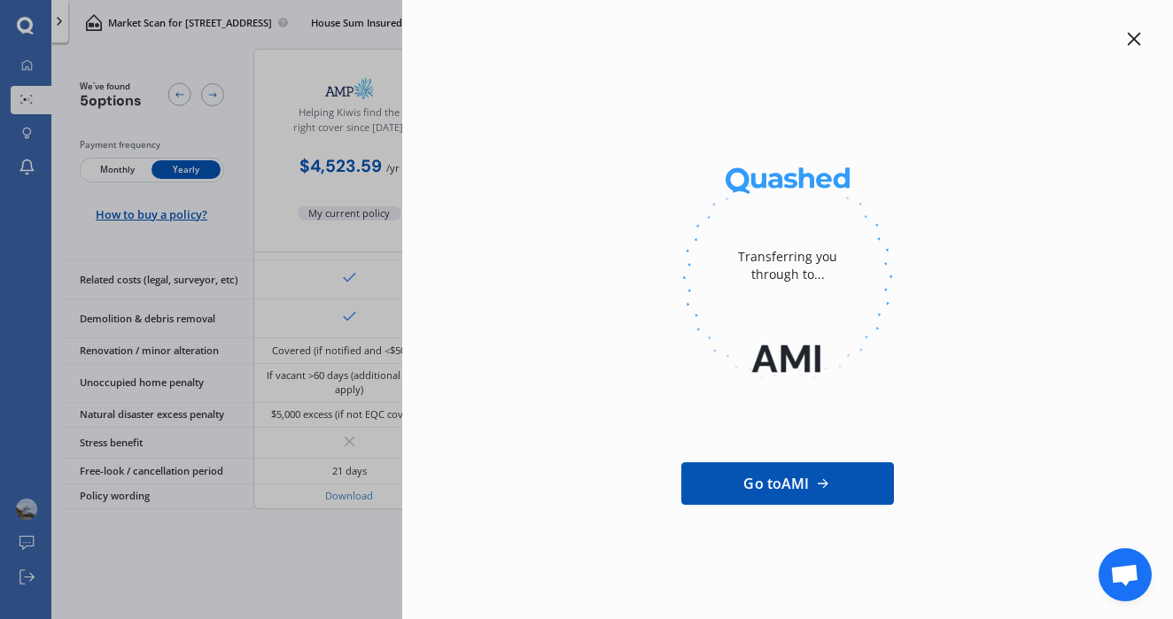
click at [772, 483] on span "Go to AMI" at bounding box center [776, 483] width 66 height 21
click at [1129, 40] on icon at bounding box center [1134, 39] width 14 height 14
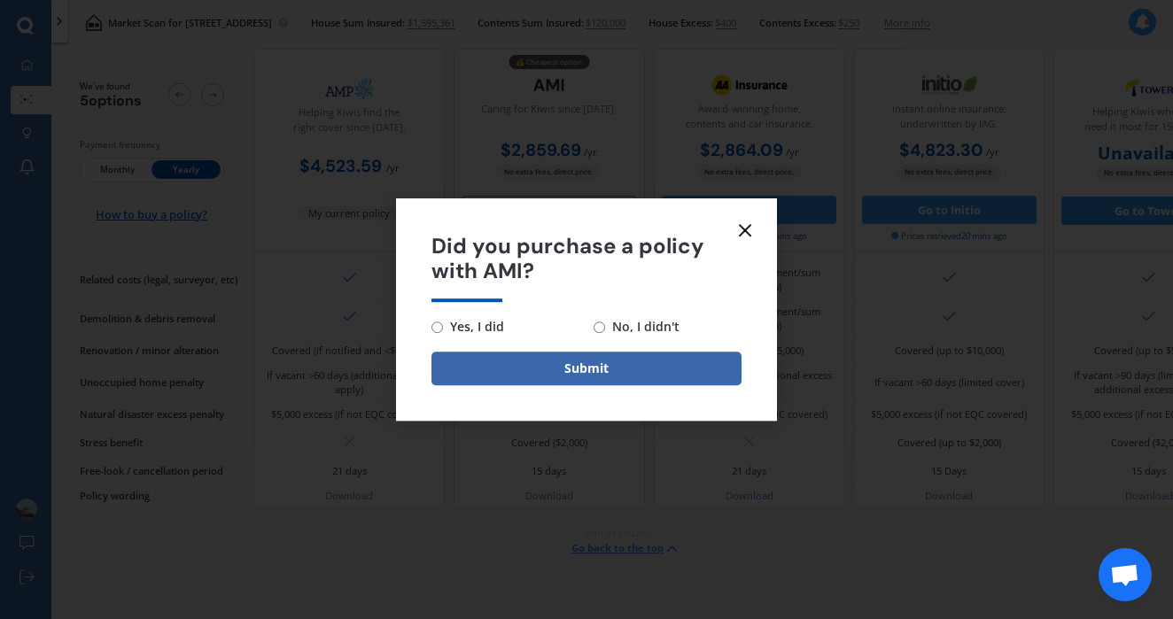
click at [745, 234] on icon at bounding box center [744, 230] width 21 height 21
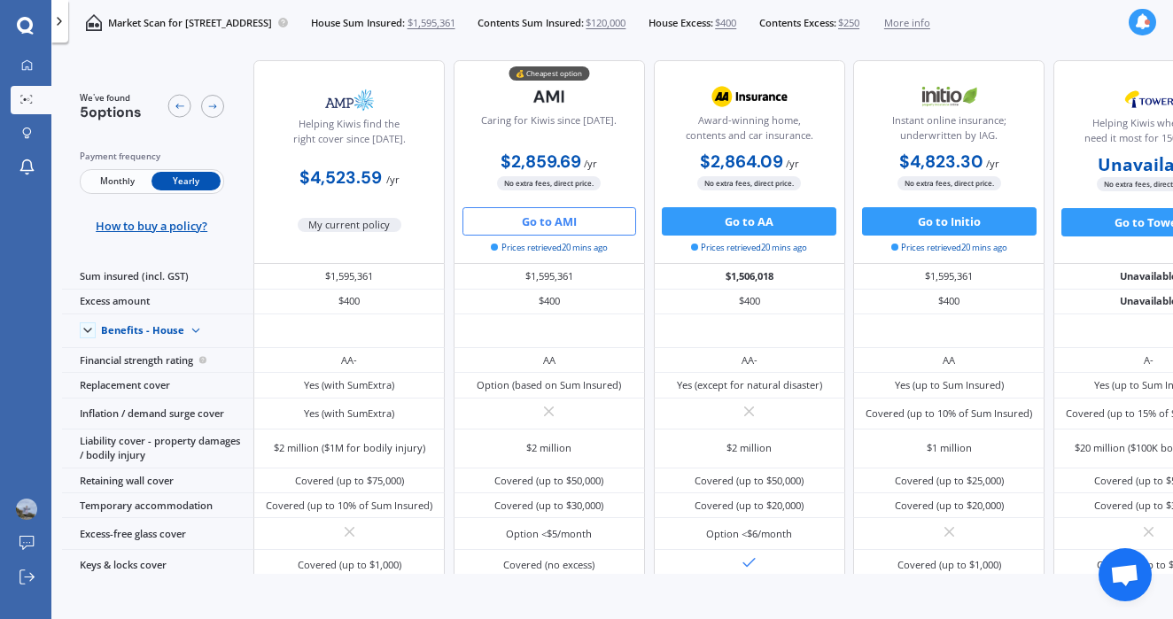
scroll to position [963, 1]
